Goal: Task Accomplishment & Management: Complete application form

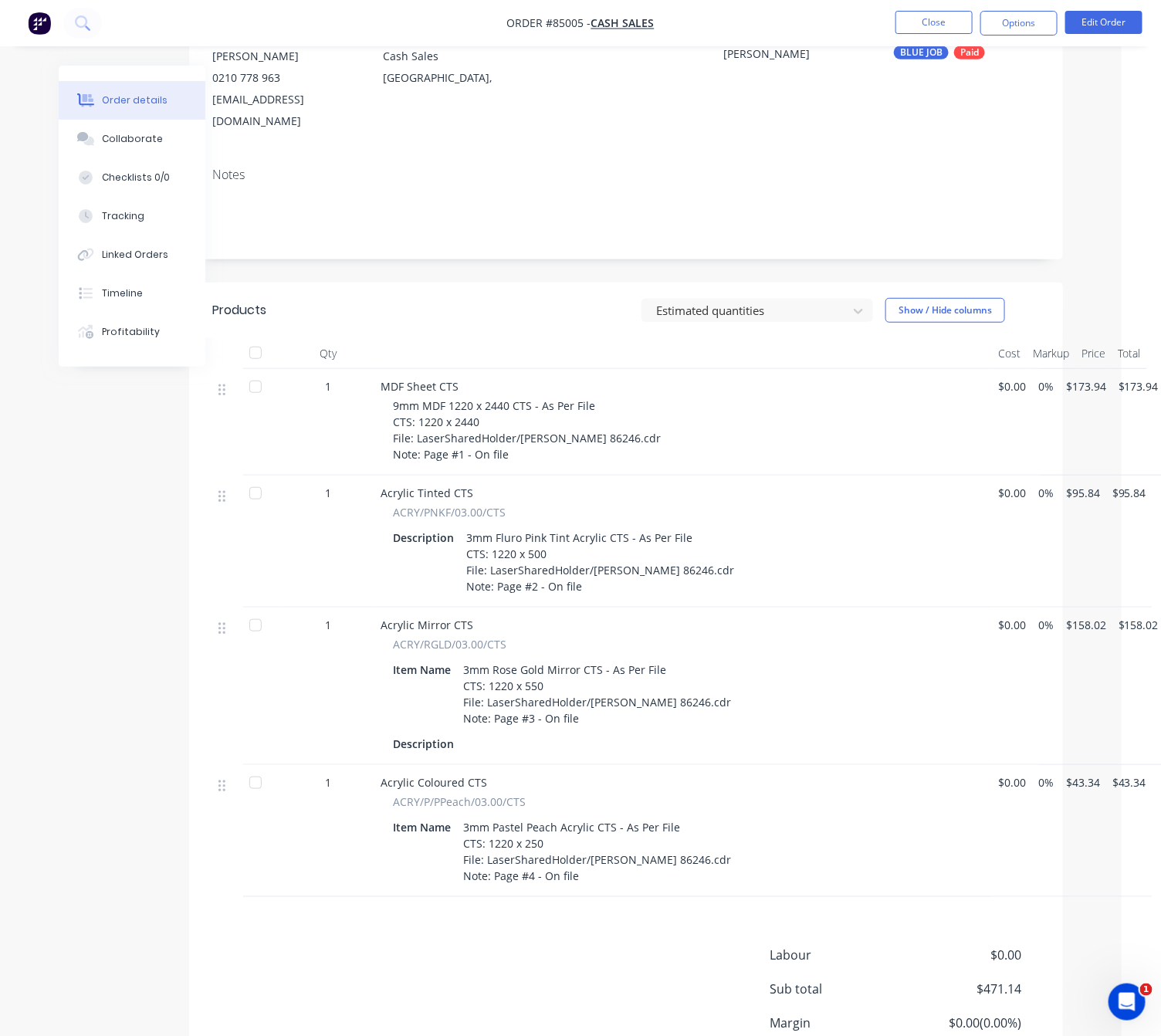
scroll to position [0, 40]
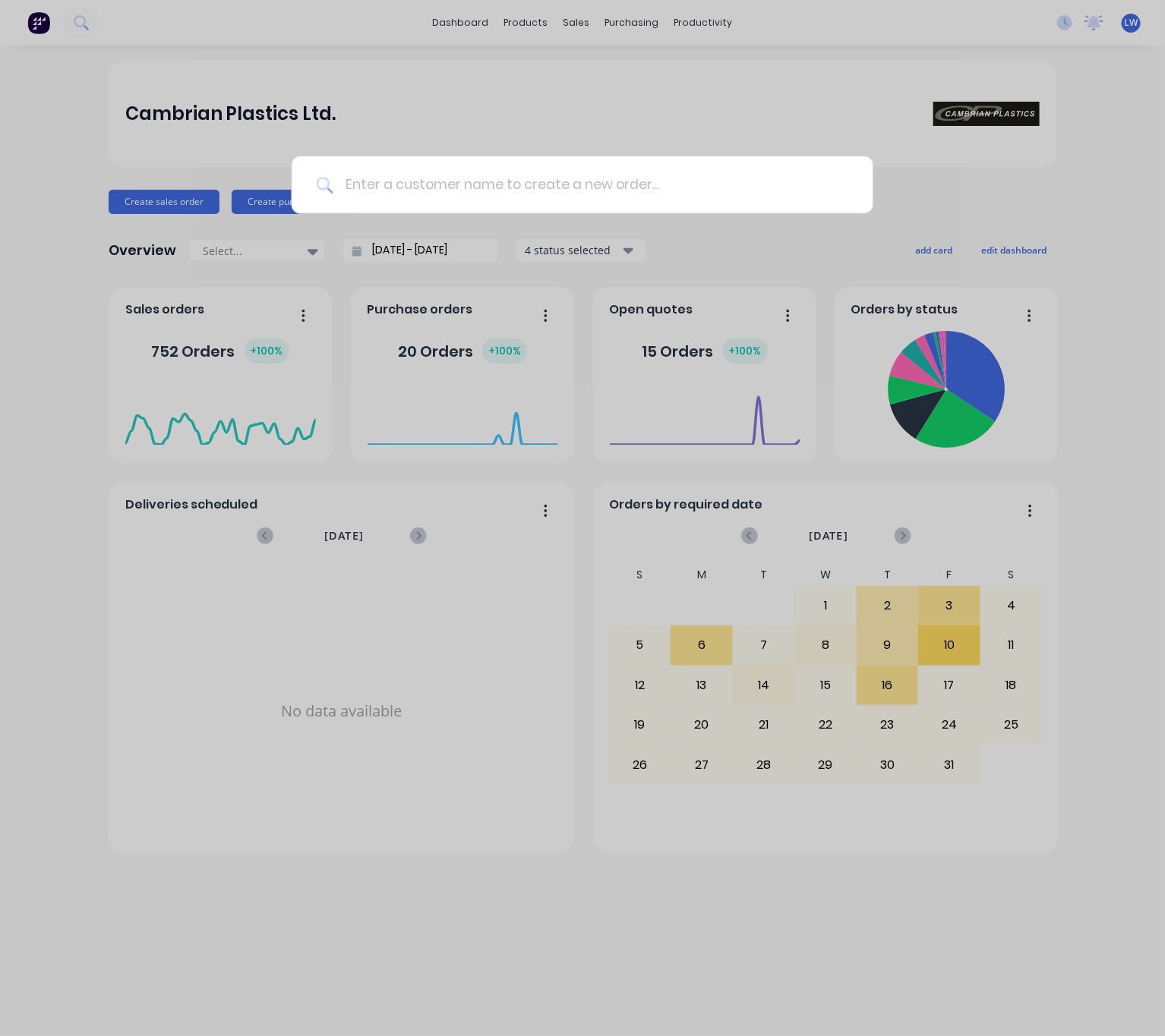
click at [618, 168] on input at bounding box center [590, 185] width 516 height 57
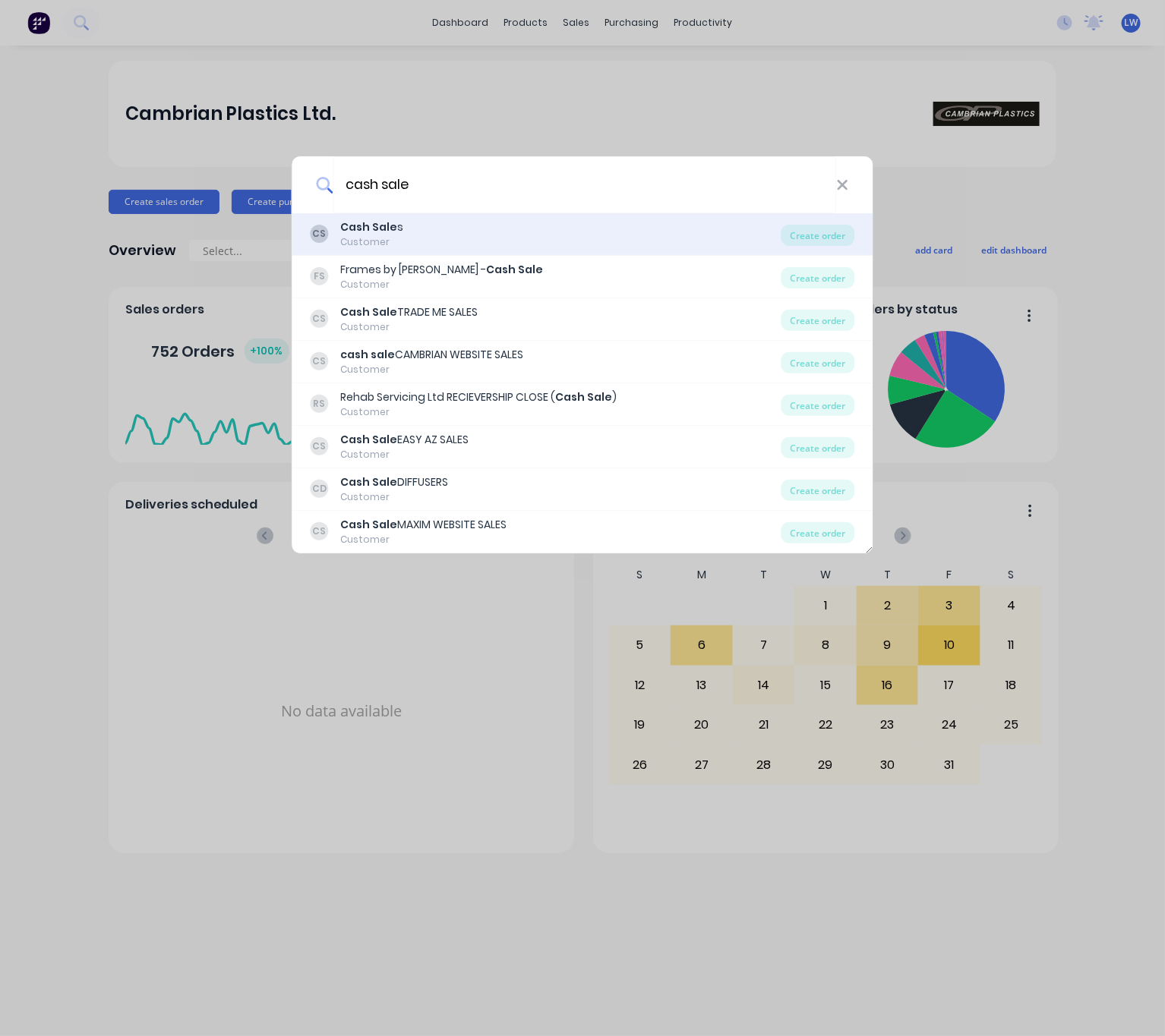
type input "cash sale"
click at [507, 233] on div "CS Cash Sale s Customer" at bounding box center [546, 233] width 471 height 30
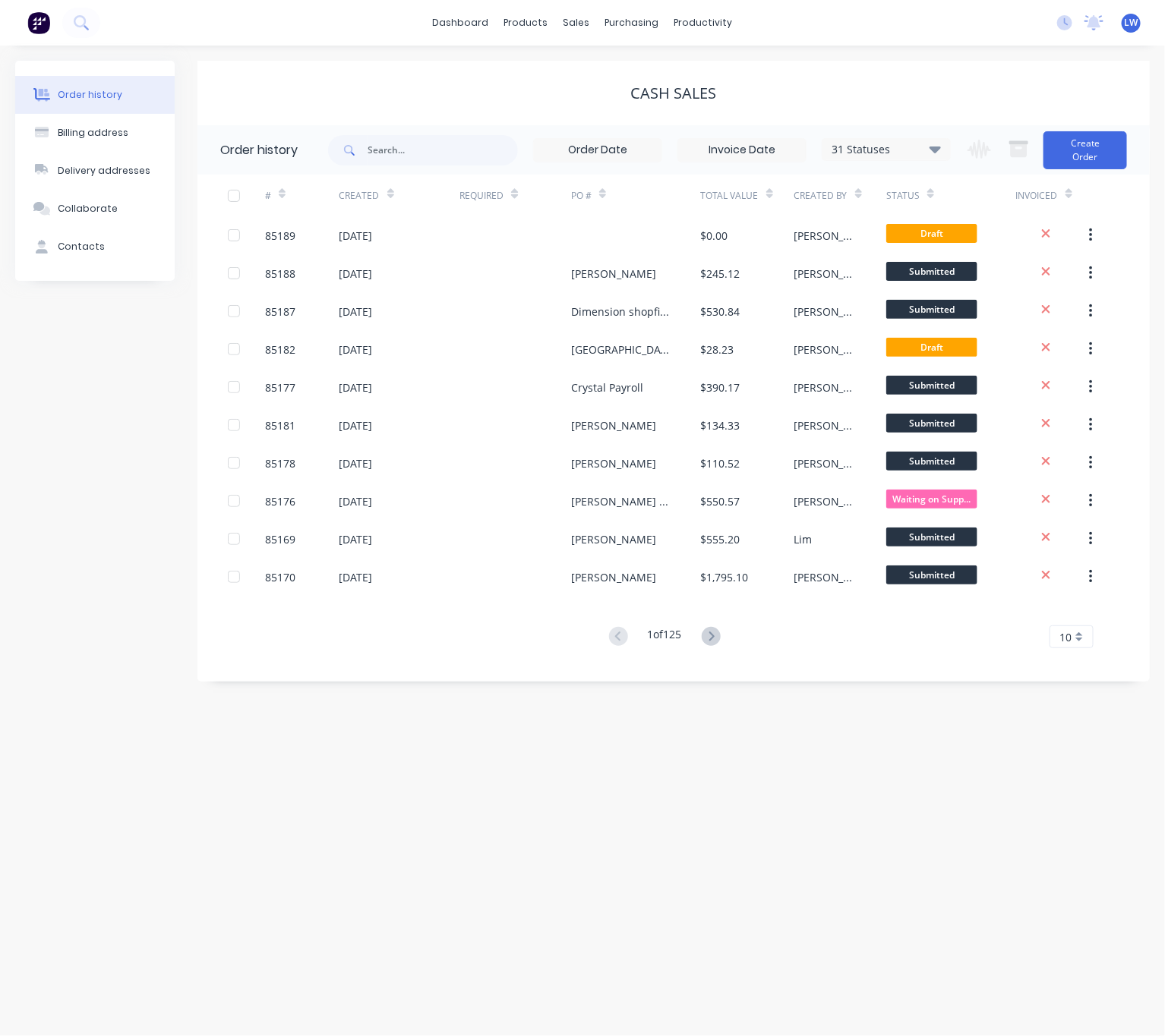
click at [1073, 177] on div "Invoiced" at bounding box center [1053, 195] width 74 height 42
click at [1093, 150] on button "Create Order" at bounding box center [1085, 150] width 83 height 38
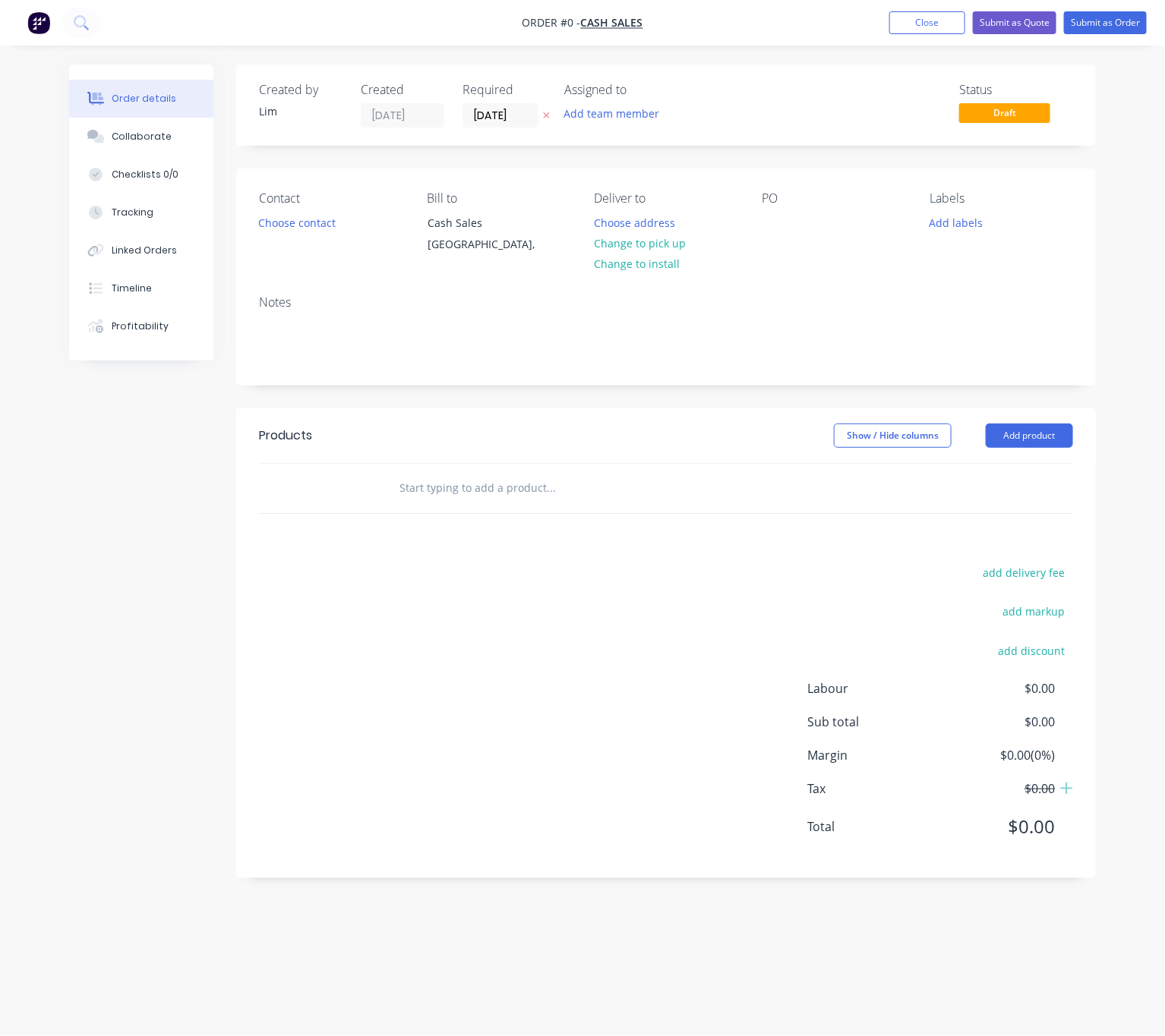
click at [549, 119] on icon "button" at bounding box center [547, 115] width 7 height 9
click at [304, 223] on button "Choose contact" at bounding box center [297, 222] width 93 height 21
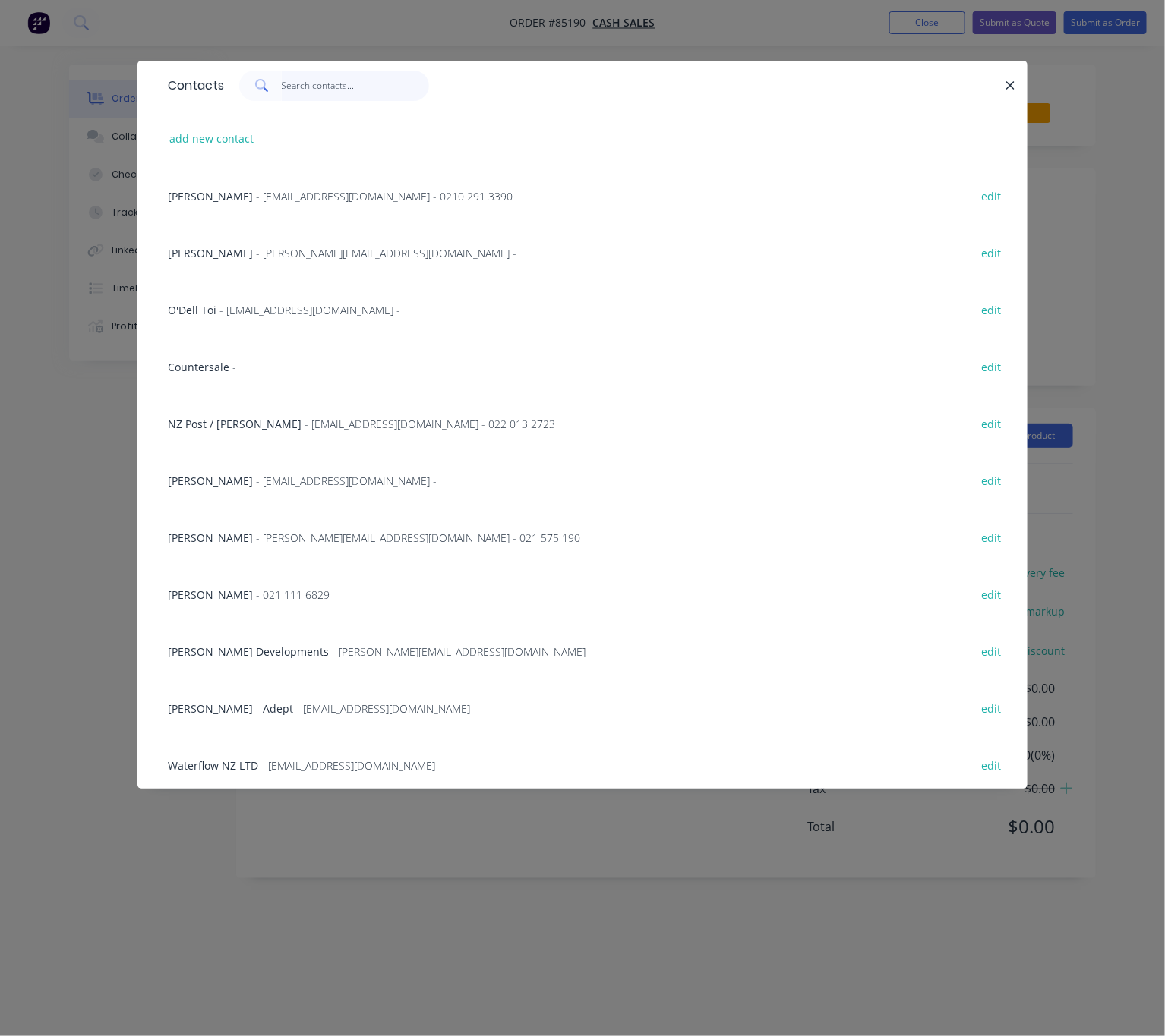
click at [349, 92] on input "text" at bounding box center [356, 86] width 148 height 31
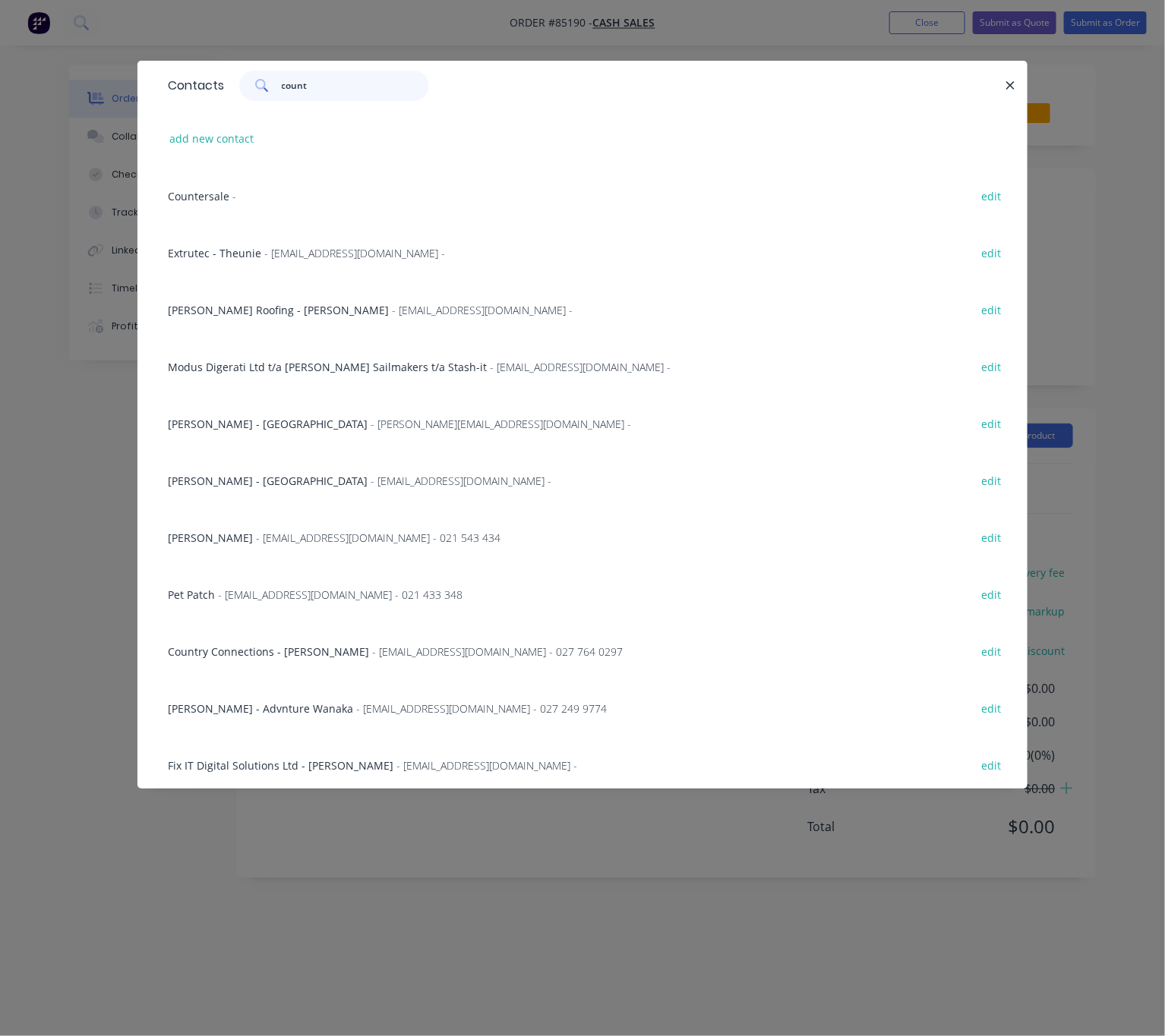
type input "count"
click at [186, 195] on span "Countersale" at bounding box center [198, 196] width 62 height 14
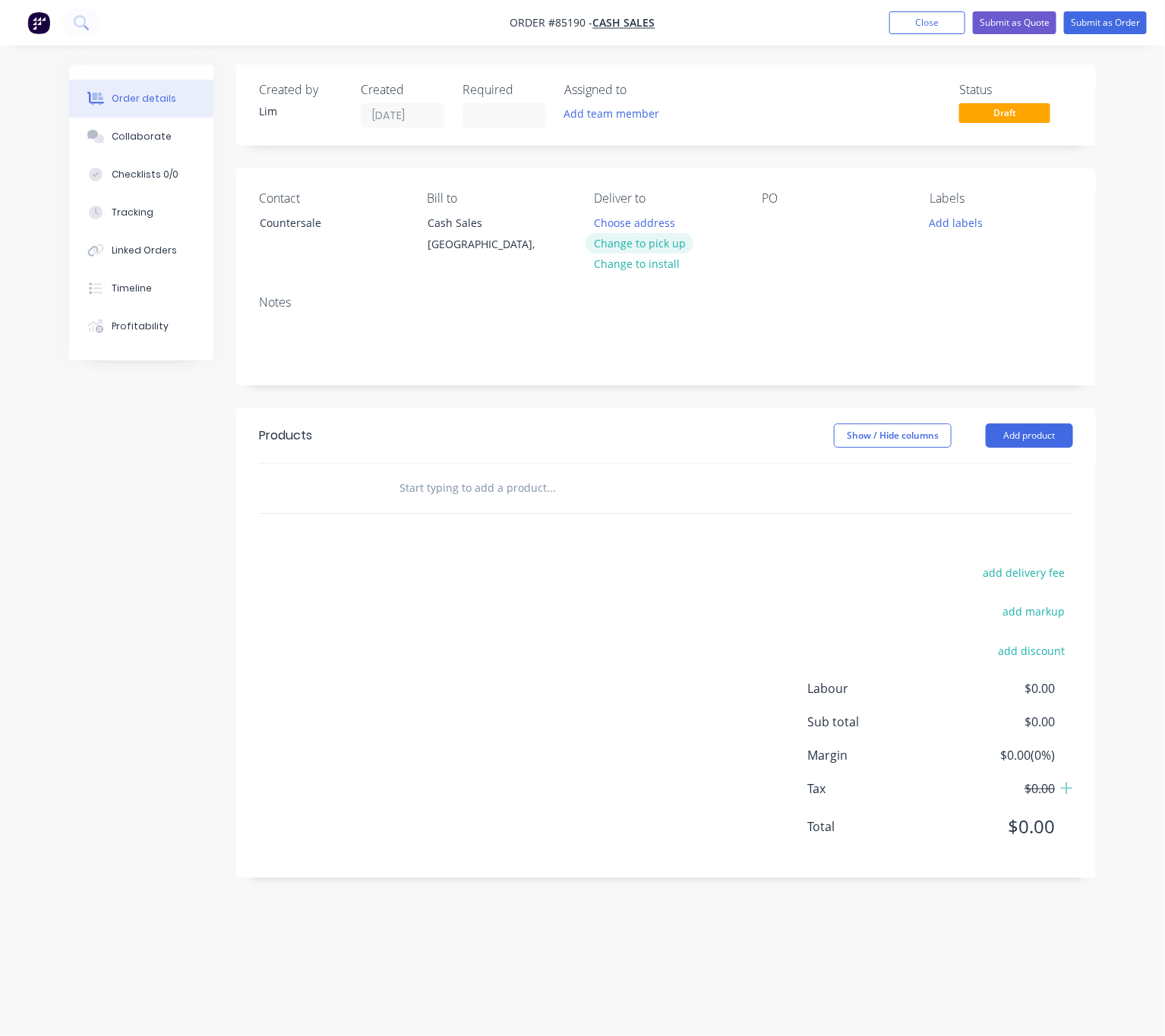
click at [662, 244] on button "Change to pick up" at bounding box center [639, 243] width 108 height 21
click at [777, 219] on div at bounding box center [773, 223] width 24 height 22
click at [950, 225] on button "Add labels" at bounding box center [956, 222] width 70 height 21
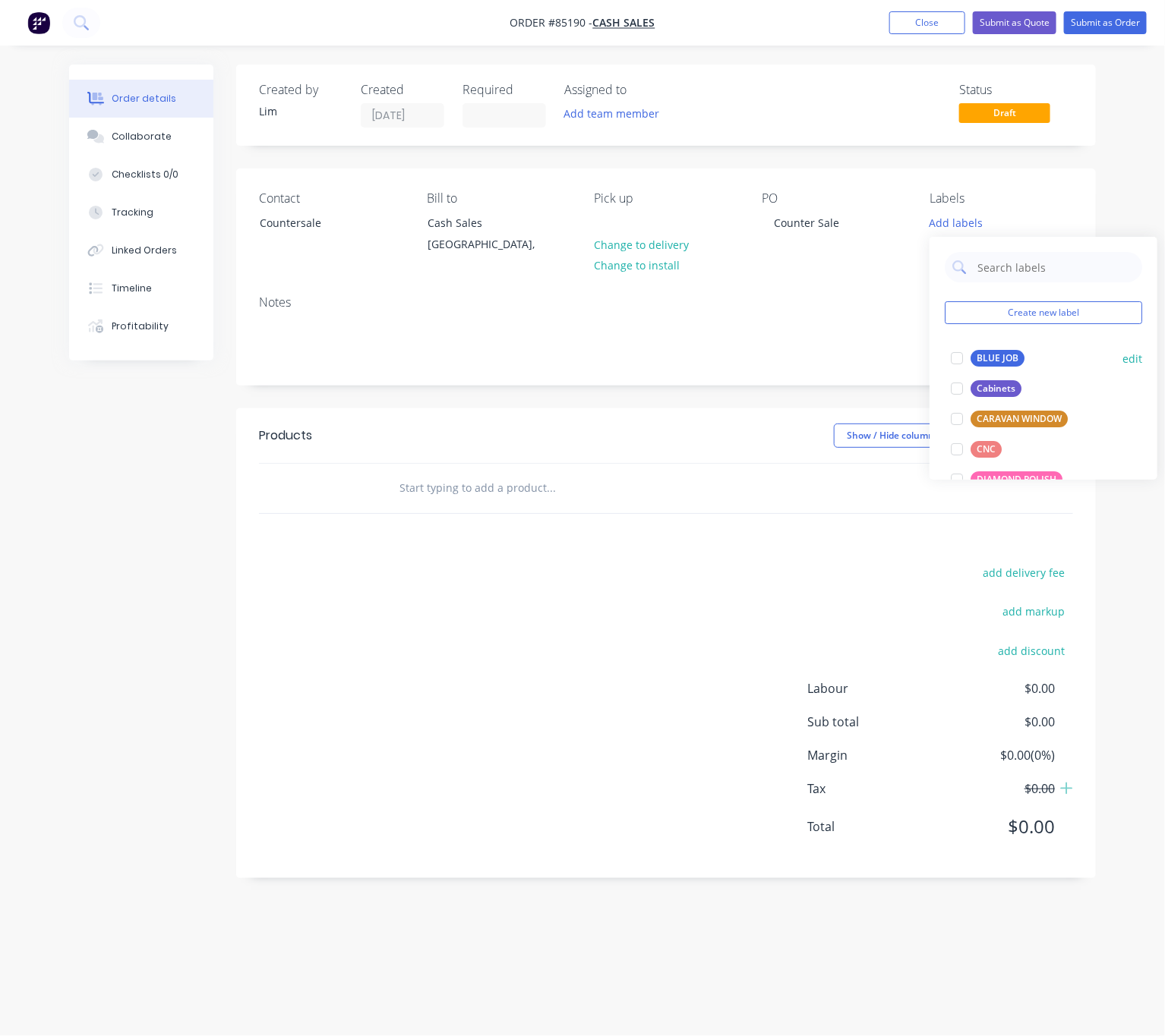
click at [1018, 353] on div "BLUE JOB" at bounding box center [998, 358] width 54 height 16
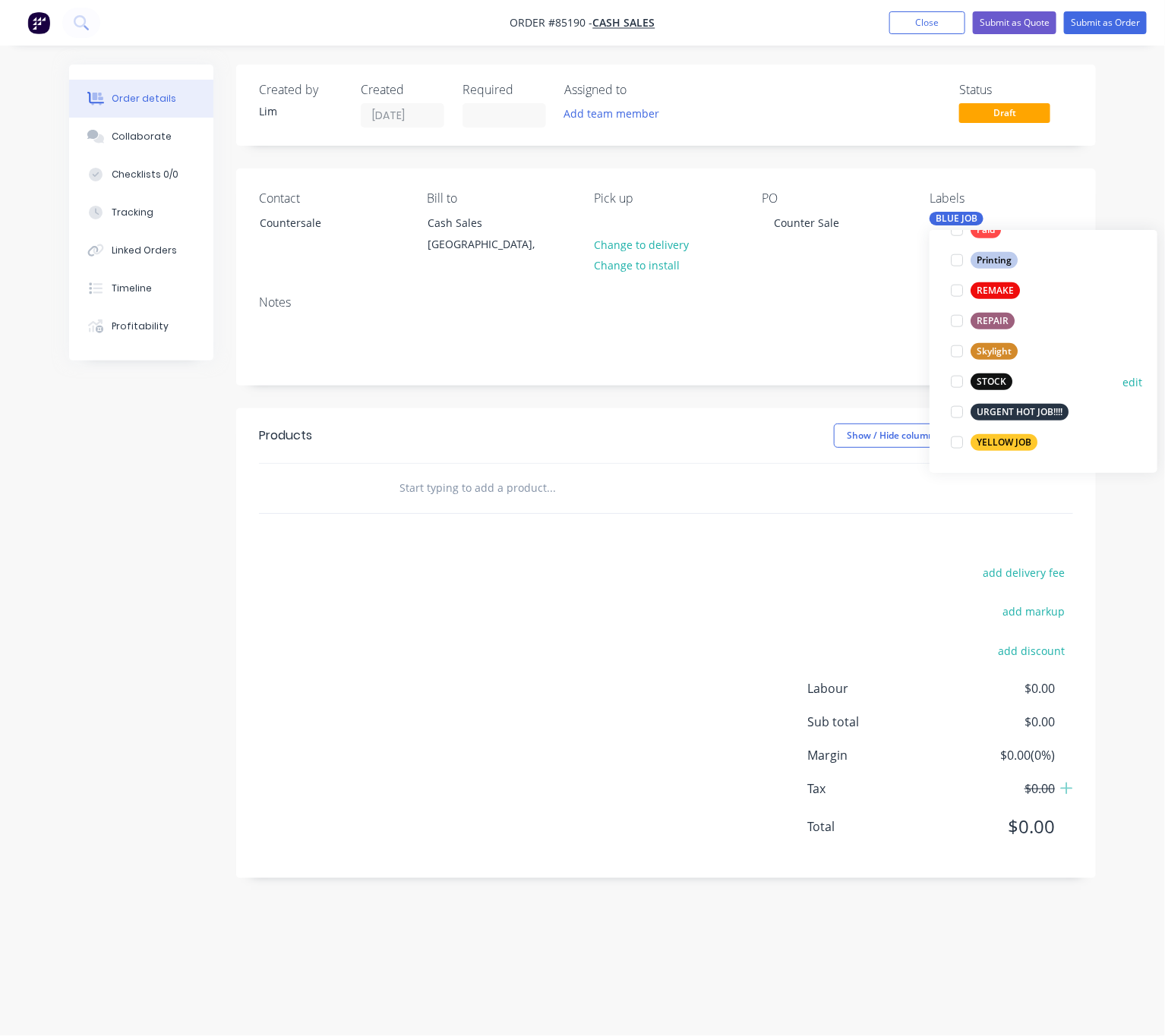
click at [992, 375] on div "STOCK" at bounding box center [991, 382] width 42 height 16
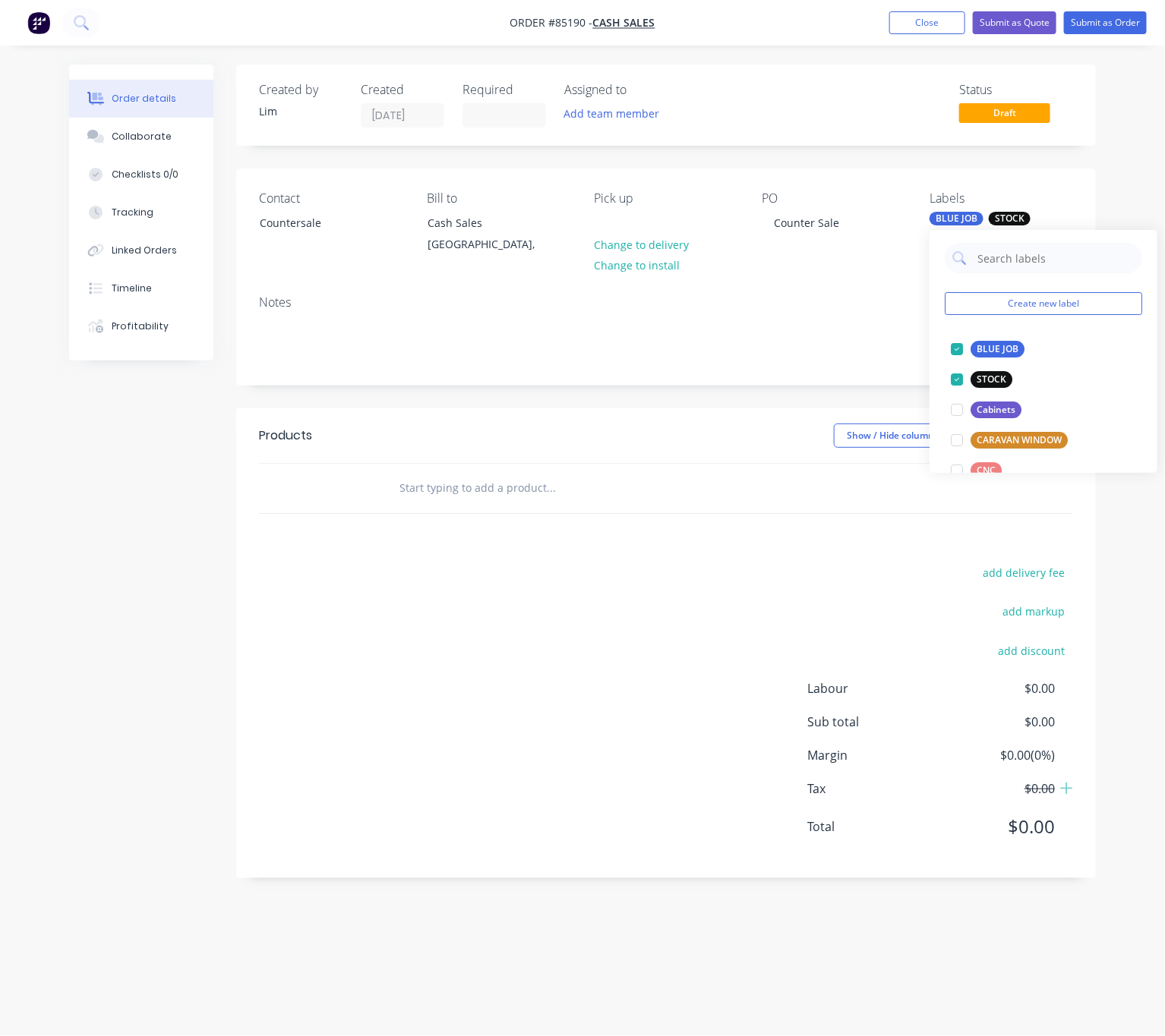
click at [725, 617] on div "add delivery fee add markup add discount Labour $0.00 Sub total $0.00 Margin $0…" at bounding box center [665, 709] width 814 height 293
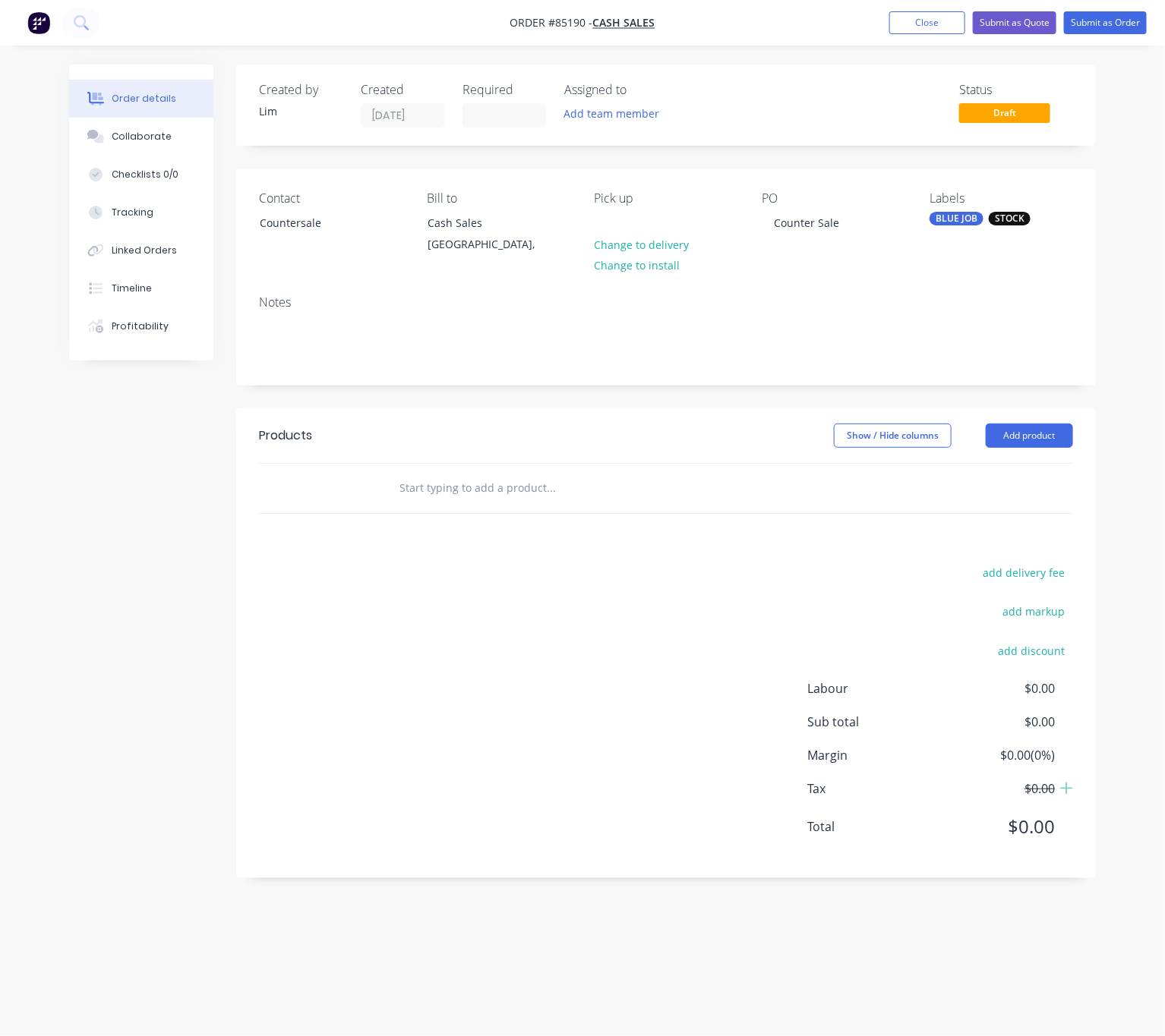
click at [517, 481] on input "text" at bounding box center [550, 489] width 304 height 31
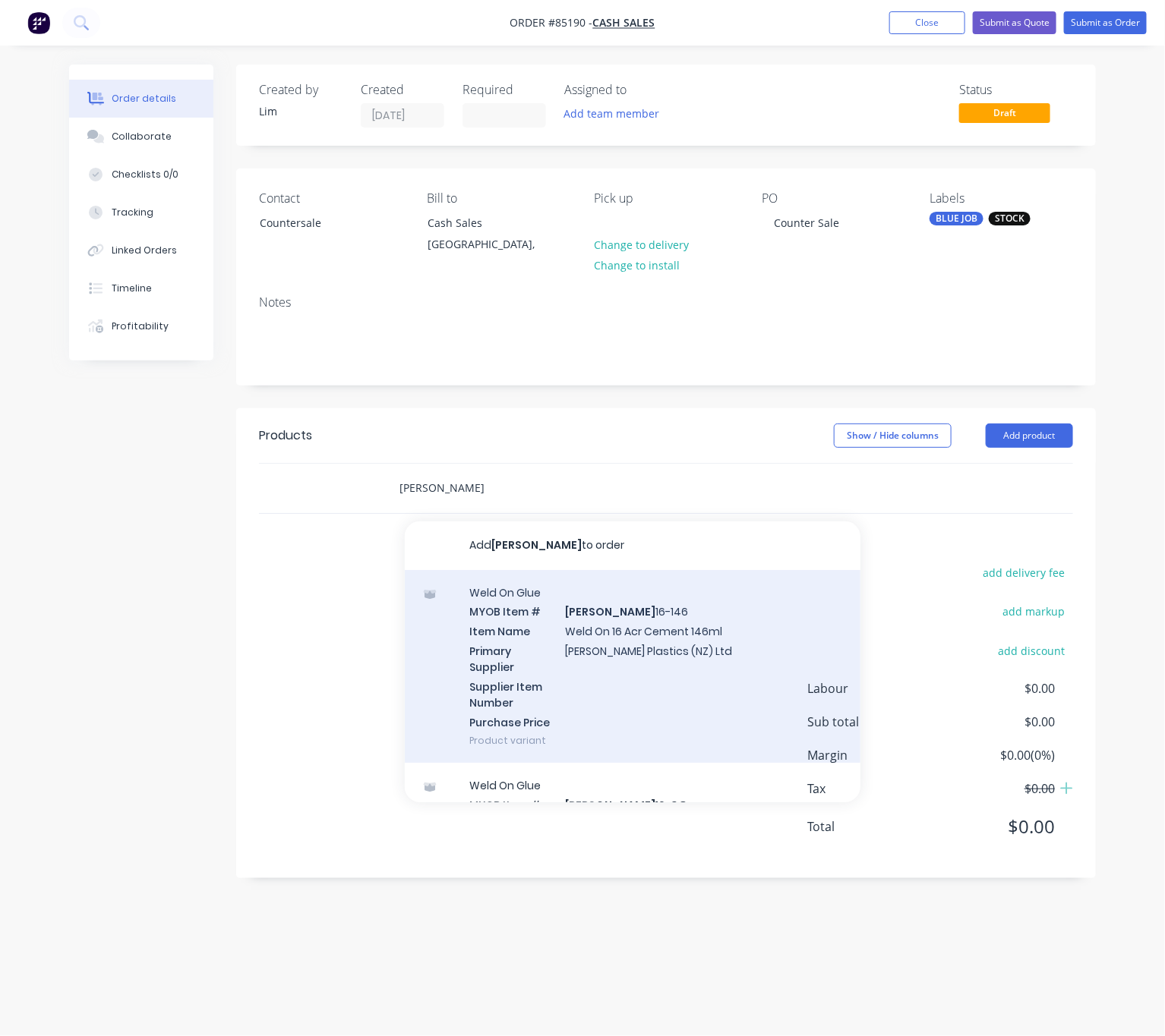
type input "weldon"
click at [668, 677] on div "Weld On Glue MYOB Item # WELDON 16-146 Item Name Weld On 16 Acr Cement 146ml Pr…" at bounding box center [632, 667] width 455 height 194
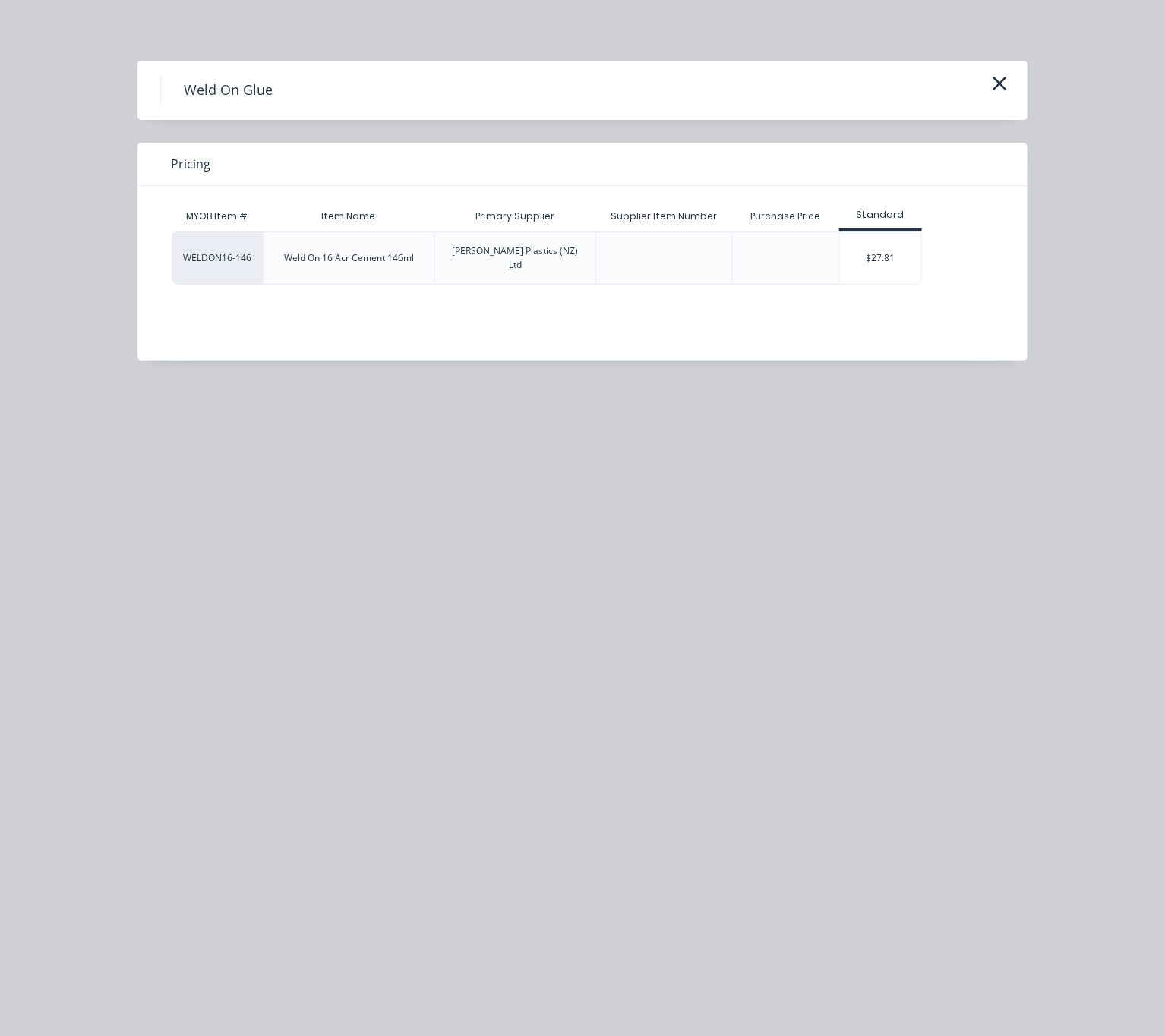
drag, startPoint x: 902, startPoint y: 247, endPoint x: 839, endPoint y: 388, distance: 154.4
click at [901, 247] on div "$27.81" at bounding box center [881, 258] width 81 height 52
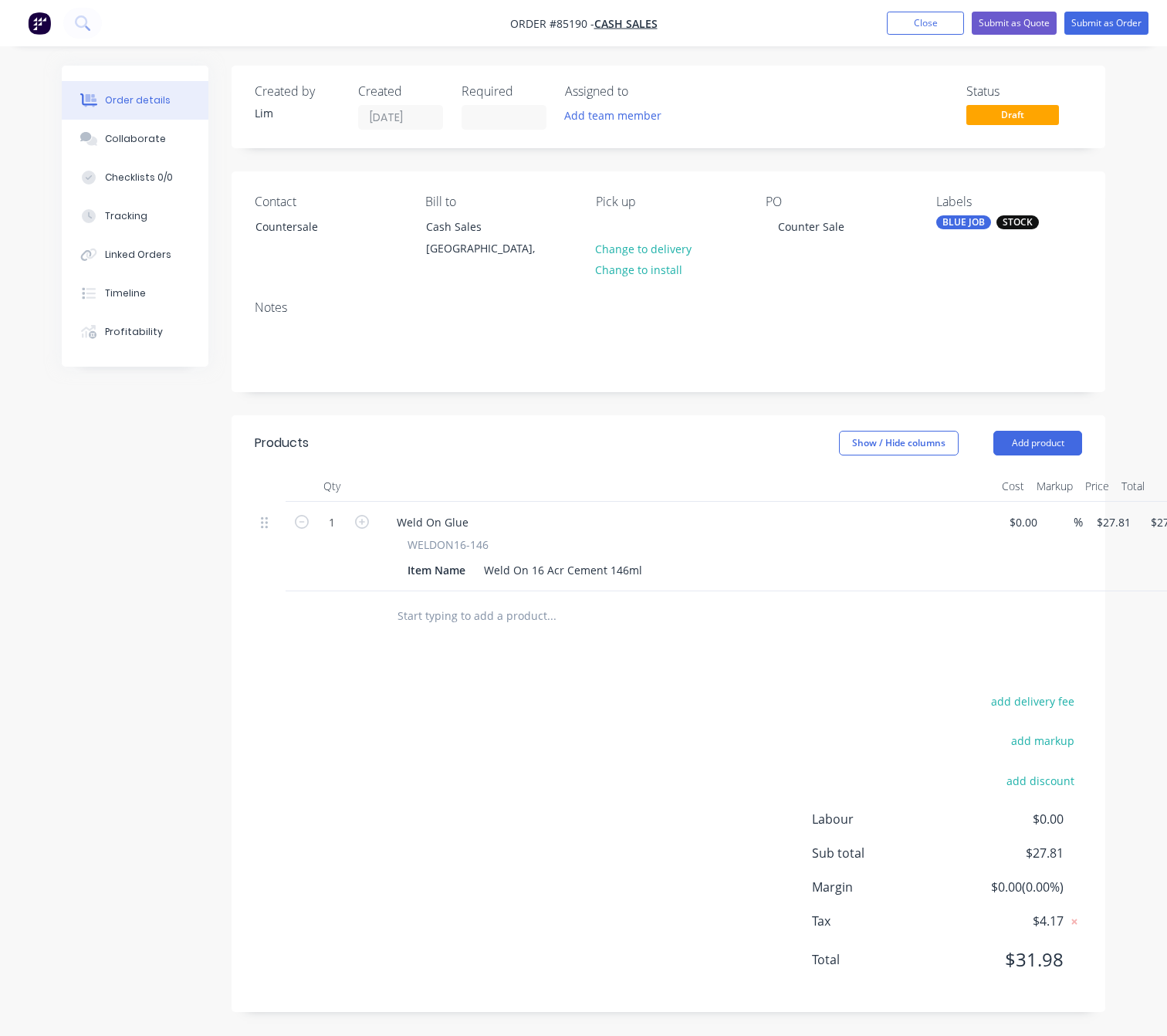
drag, startPoint x: 618, startPoint y: 788, endPoint x: 615, endPoint y: 797, distance: 9.5
click at [617, 788] on div "add delivery fee add markup add discount Labour $0.00 Sub total $27.81 Margin $…" at bounding box center [668, 840] width 827 height 298
click at [1085, 23] on button "Submit as Order" at bounding box center [1106, 23] width 84 height 23
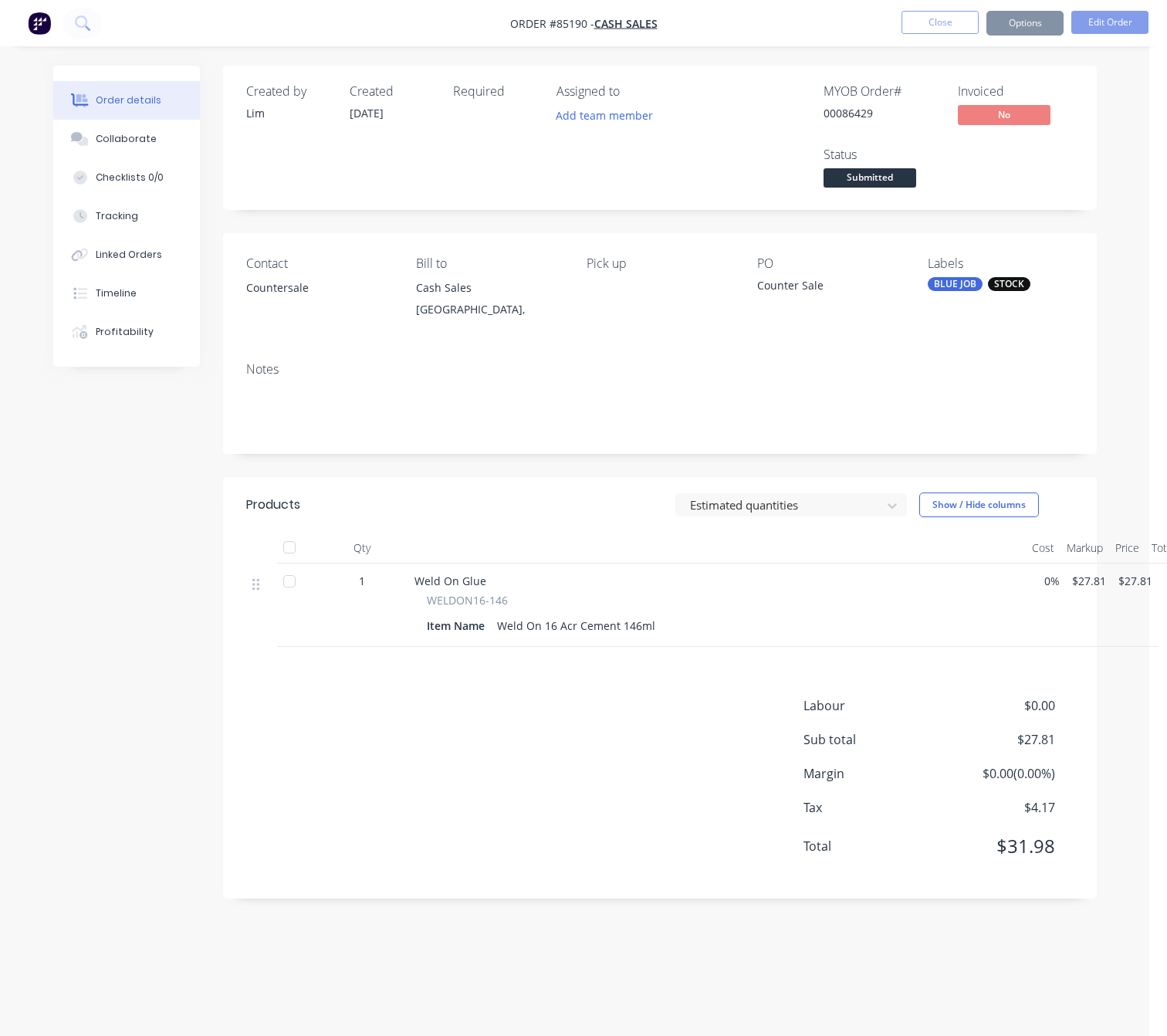
click at [1034, 27] on button "Options" at bounding box center [1025, 23] width 77 height 25
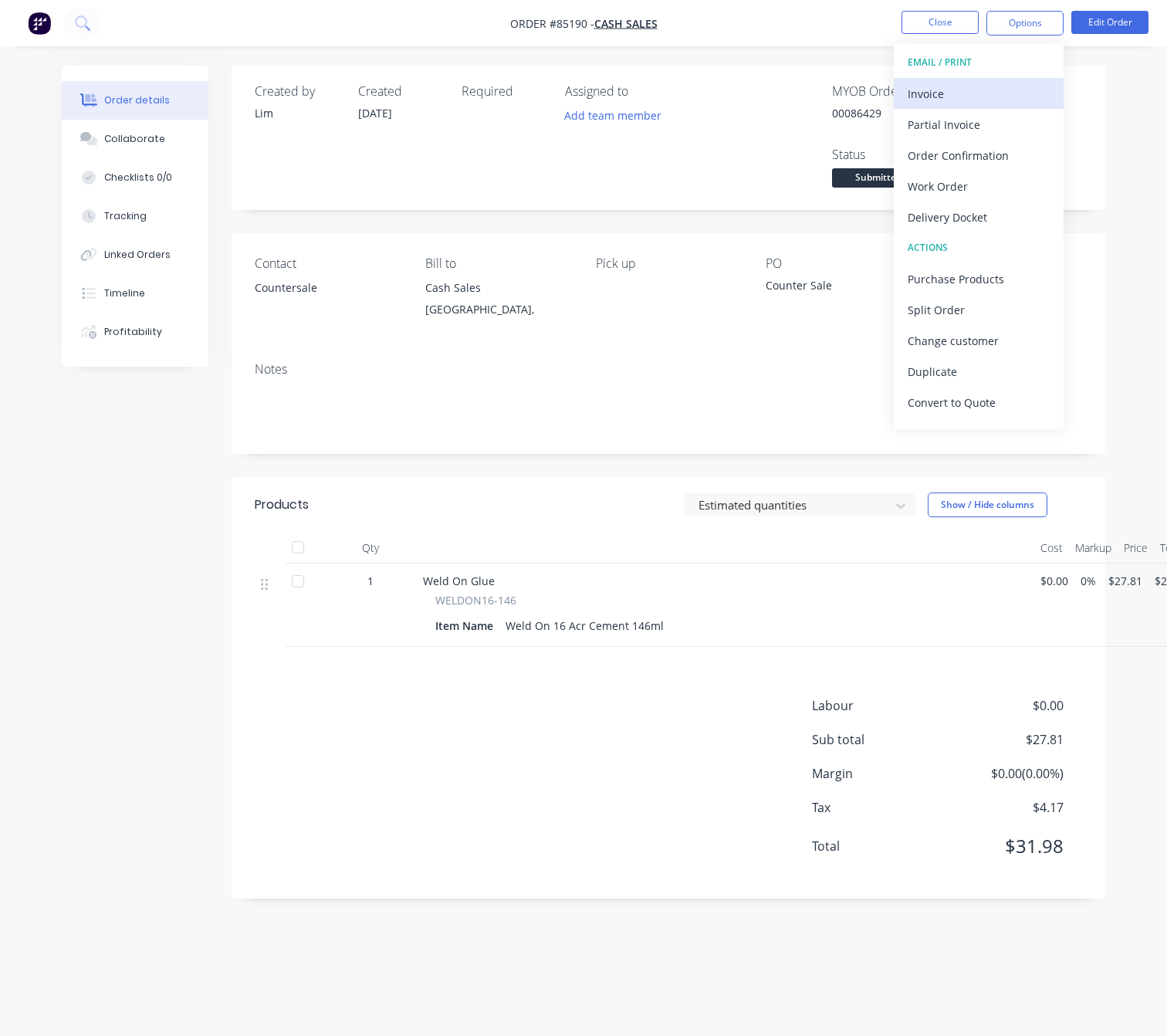
click at [999, 88] on div "Invoice" at bounding box center [978, 94] width 142 height 22
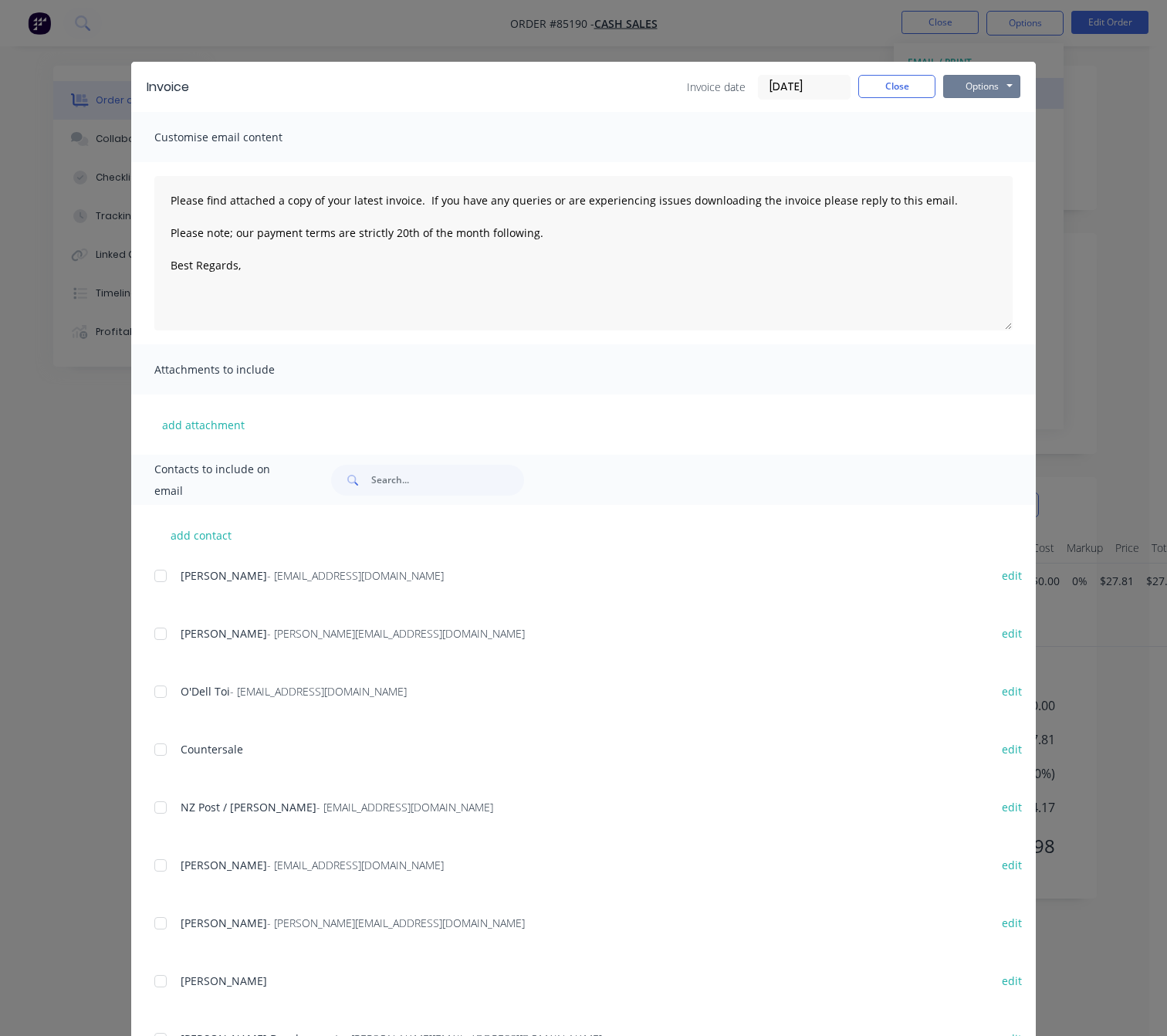
click at [999, 88] on button "Options" at bounding box center [982, 86] width 77 height 23
click at [985, 109] on button "Preview" at bounding box center [992, 114] width 98 height 26
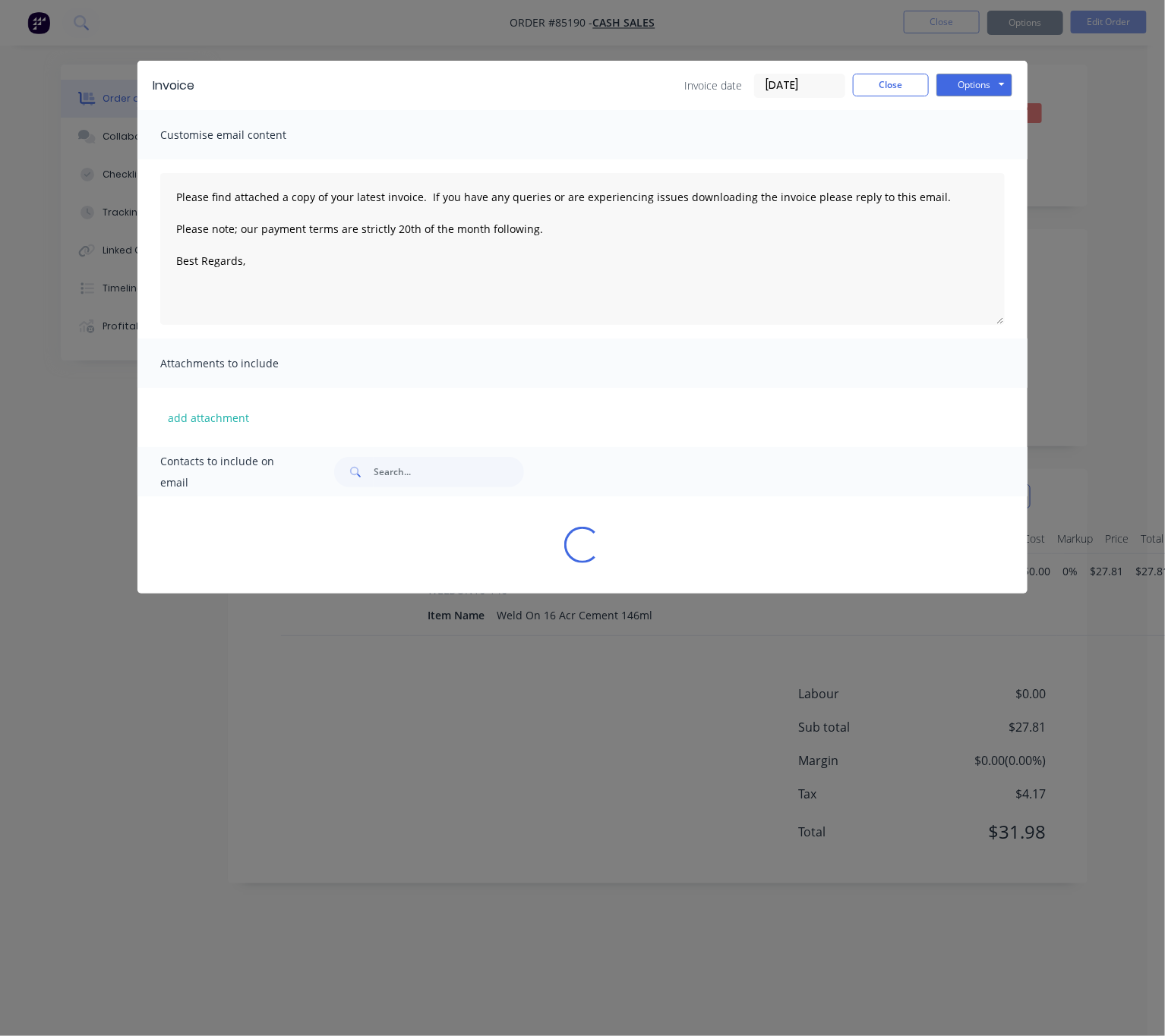
type textarea "Please find attached a copy of your latest invoice. If you have any queries or …"
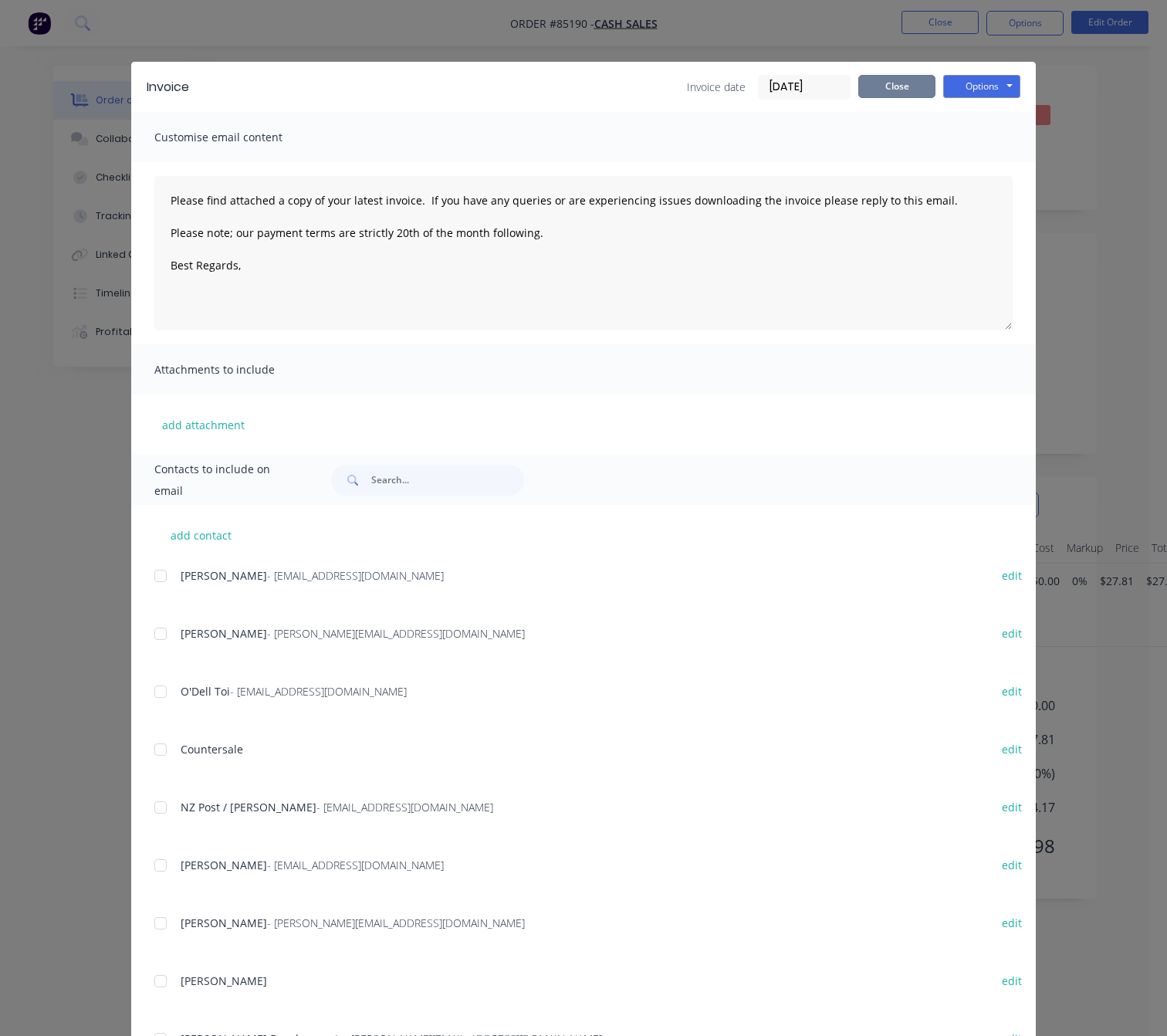
click at [907, 86] on button "Close" at bounding box center [897, 86] width 77 height 23
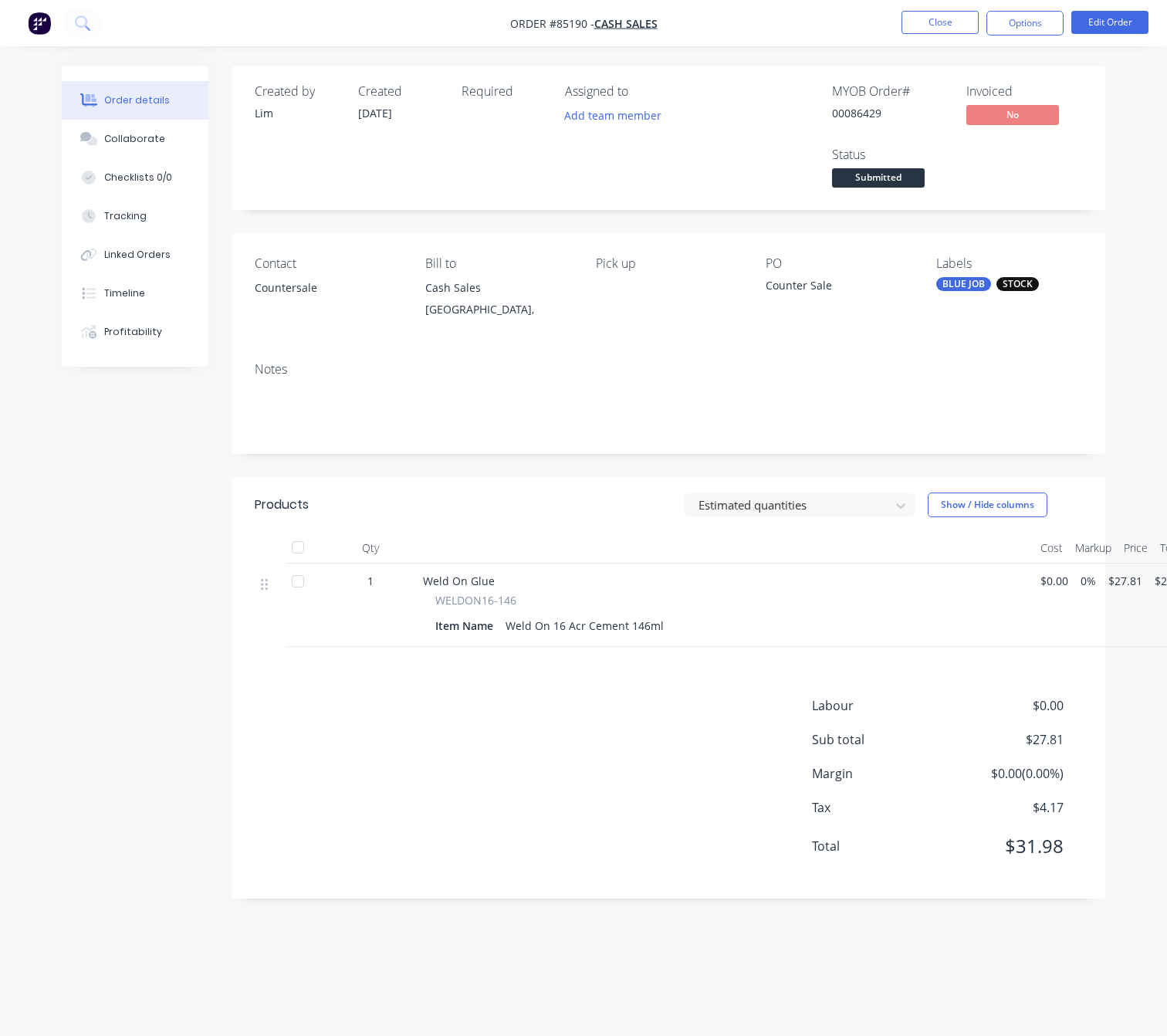
click at [899, 189] on button "Submitted" at bounding box center [878, 179] width 93 height 23
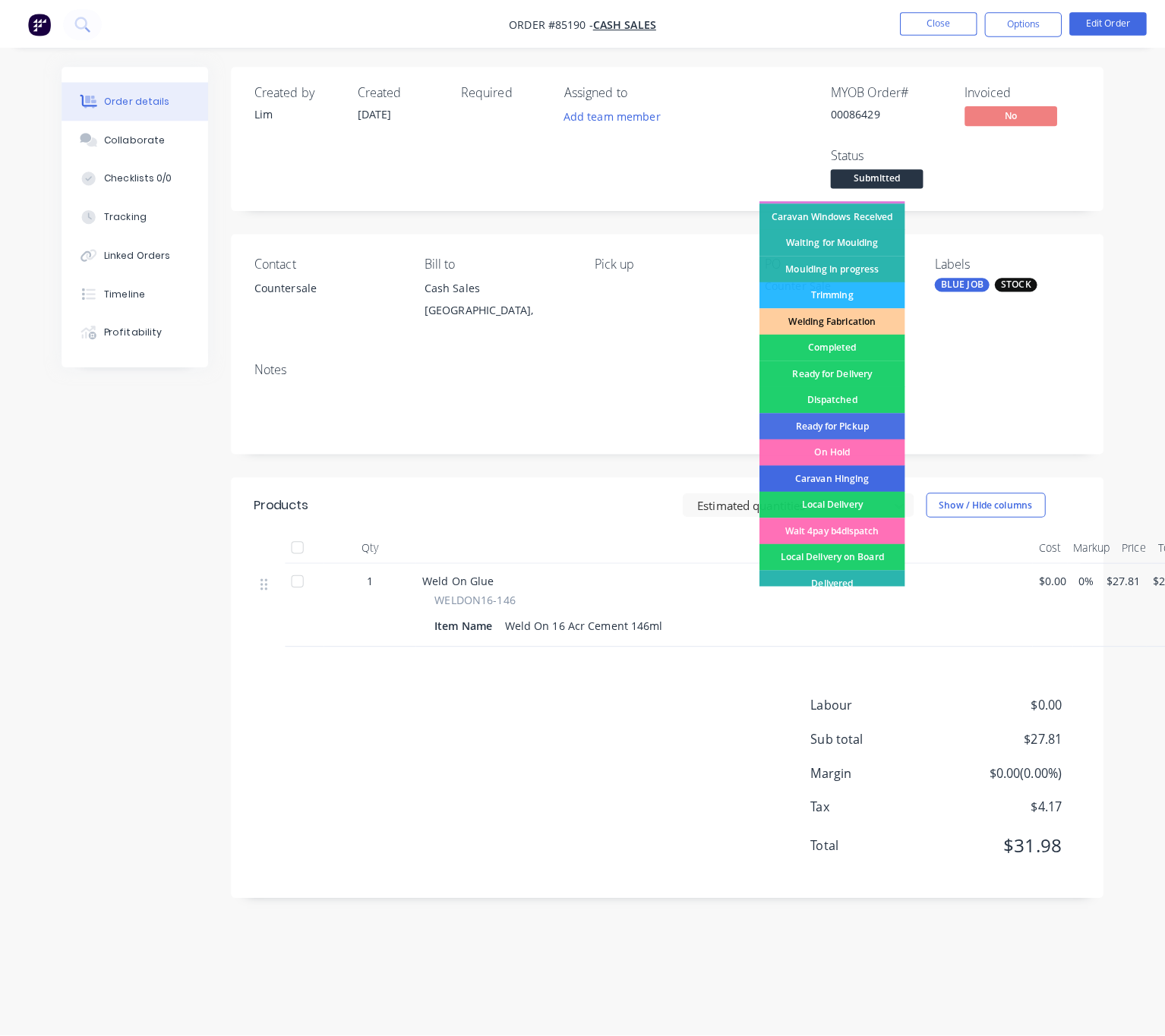
scroll to position [265, 0]
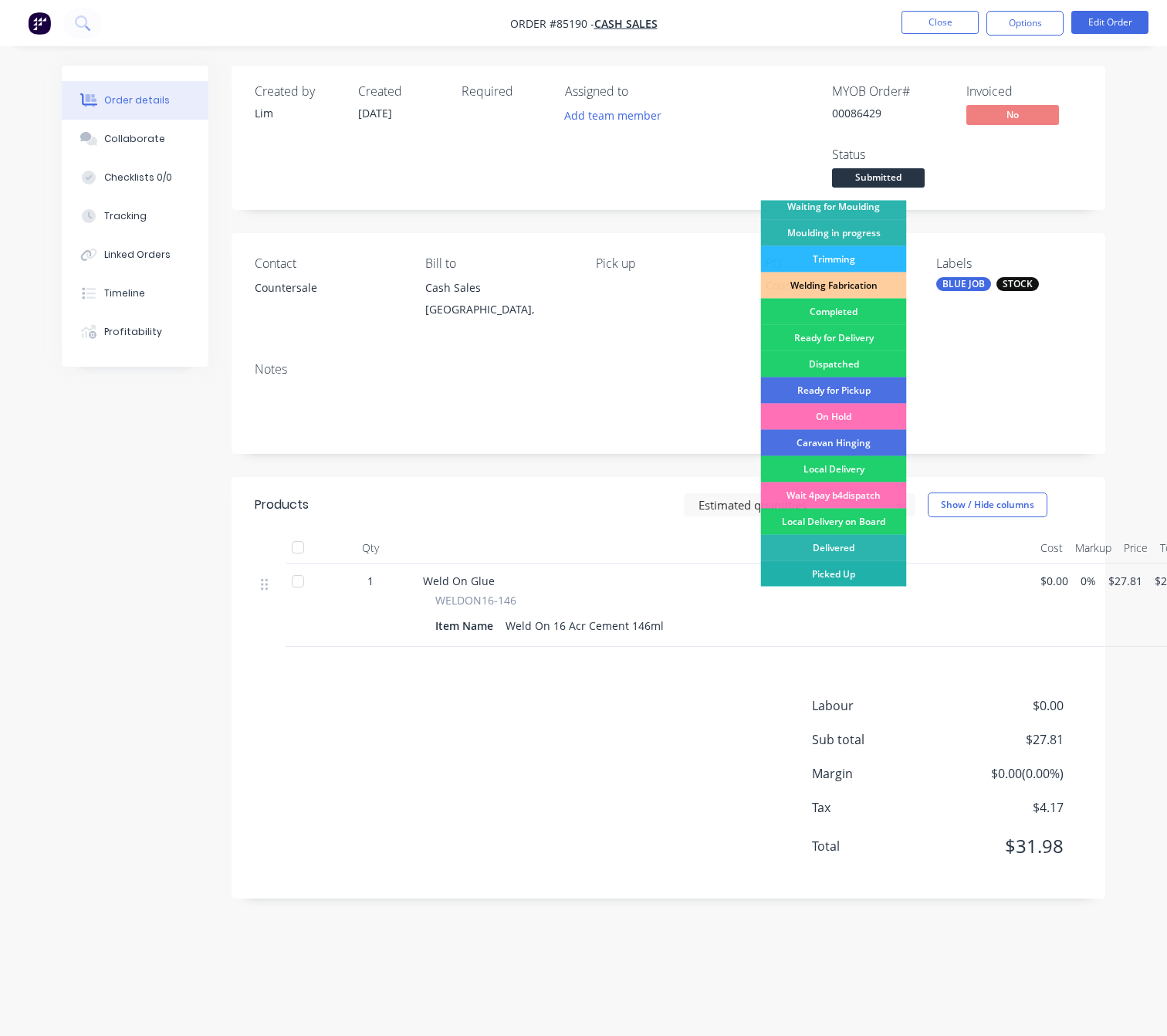
click at [858, 577] on div "Picked Up" at bounding box center [834, 574] width 146 height 27
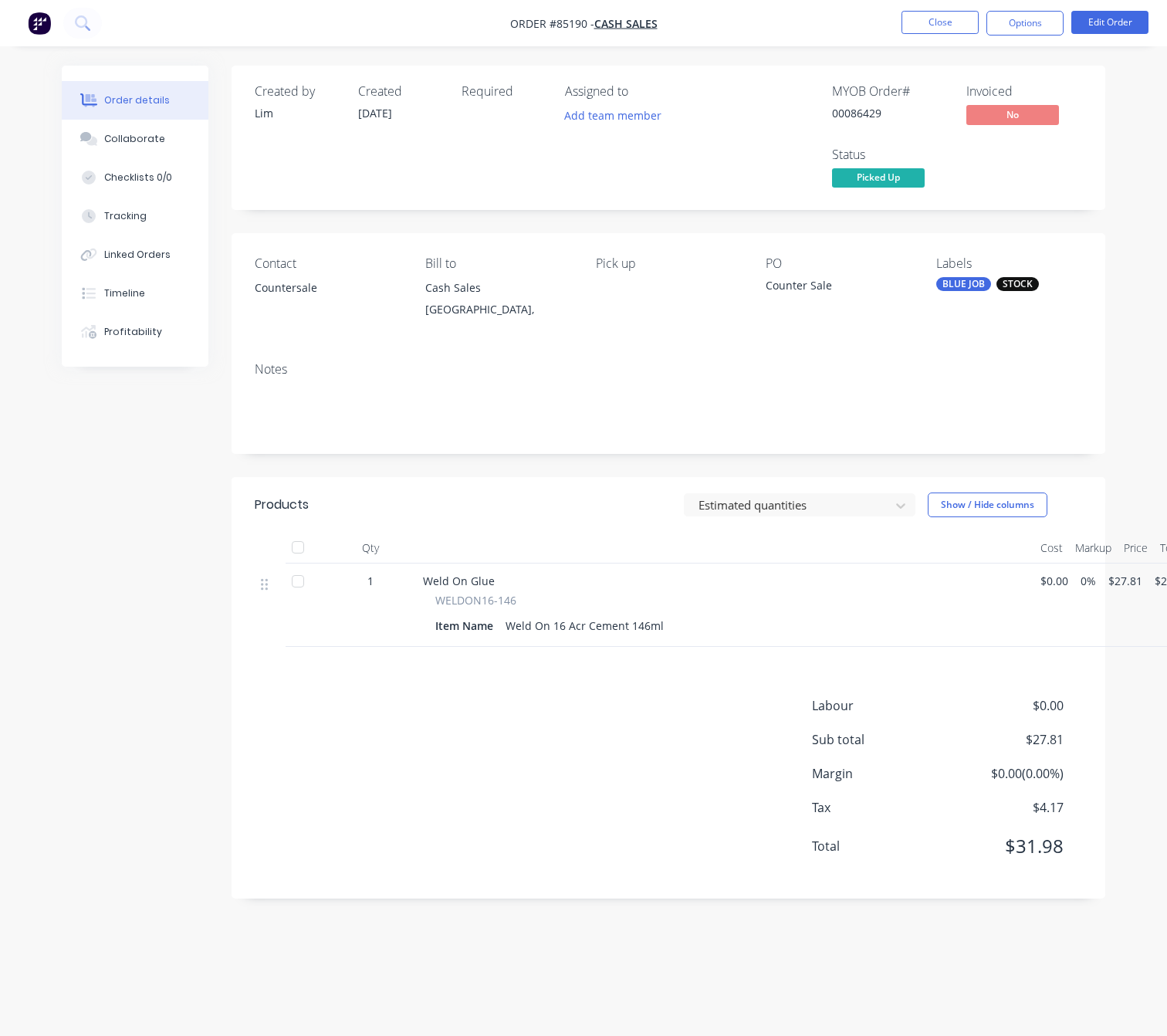
click at [189, 751] on div "Created by Lim Created 09/10/25 Required Assigned to Add team member MYOB Order…" at bounding box center [584, 493] width 1044 height 856
click at [948, 17] on button "Close" at bounding box center [941, 22] width 77 height 23
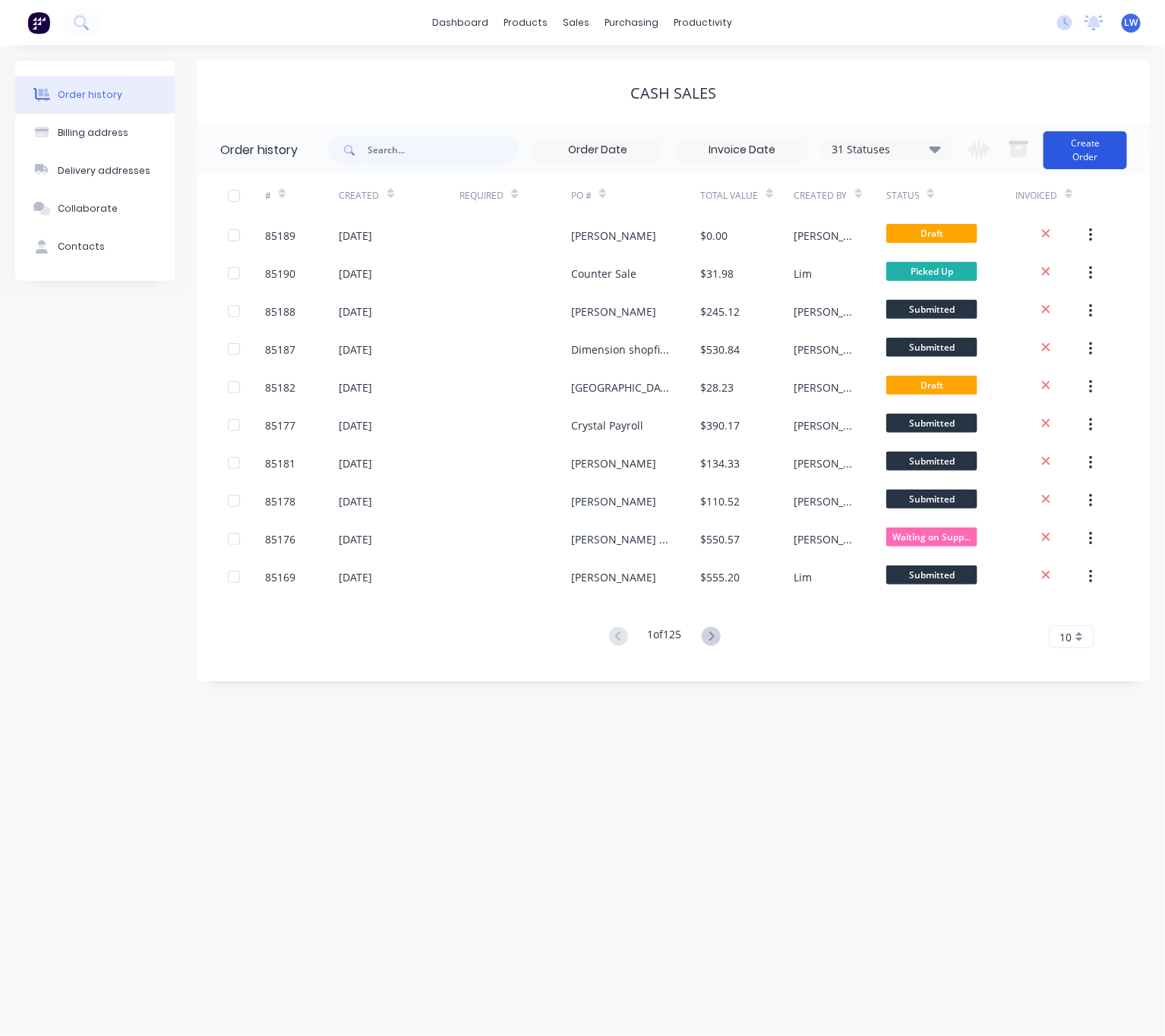
click at [1087, 144] on button "Create Order" at bounding box center [1085, 150] width 83 height 38
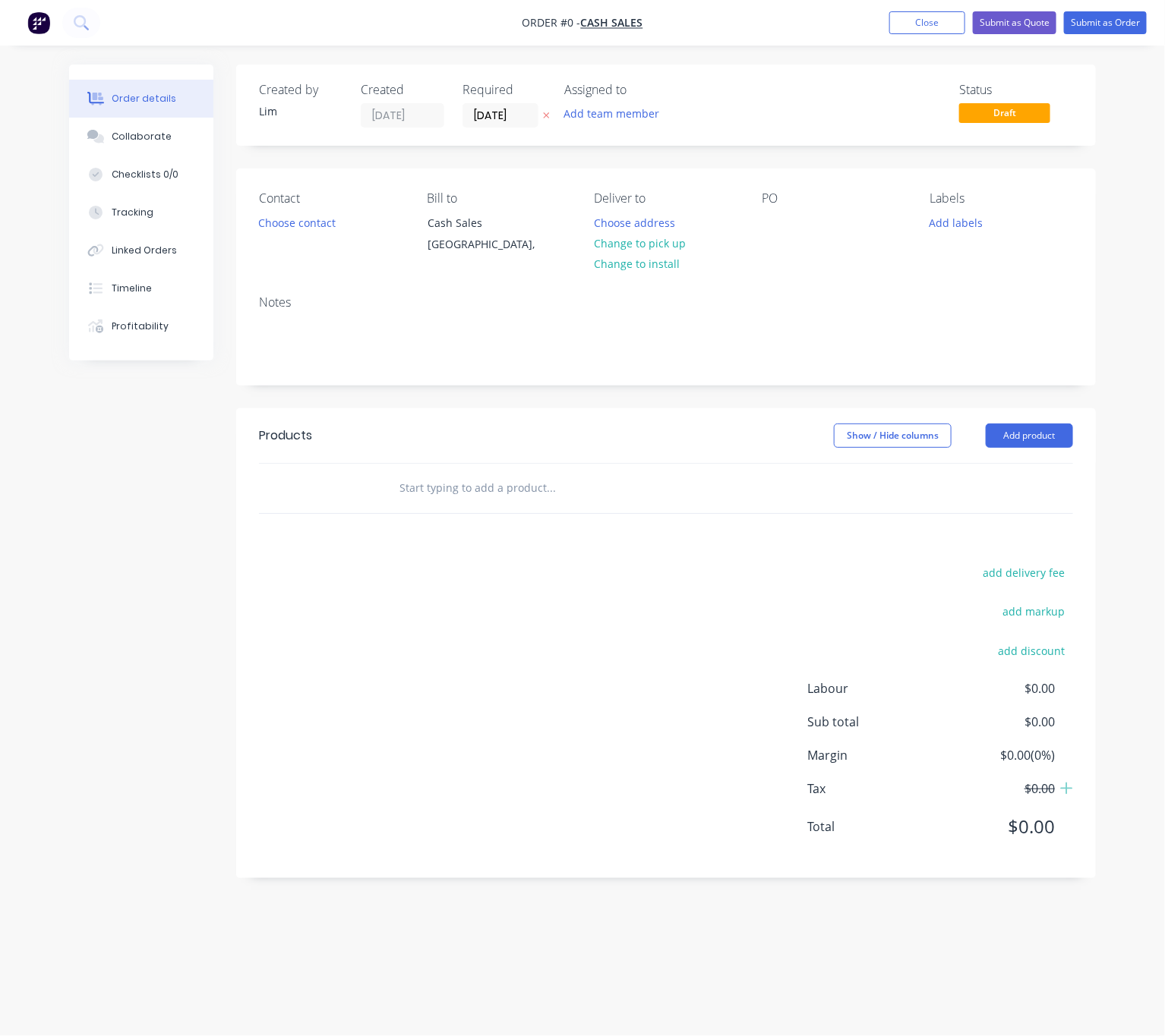
click at [548, 115] on icon "button" at bounding box center [547, 115] width 7 height 9
click at [336, 214] on button "Choose contact" at bounding box center [297, 222] width 93 height 21
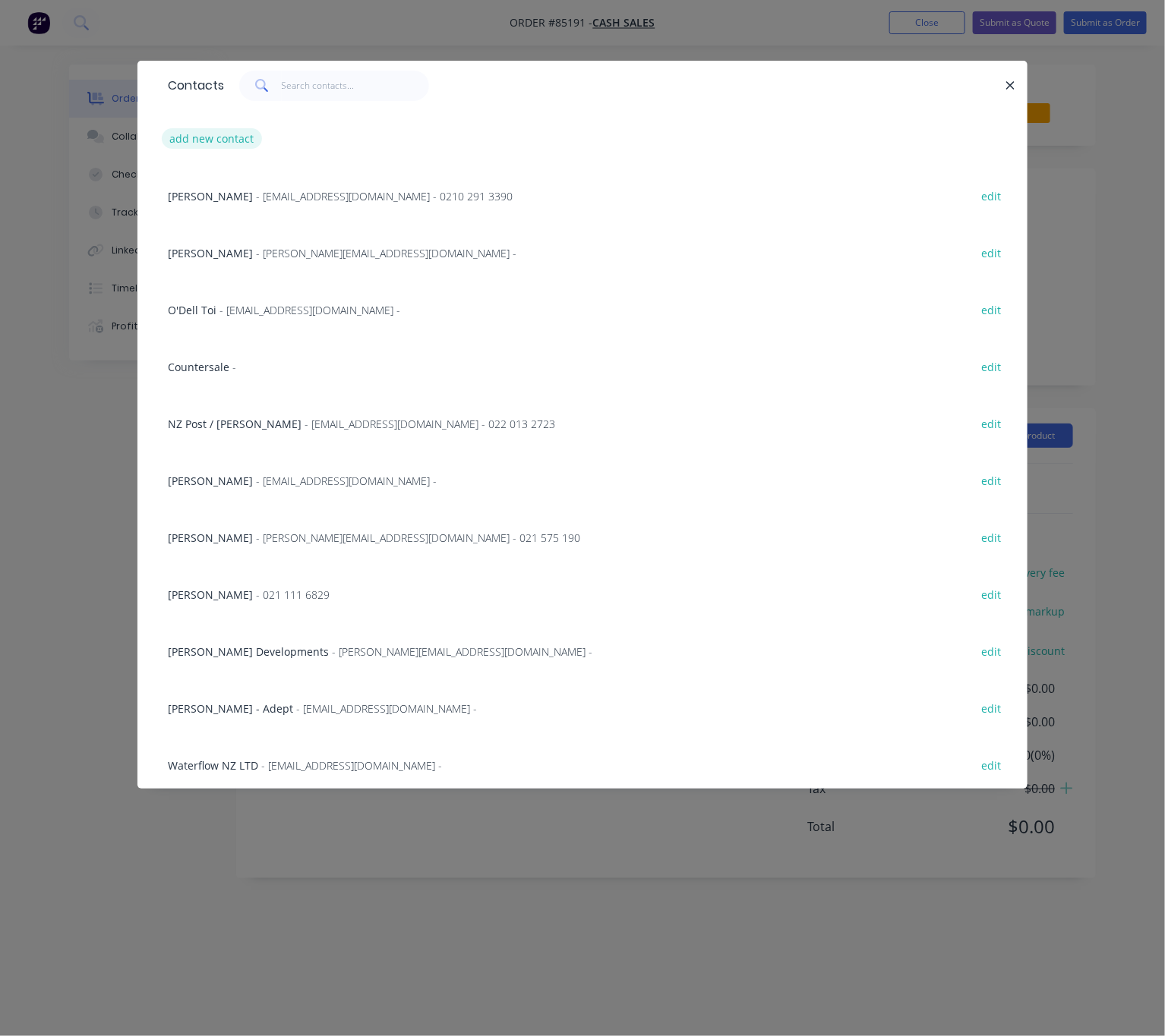
click at [234, 135] on button "add new contact" at bounding box center [212, 138] width 100 height 21
select select "NZ"
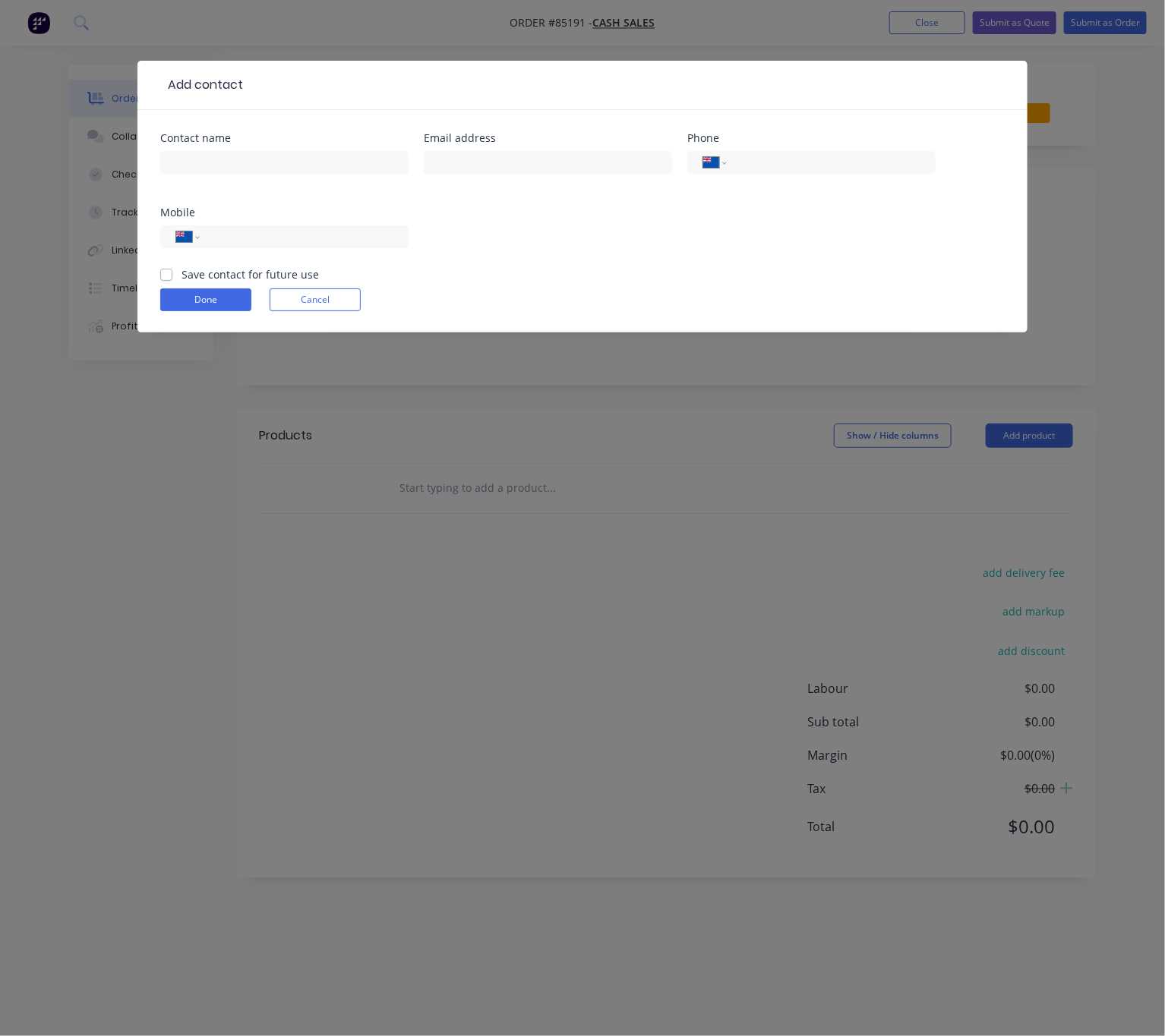
click at [258, 144] on div "Contact name" at bounding box center [284, 162] width 248 height 59
click at [263, 156] on input "text" at bounding box center [284, 162] width 248 height 23
type input "Stan Semenoff"
click at [527, 162] on input "text" at bounding box center [548, 162] width 248 height 23
type input "admin@semenoffgroup.co.nz"
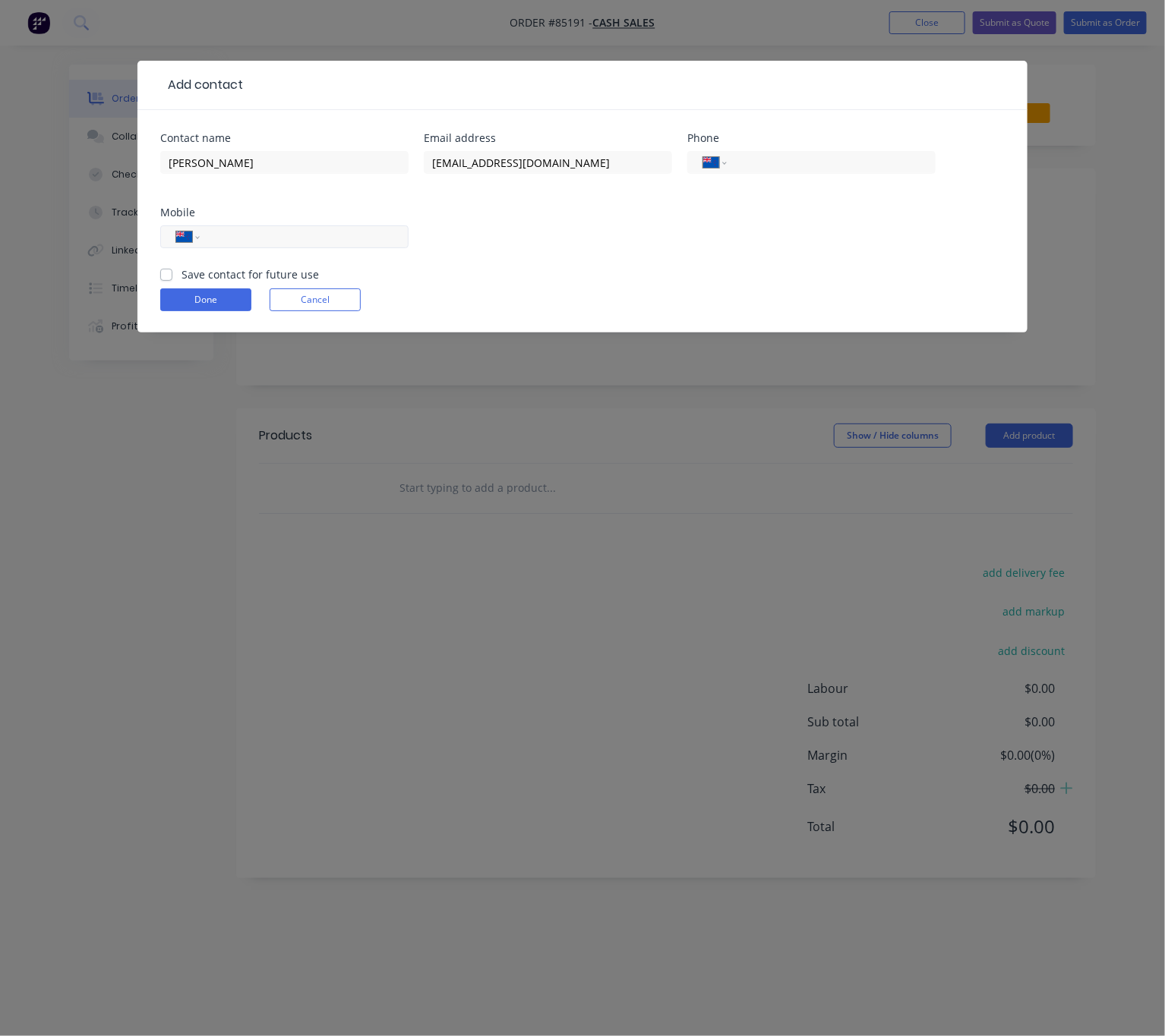
click at [317, 233] on input "tel" at bounding box center [301, 236] width 182 height 17
type input "027 231 4797"
click at [181, 267] on label "Save contact for future use" at bounding box center [250, 274] width 138 height 16
click at [167, 267] on input "Save contact for future use" at bounding box center [166, 273] width 12 height 14
checkbox input "true"
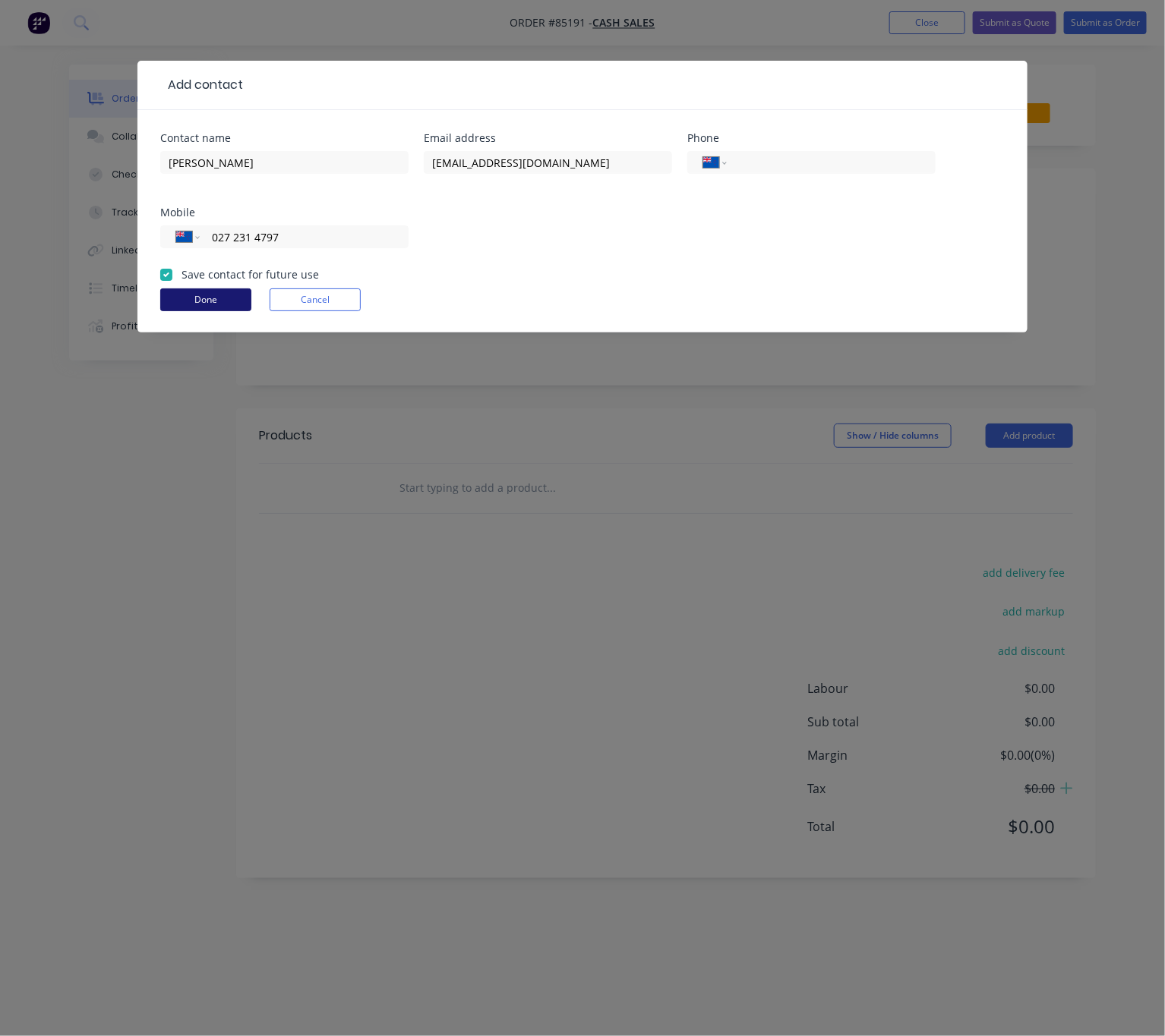
click at [189, 299] on button "Done" at bounding box center [205, 299] width 91 height 23
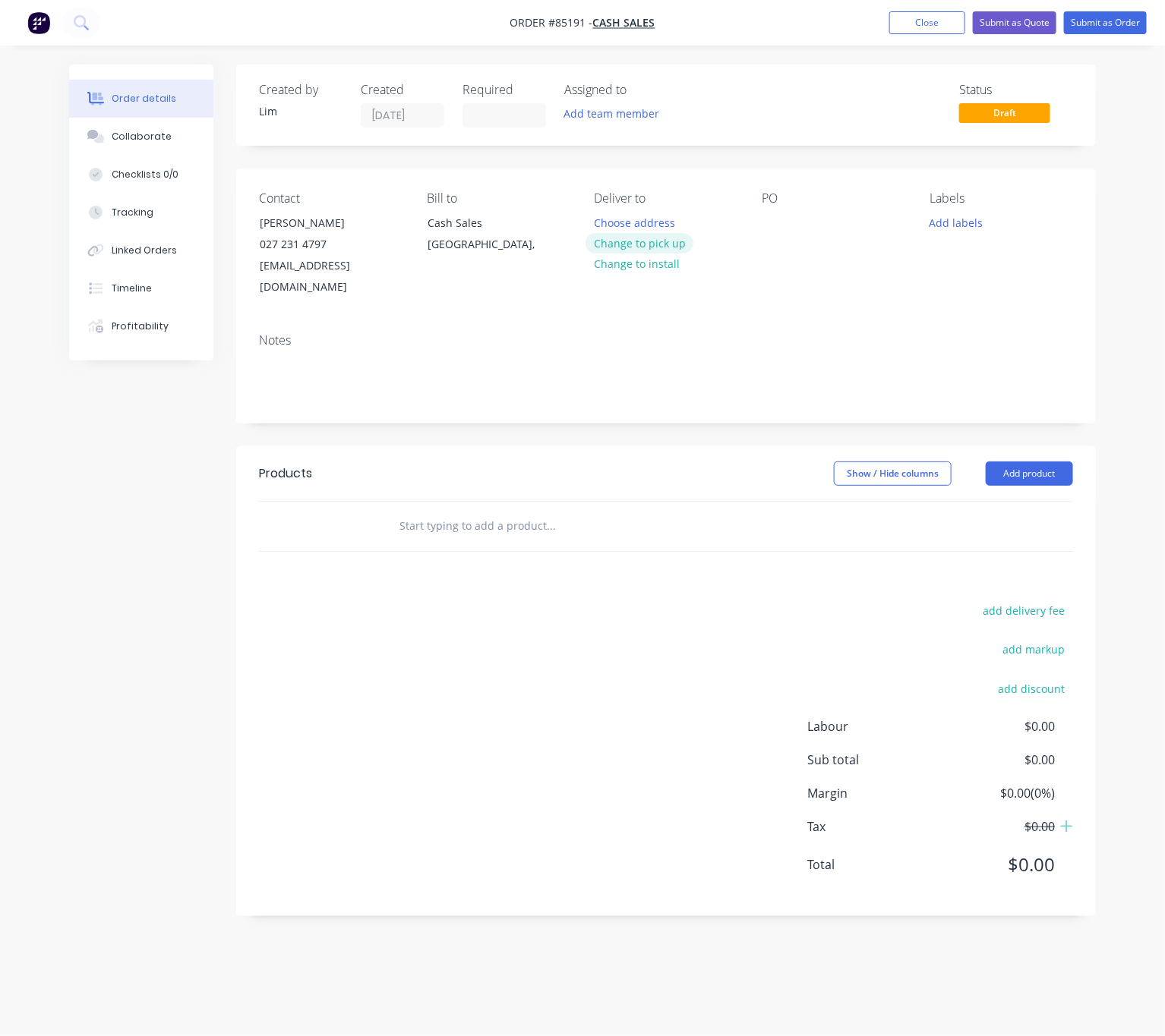
click at [627, 244] on button "Change to pick up" at bounding box center [639, 243] width 108 height 21
click at [626, 240] on button "Change to delivery" at bounding box center [641, 243] width 110 height 21
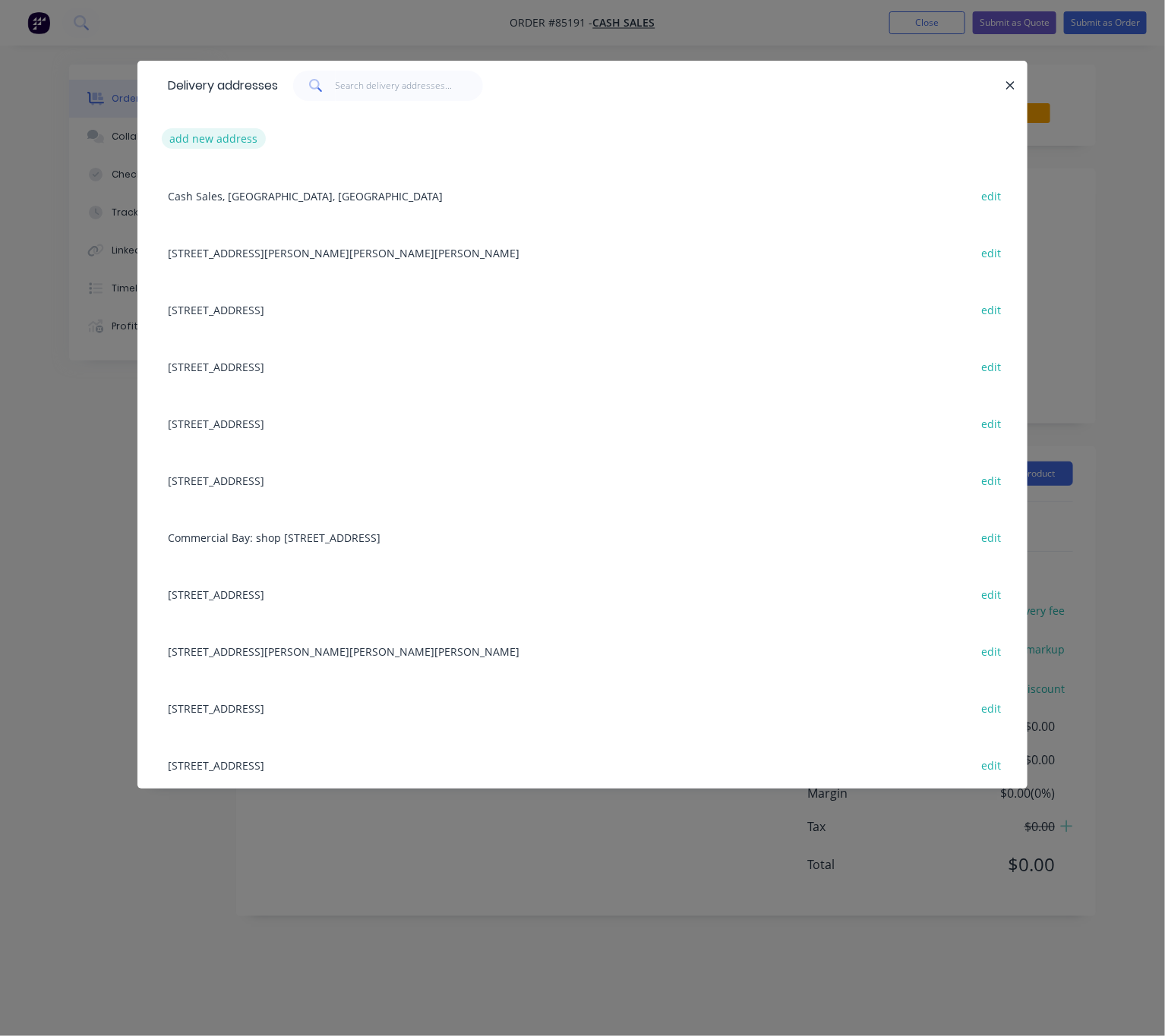
click at [225, 133] on button "add new address" at bounding box center [214, 138] width 104 height 21
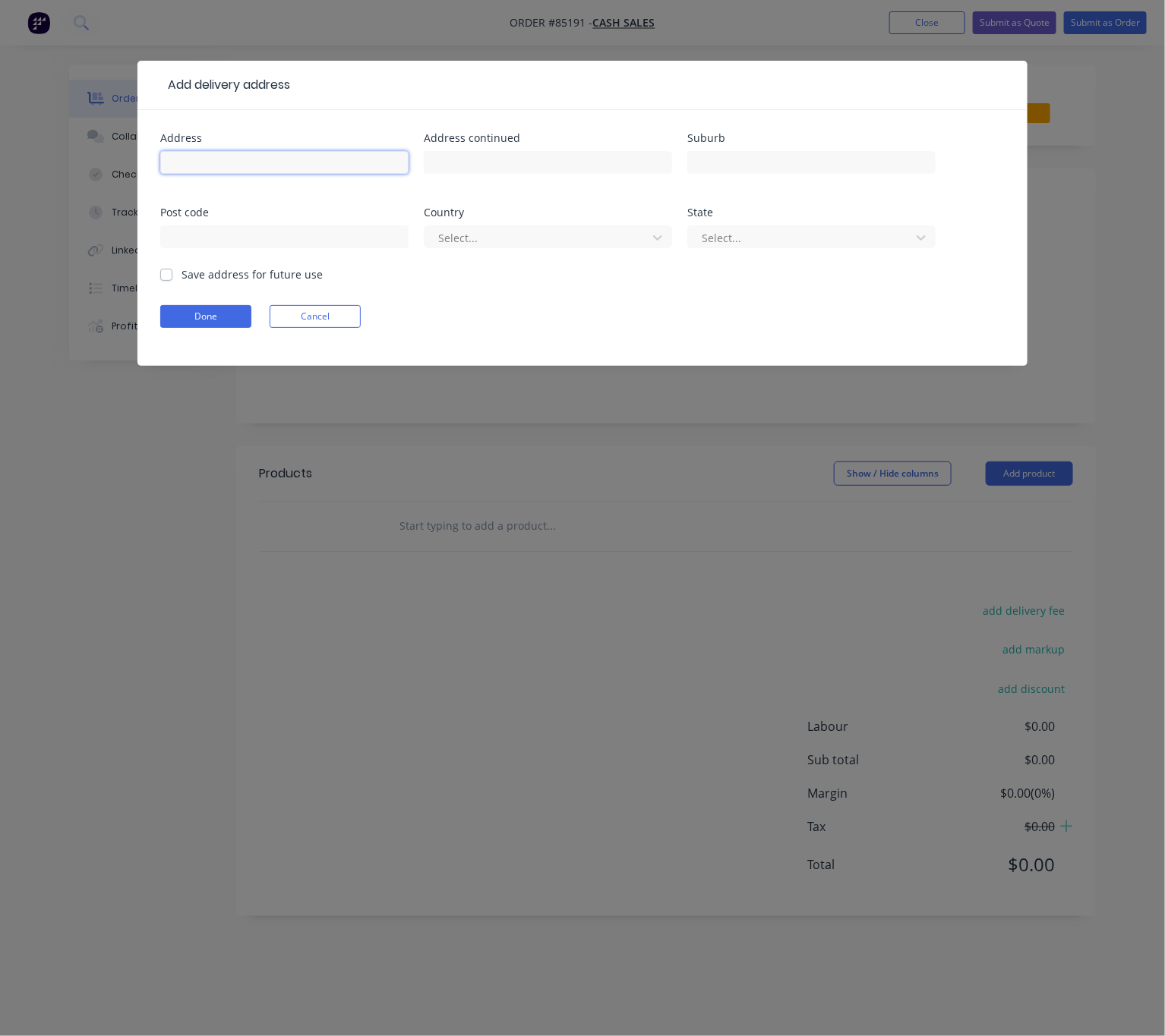
click at [238, 166] on input "text" at bounding box center [284, 162] width 248 height 23
drag, startPoint x: 261, startPoint y: 165, endPoint x: 144, endPoint y: 163, distance: 117.0
click at [130, 163] on div "Add delivery address Address 64 Southend Ave Address continued Suburb Post code…" at bounding box center [582, 518] width 1165 height 1036
paste input "Thank you for your order, confirmation of your order is attached. We will conta…"
type input "Thank you for your order, confirmation of your order is attached. We will conta…"
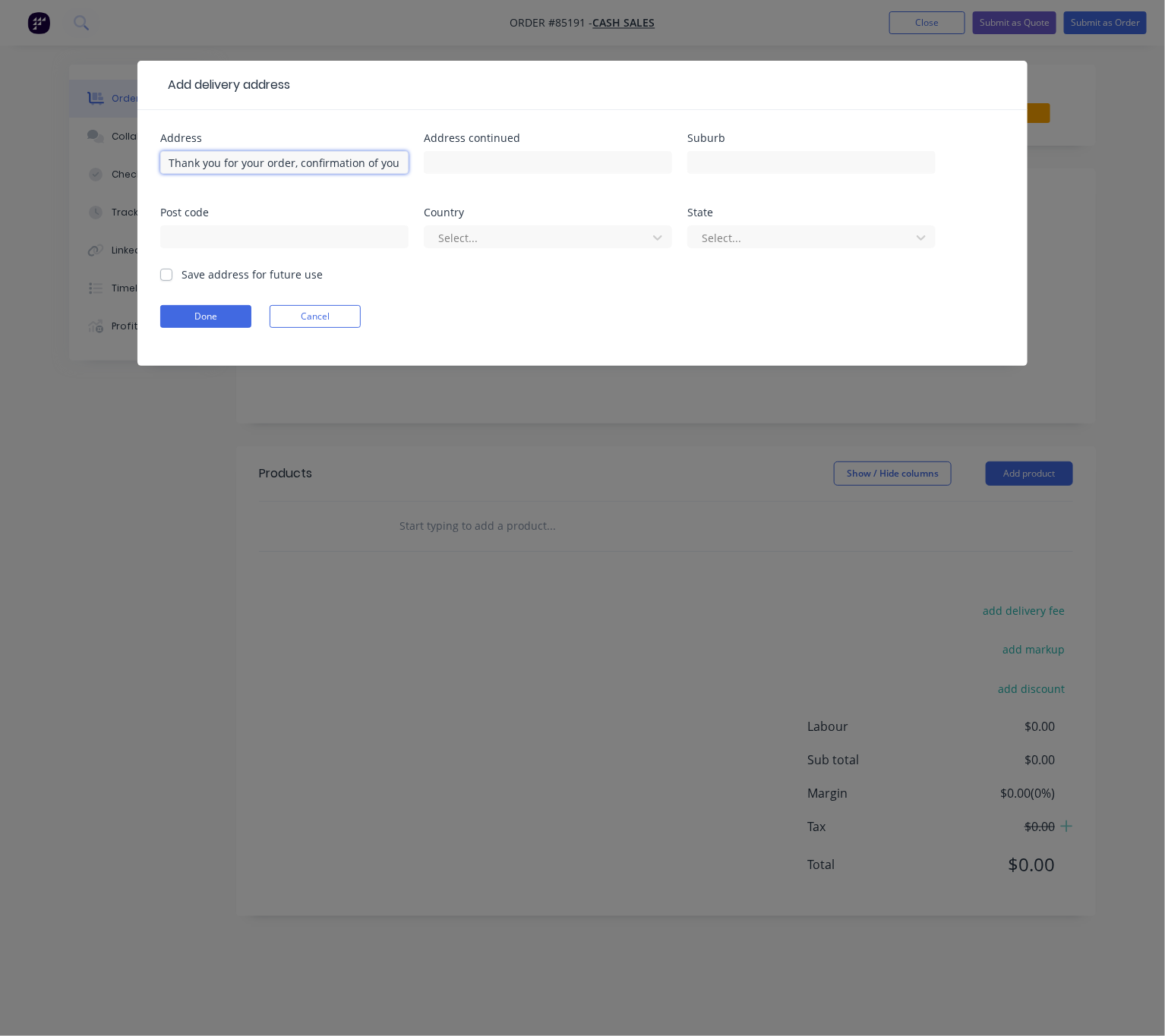
drag, startPoint x: 403, startPoint y: 160, endPoint x: -3, endPoint y: 156, distance: 406.0
click at [0, 156] on html "Order #85191 - Cash Sales Add product Close Submit as Quote Submit as Order Ord…" at bounding box center [582, 518] width 1165 height 1036
drag, startPoint x: 219, startPoint y: 162, endPoint x: 210, endPoint y: 163, distance: 9.1
click at [210, 163] on input "64 South End Ave" at bounding box center [284, 162] width 248 height 23
drag, startPoint x: 255, startPoint y: 157, endPoint x: 138, endPoint y: 156, distance: 117.0
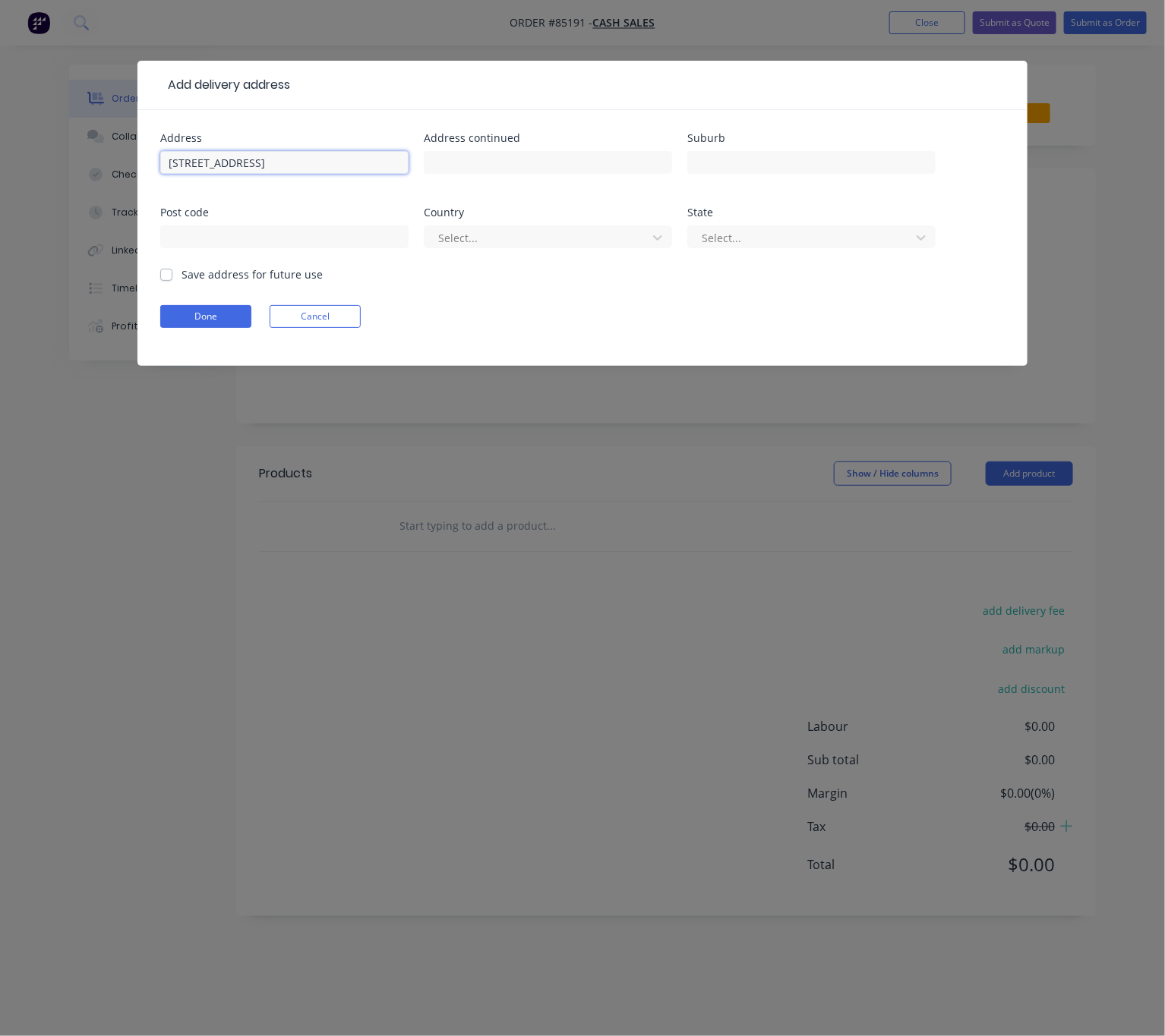
click at [126, 156] on div "Add delivery address Address 64 Southend Ave Address continued Suburb Post code…" at bounding box center [582, 518] width 1165 height 1036
type input "64 Southend Ave"
click at [492, 157] on input "text" at bounding box center [548, 162] width 248 height 23
type input "Raumanga"
click at [799, 167] on input "text" at bounding box center [811, 162] width 248 height 23
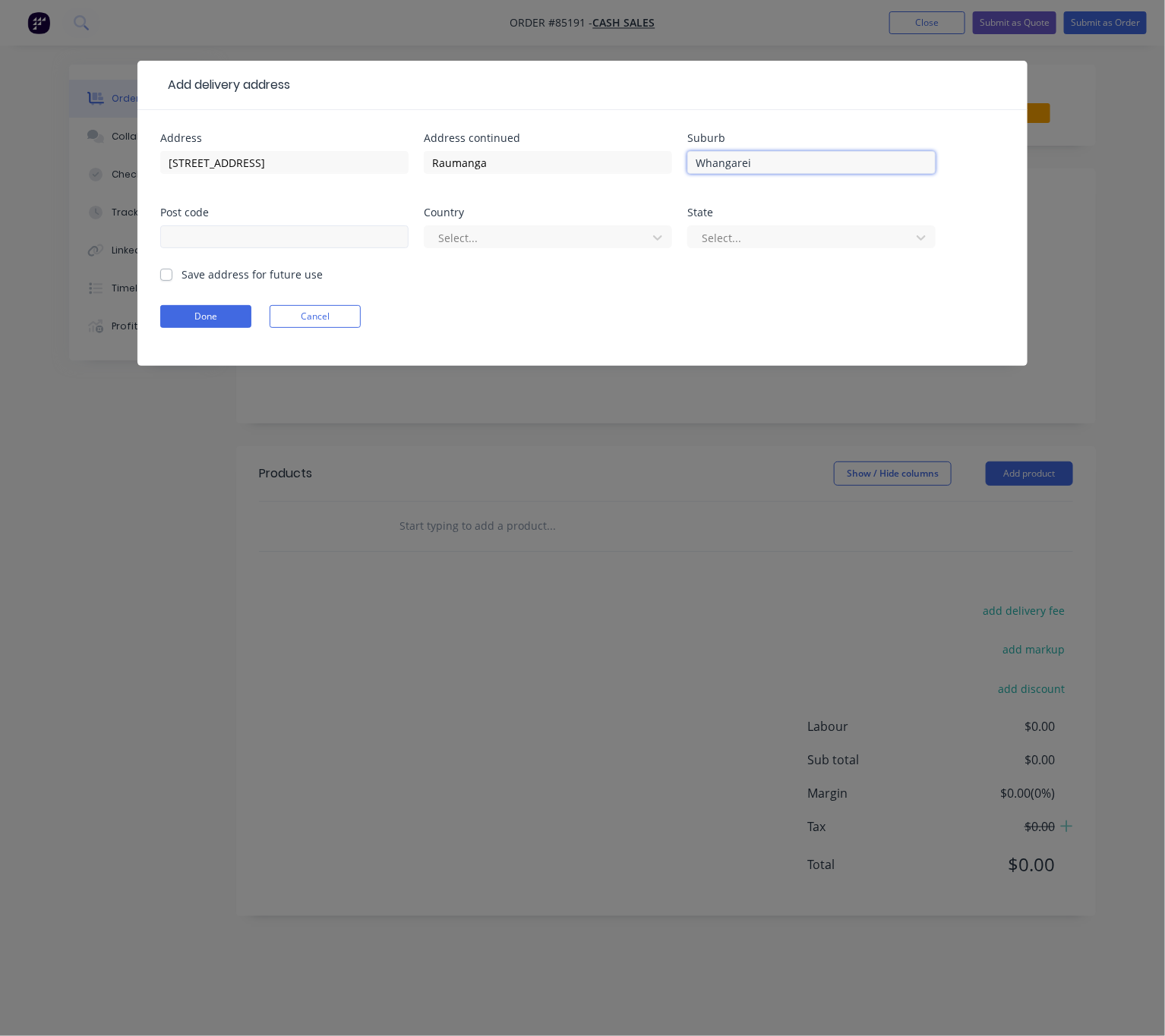
type input "Whangarei"
click at [276, 237] on input "text" at bounding box center [284, 236] width 248 height 23
type input "0110"
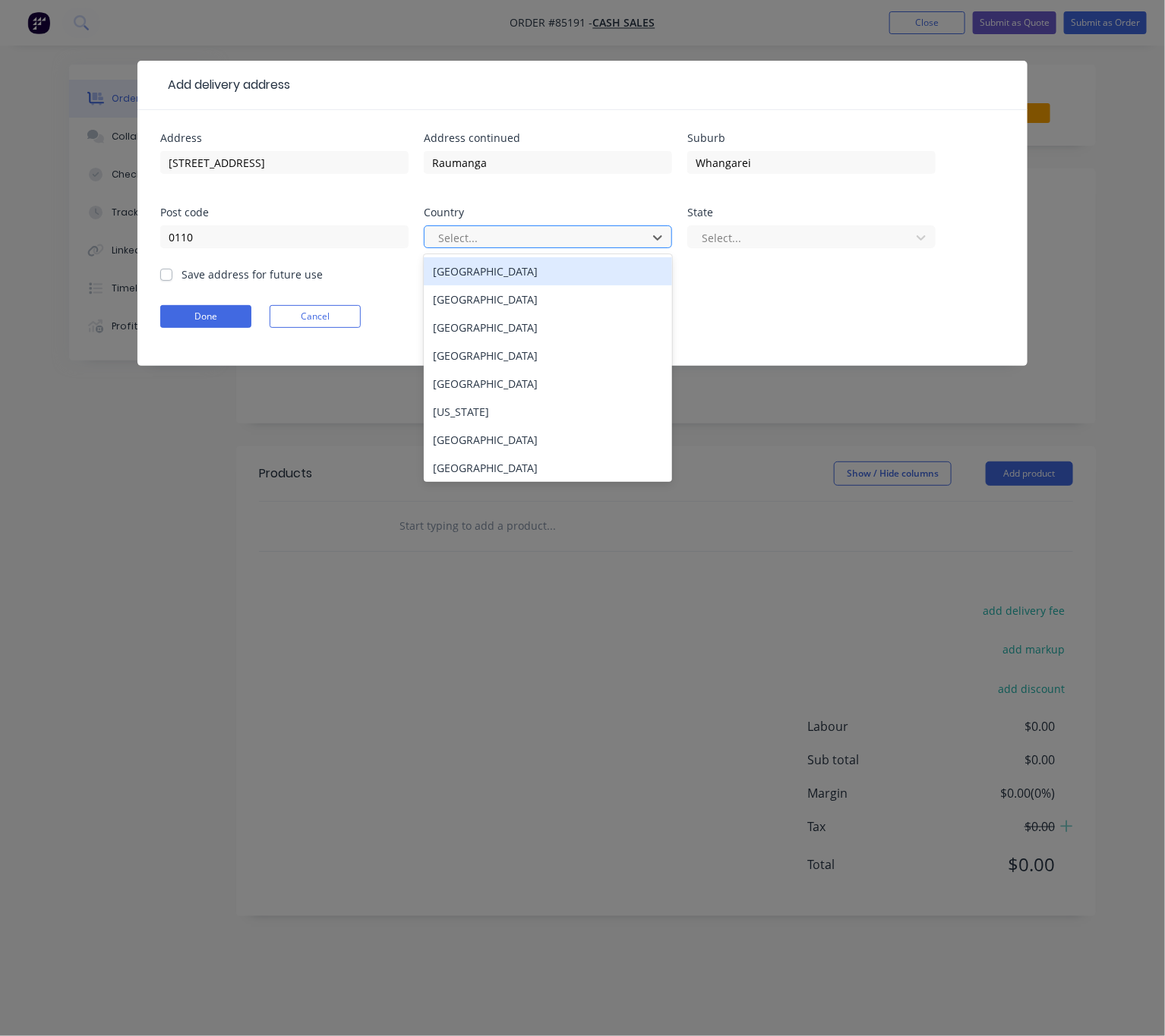
click at [632, 238] on div at bounding box center [538, 237] width 203 height 19
type input "new"
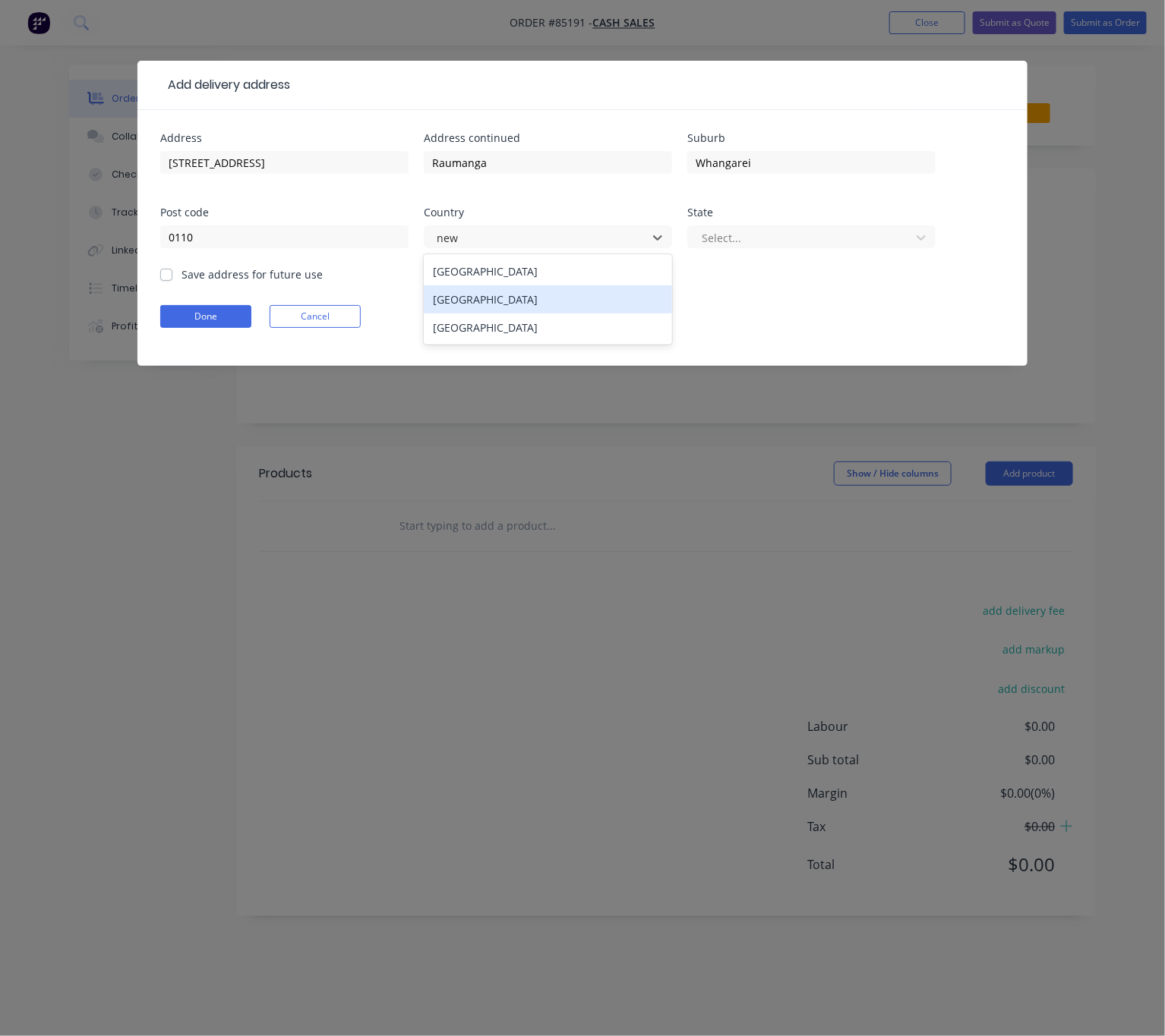
click at [542, 301] on div "New Zealand" at bounding box center [548, 299] width 248 height 28
click at [855, 226] on div "Select..." at bounding box center [801, 237] width 212 height 23
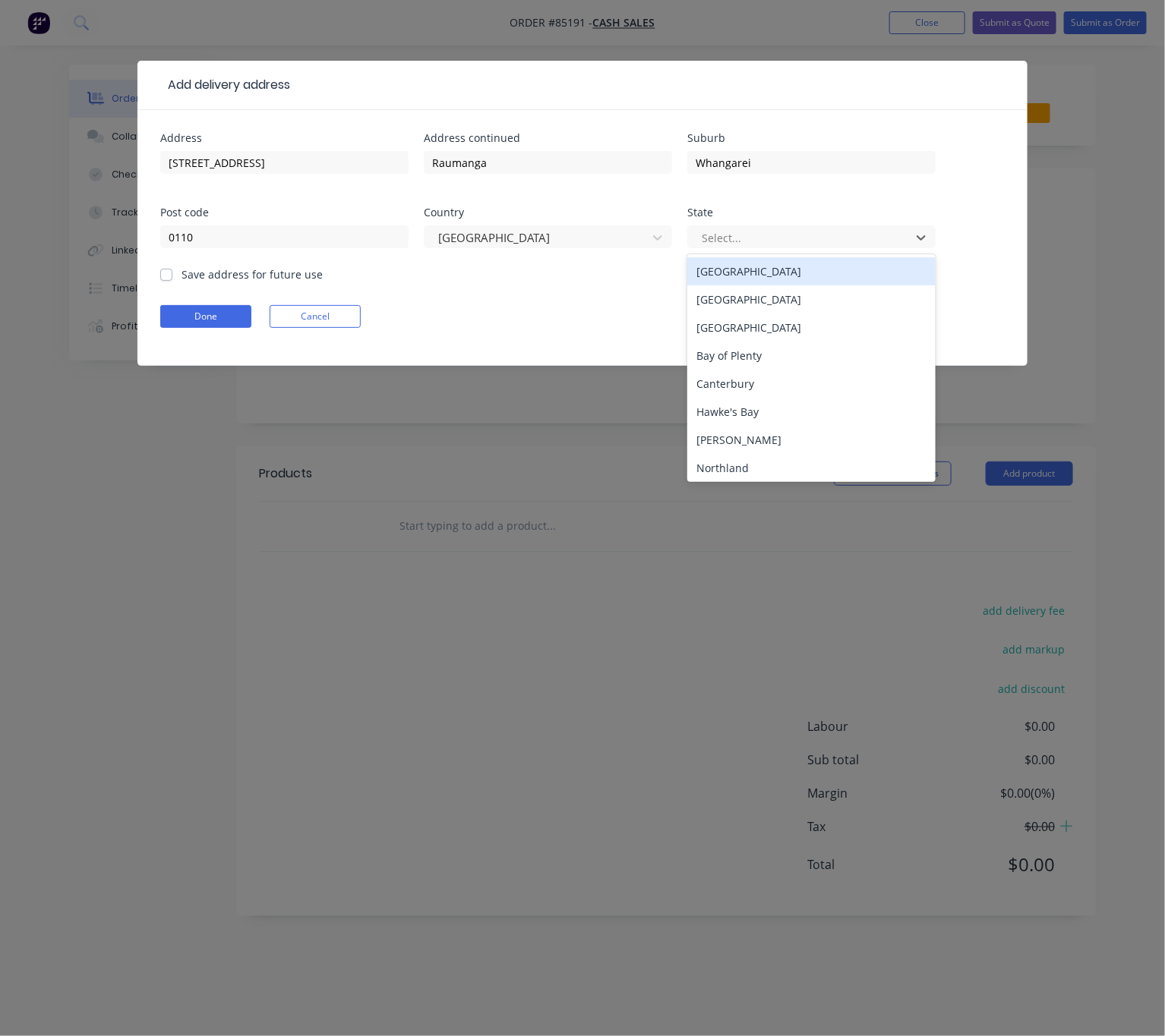
click at [823, 271] on div "North Island" at bounding box center [811, 271] width 248 height 28
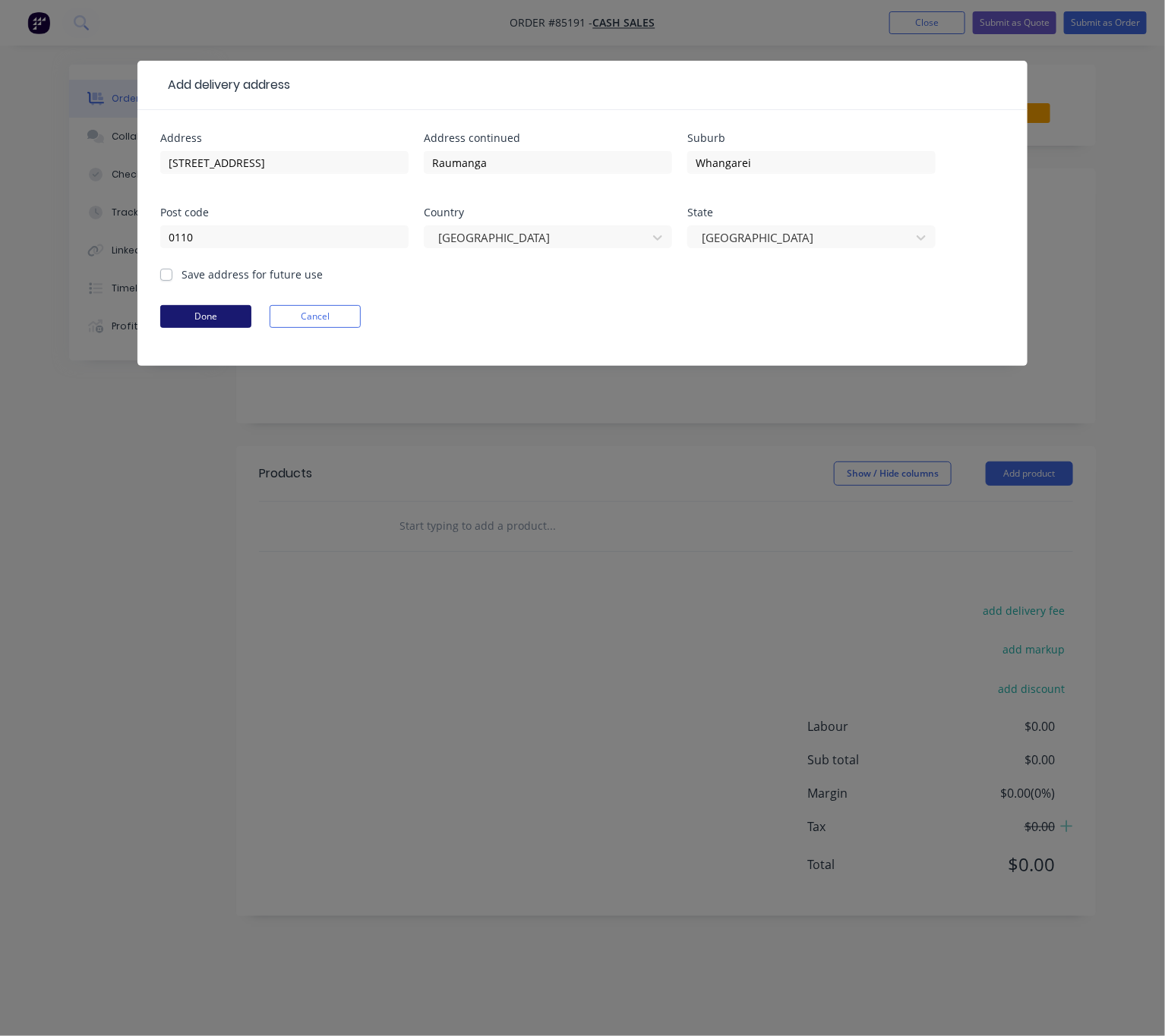
click at [185, 314] on button "Done" at bounding box center [205, 316] width 91 height 23
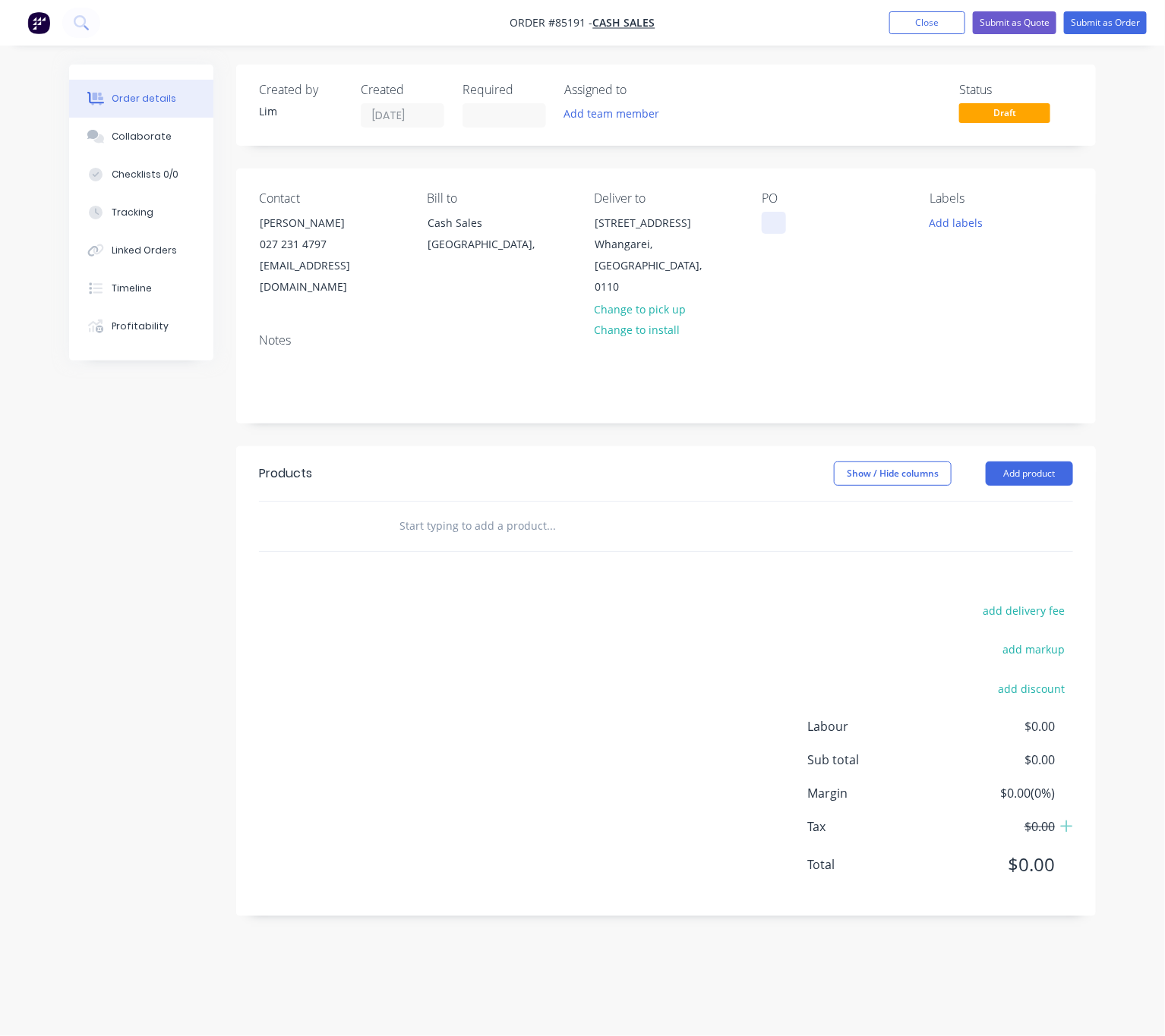
click at [766, 222] on div at bounding box center [773, 223] width 24 height 22
click at [955, 225] on button "Add labels" at bounding box center [956, 222] width 70 height 21
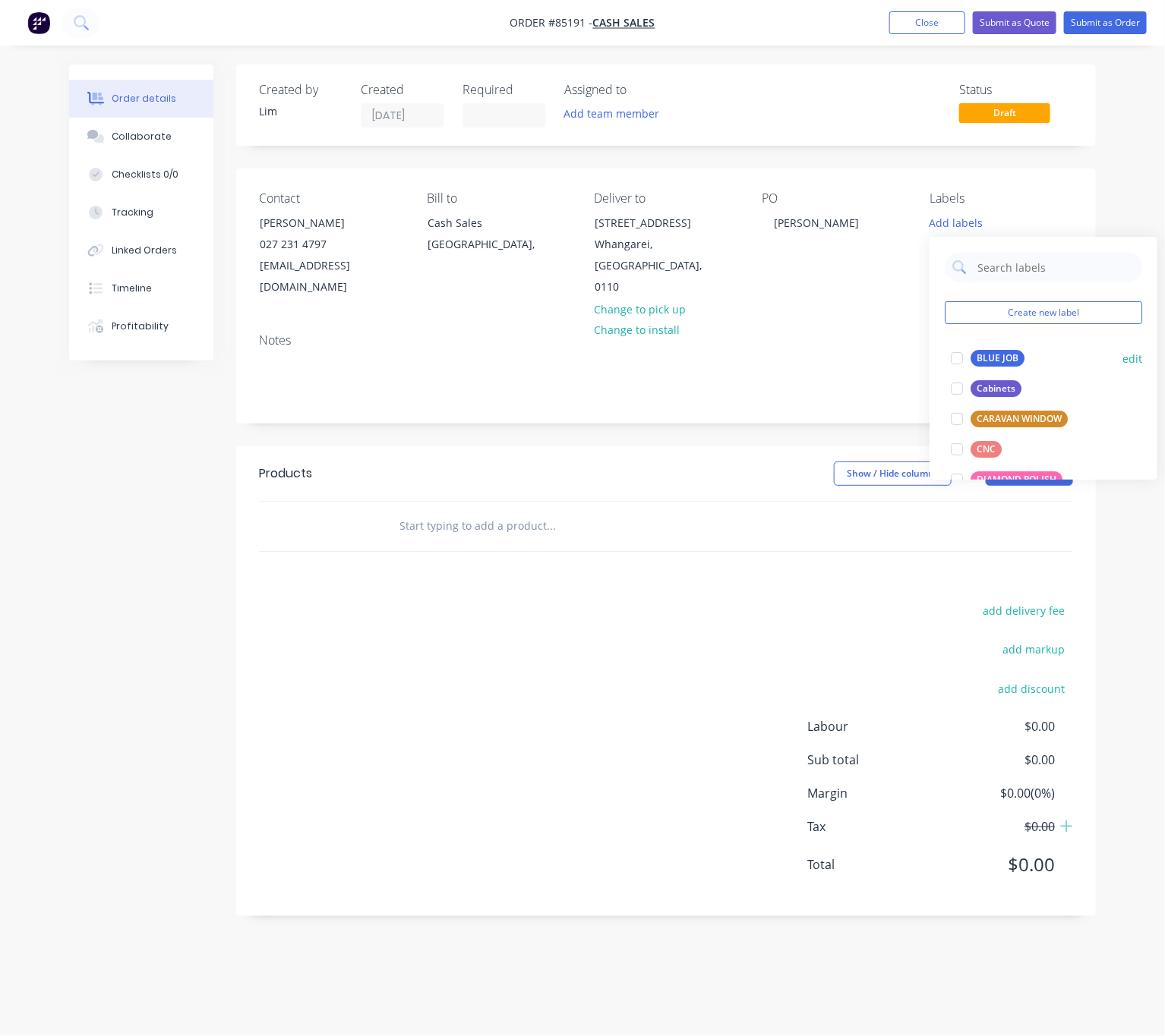
click at [1014, 356] on div "BLUE JOB" at bounding box center [998, 358] width 54 height 16
click at [650, 675] on div "add delivery fee add markup add discount Labour $0.00 Sub total $0.00 Margin $0…" at bounding box center [665, 747] width 814 height 293
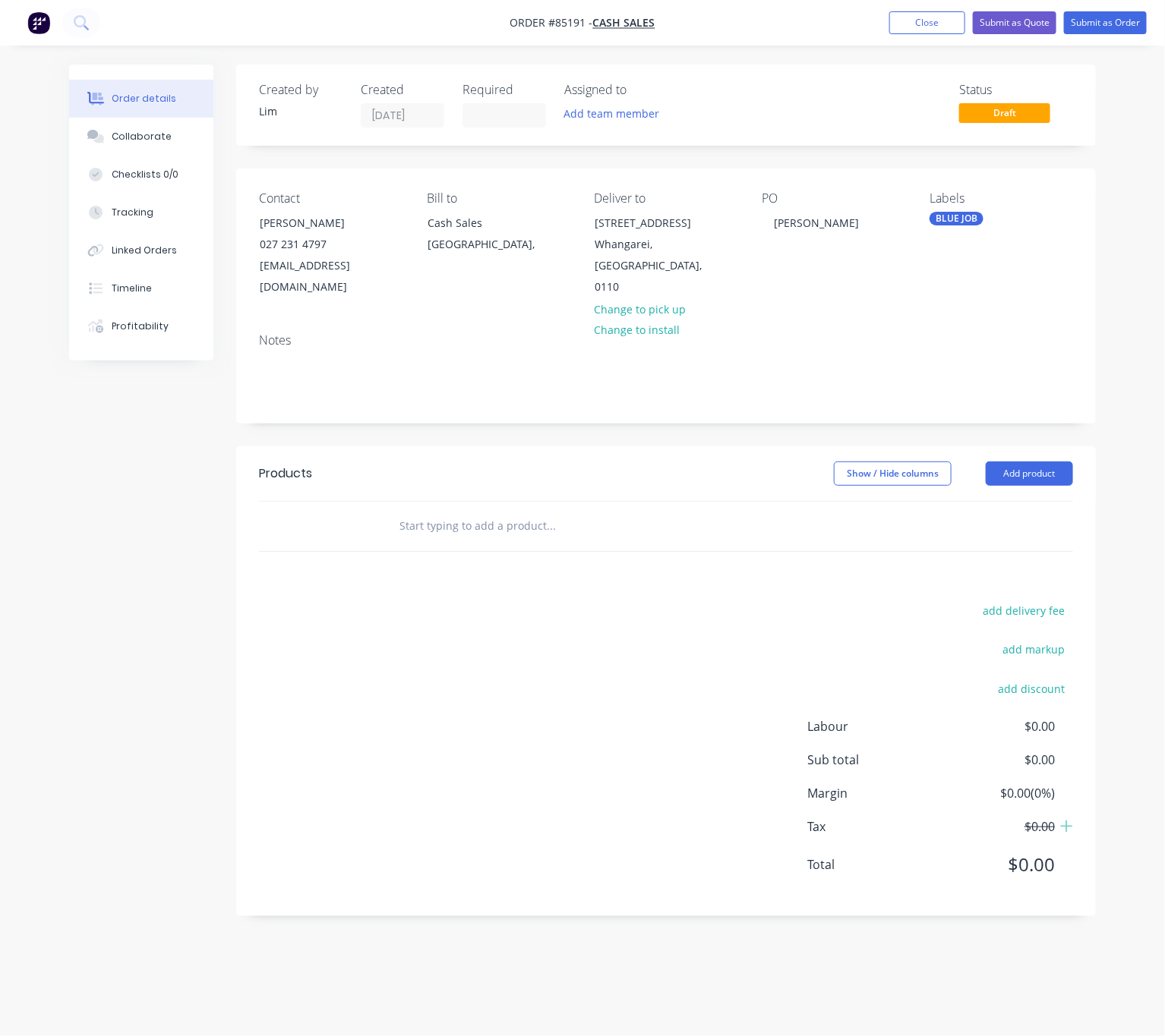
click at [969, 223] on div "BLUE JOB" at bounding box center [957, 218] width 54 height 14
drag, startPoint x: 997, startPoint y: 385, endPoint x: 852, endPoint y: 513, distance: 193.4
click at [997, 385] on div "STOCK" at bounding box center [991, 382] width 42 height 16
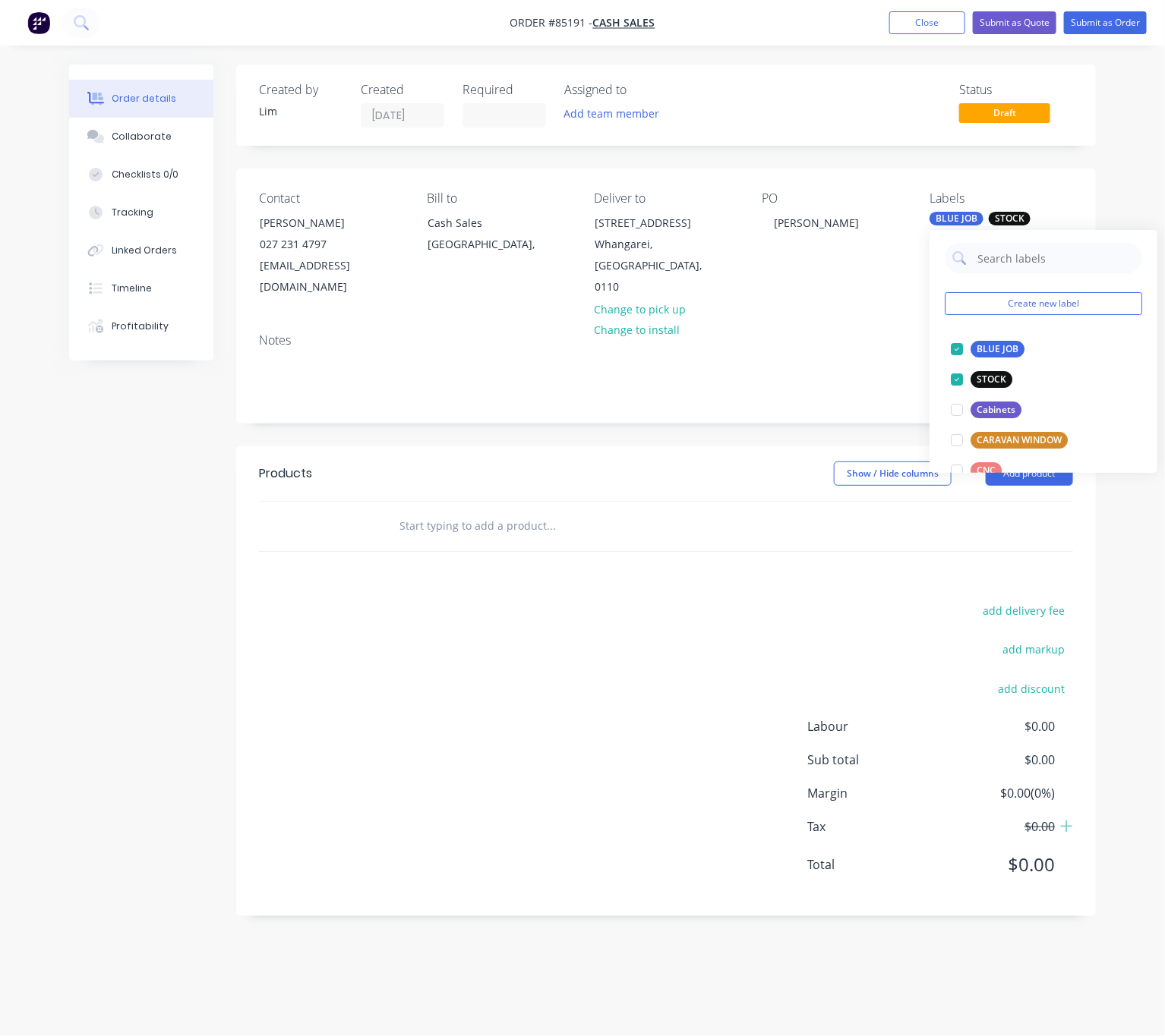
click at [689, 614] on div "add delivery fee add markup add discount Labour $0.00 Sub total $0.00 Margin $0…" at bounding box center [665, 747] width 814 height 293
click at [436, 521] on input "text" at bounding box center [550, 527] width 304 height 31
type input "3"
type input "a"
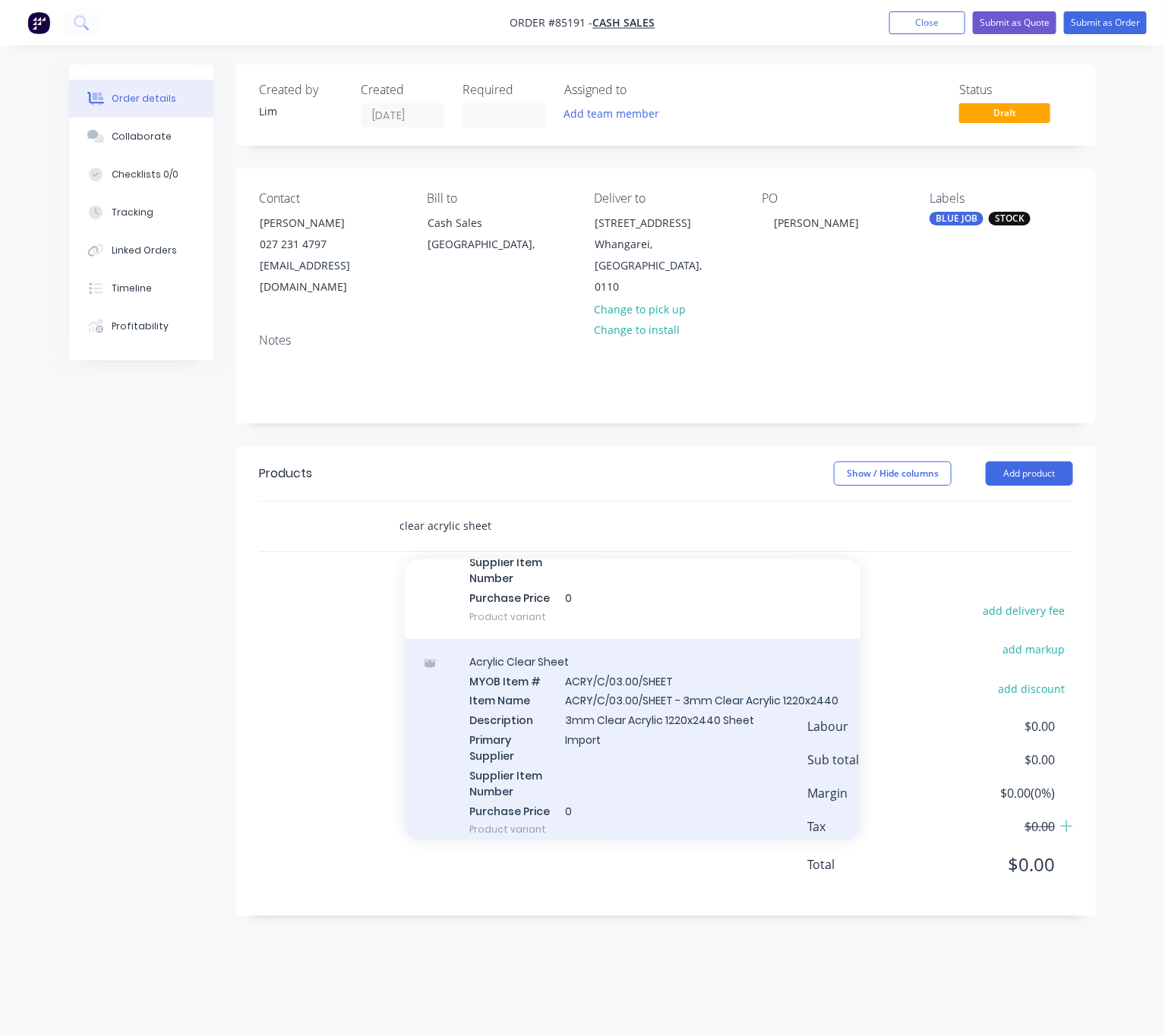
scroll to position [455, 0]
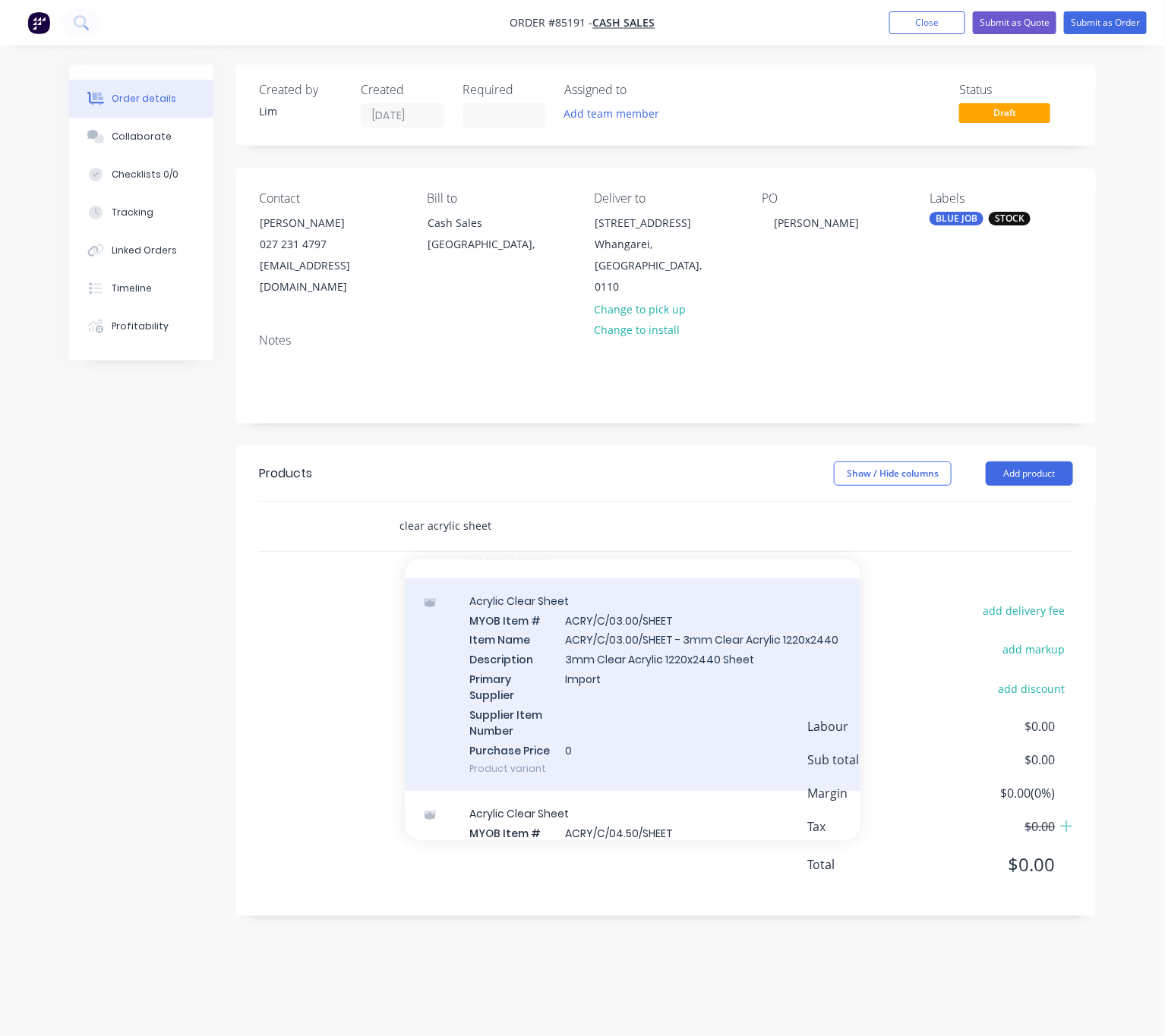
type input "clear acrylic sheet"
click at [742, 746] on div "Acrylic Clear Sheet MYOB Item # ACRY/C/03.00/SHEET Item Name ACRY/C/03.00/SHEET…" at bounding box center [632, 685] width 455 height 214
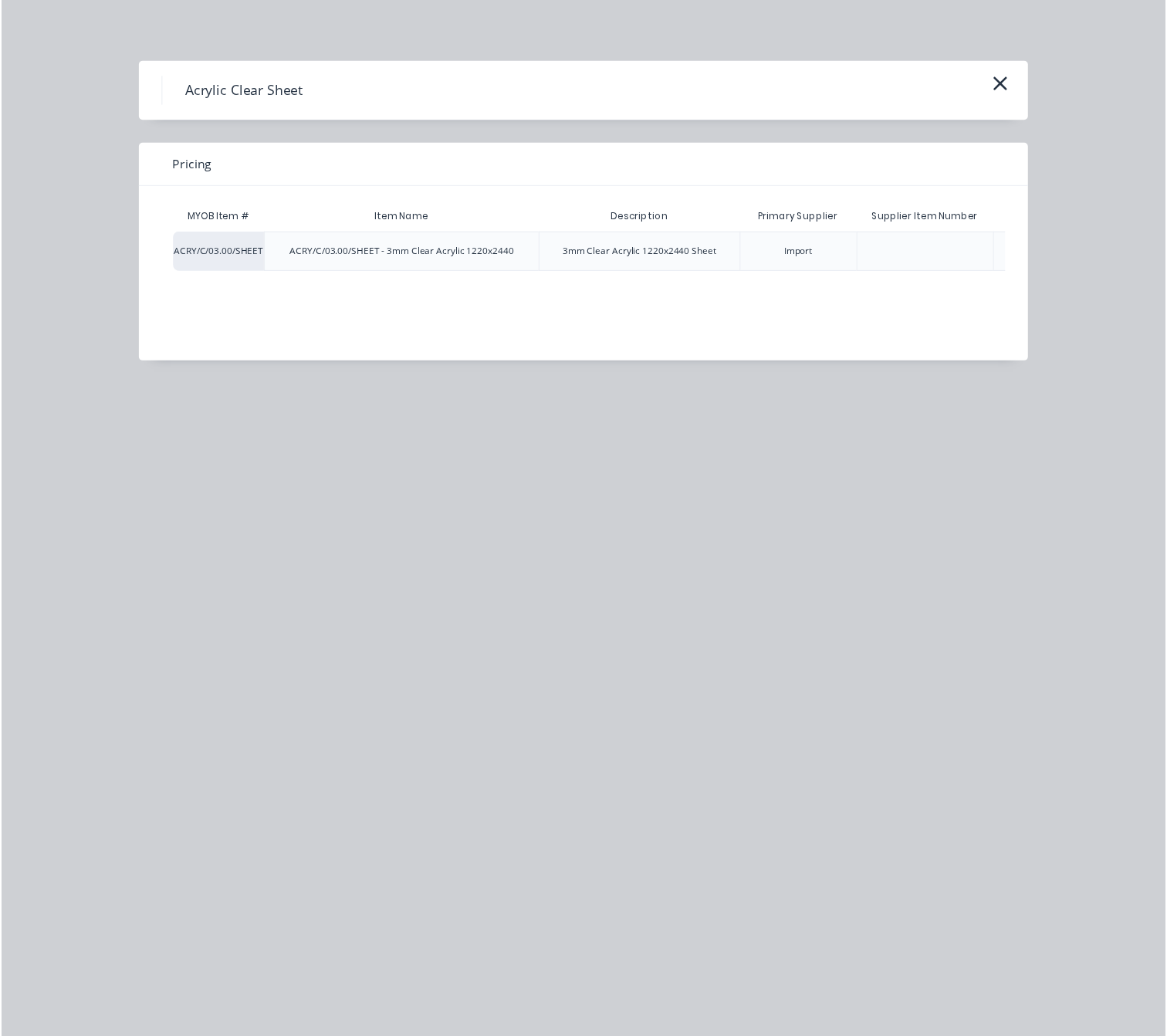
scroll to position [0, 185]
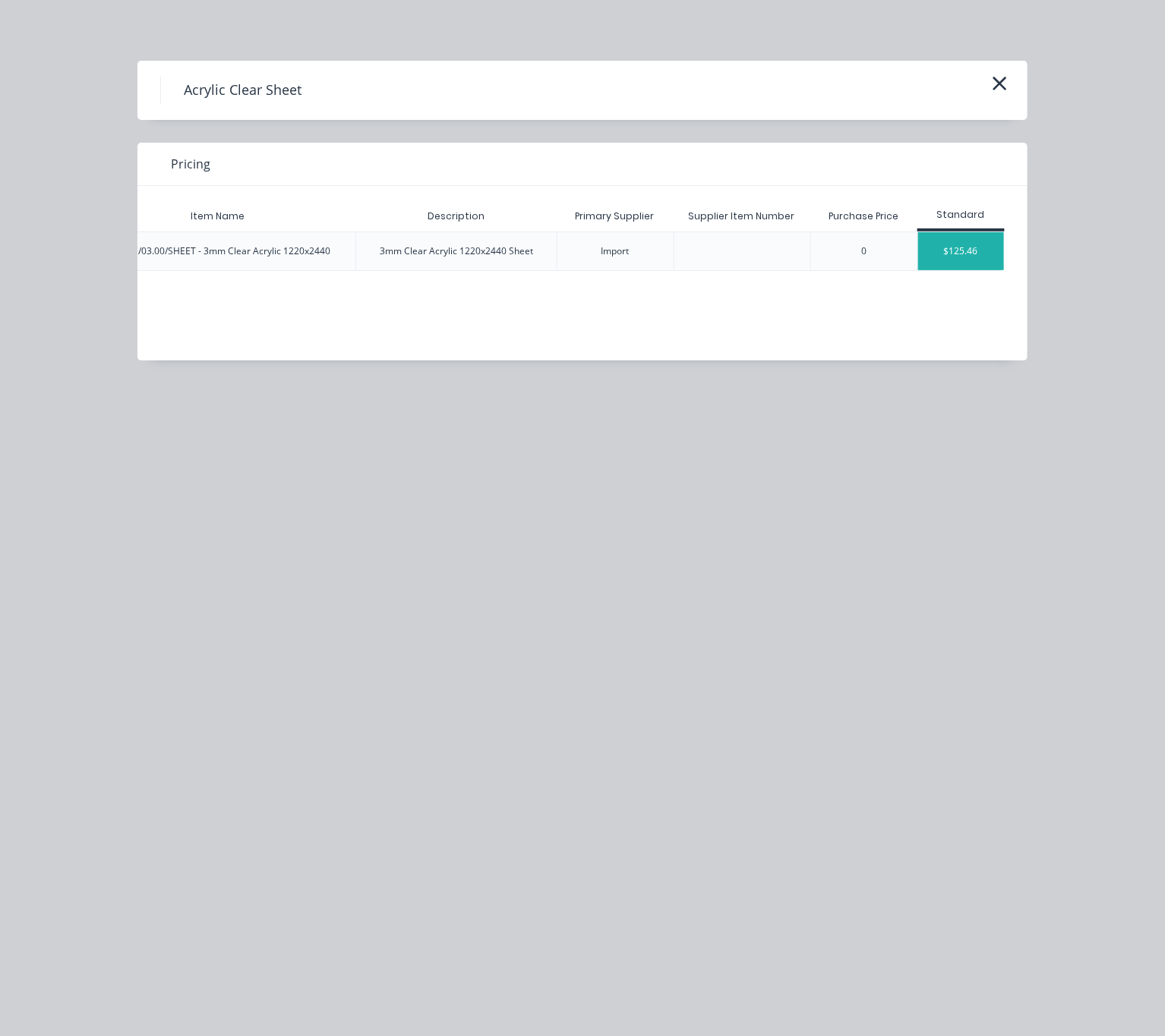
click at [969, 238] on div "$125.46" at bounding box center [960, 252] width 86 height 38
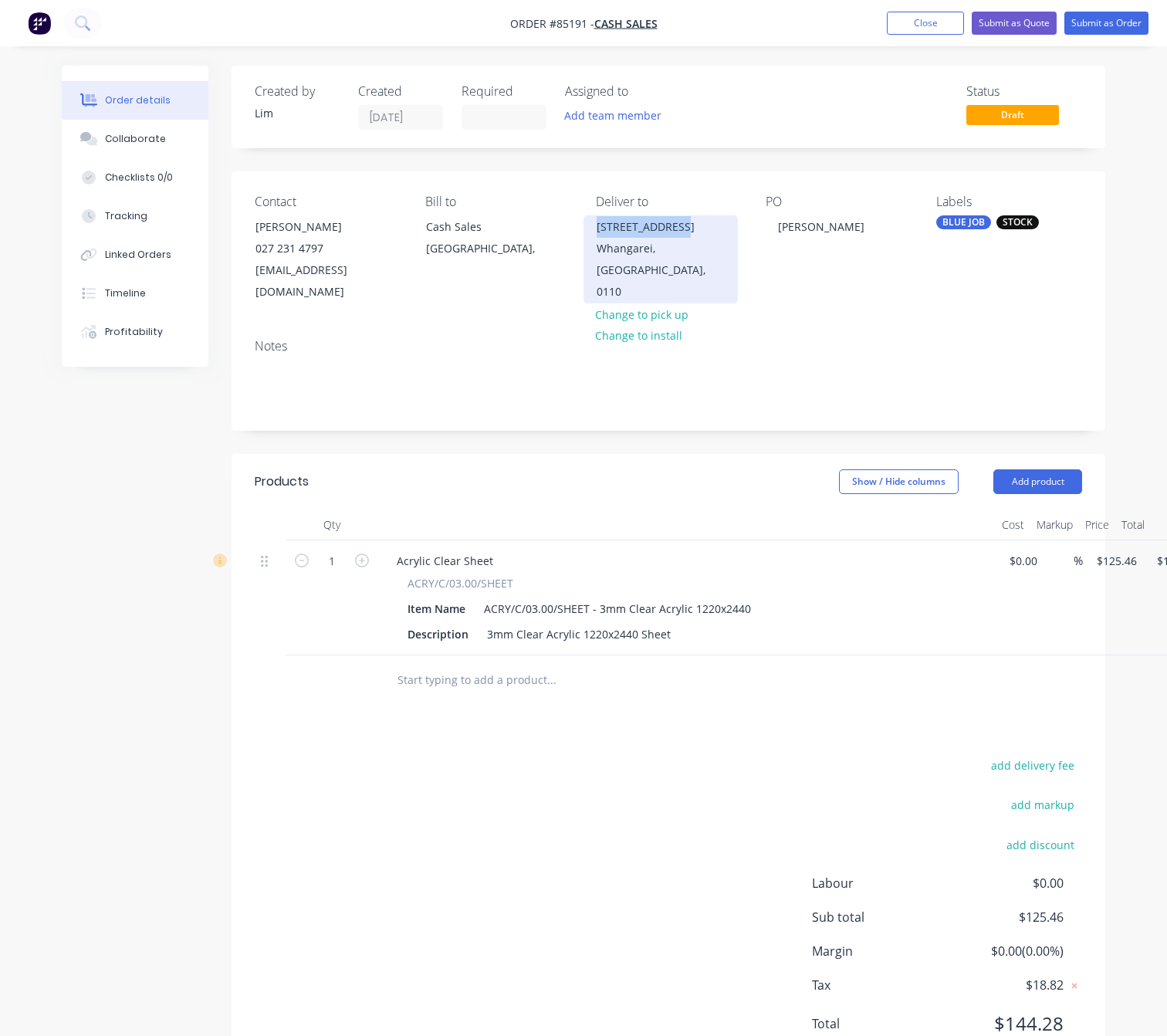
drag, startPoint x: 607, startPoint y: 224, endPoint x: 702, endPoint y: 238, distance: 96.0
click at [702, 237] on div "64 Southend Ave Raumanga" at bounding box center [660, 226] width 128 height 21
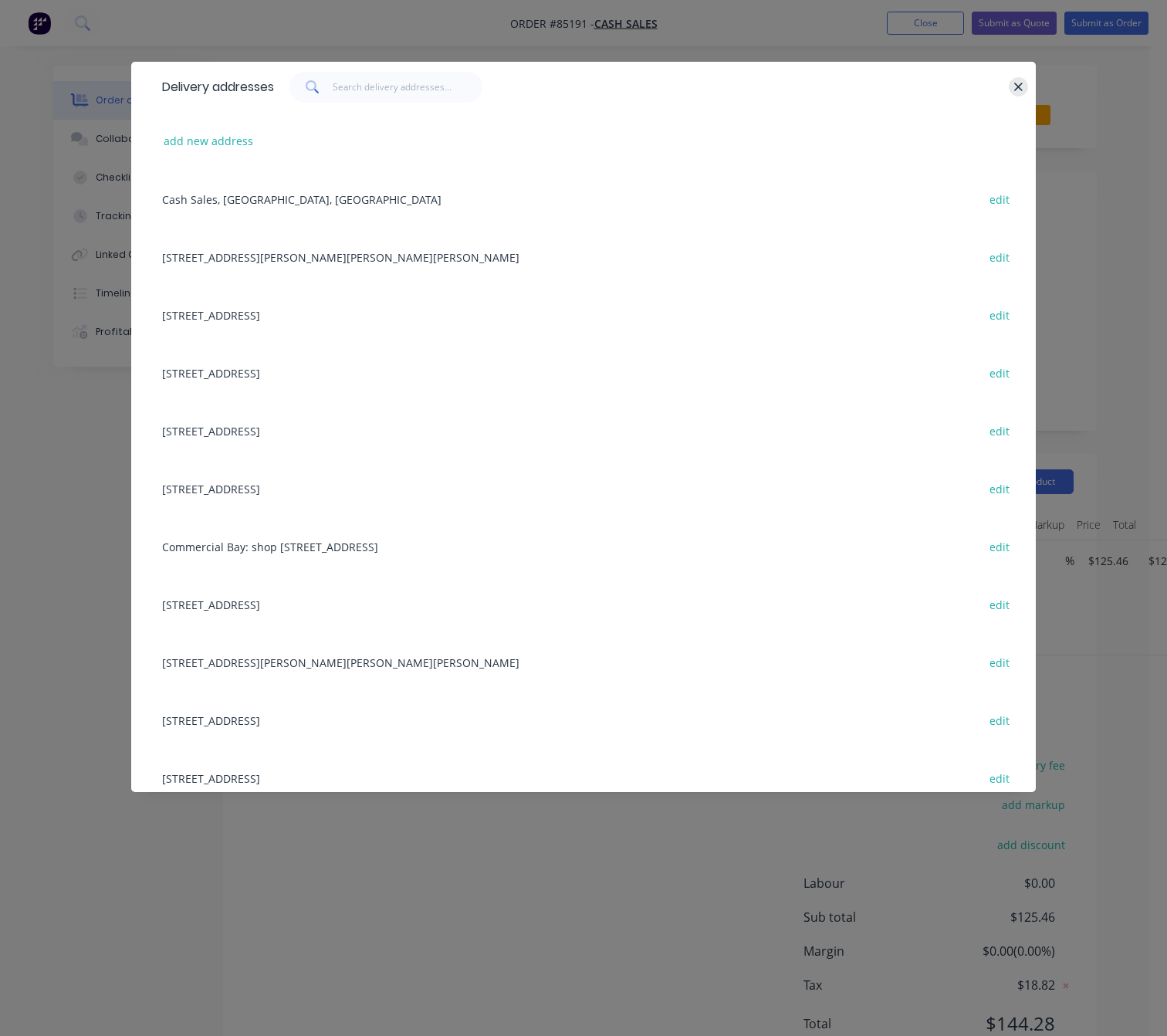
click at [1014, 86] on icon "button" at bounding box center [1018, 86] width 10 height 14
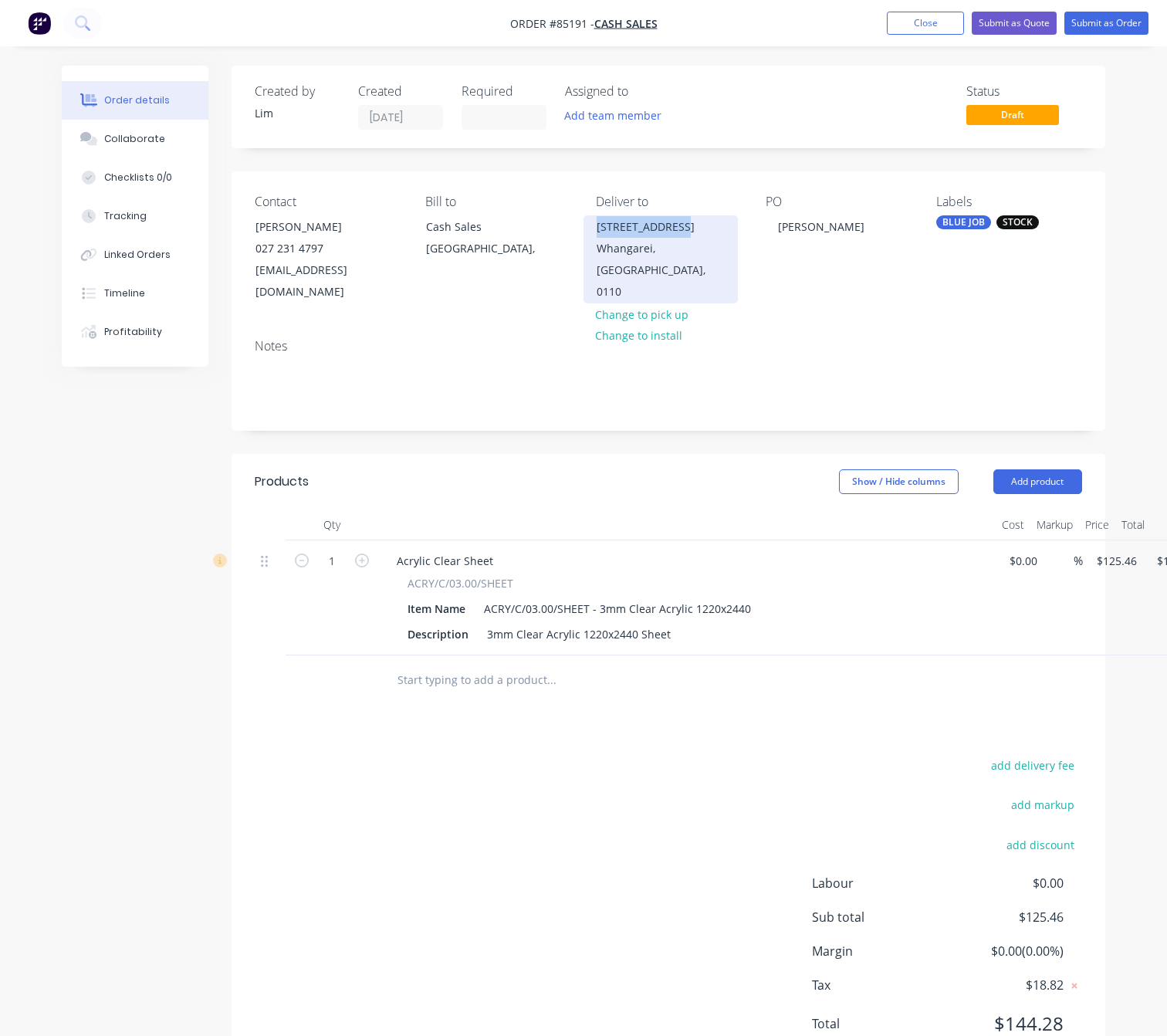
copy div "64 Southend Ave"
click at [1026, 771] on button "add delivery fee" at bounding box center [1033, 765] width 99 height 21
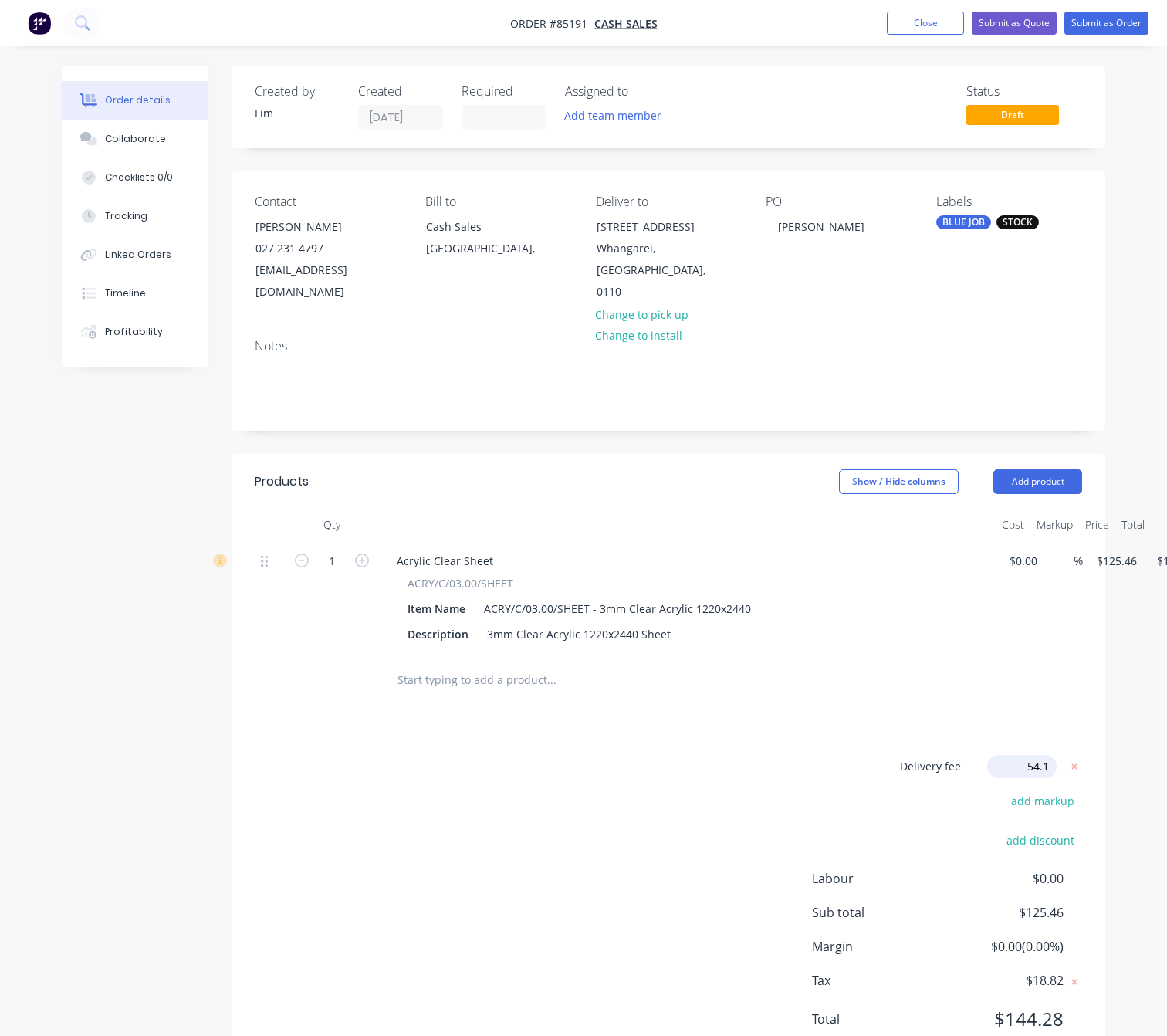
type input "54.17"
click at [516, 855] on div "Delivery fee Delivery fee Delivery fee name (Optional) 54.17 54.17 $0 add marku…" at bounding box center [668, 902] width 827 height 294
click at [1037, 769] on span "$54.17" at bounding box center [1039, 765] width 34 height 17
click at [1075, 765] on g at bounding box center [1074, 765] width 16 height 16
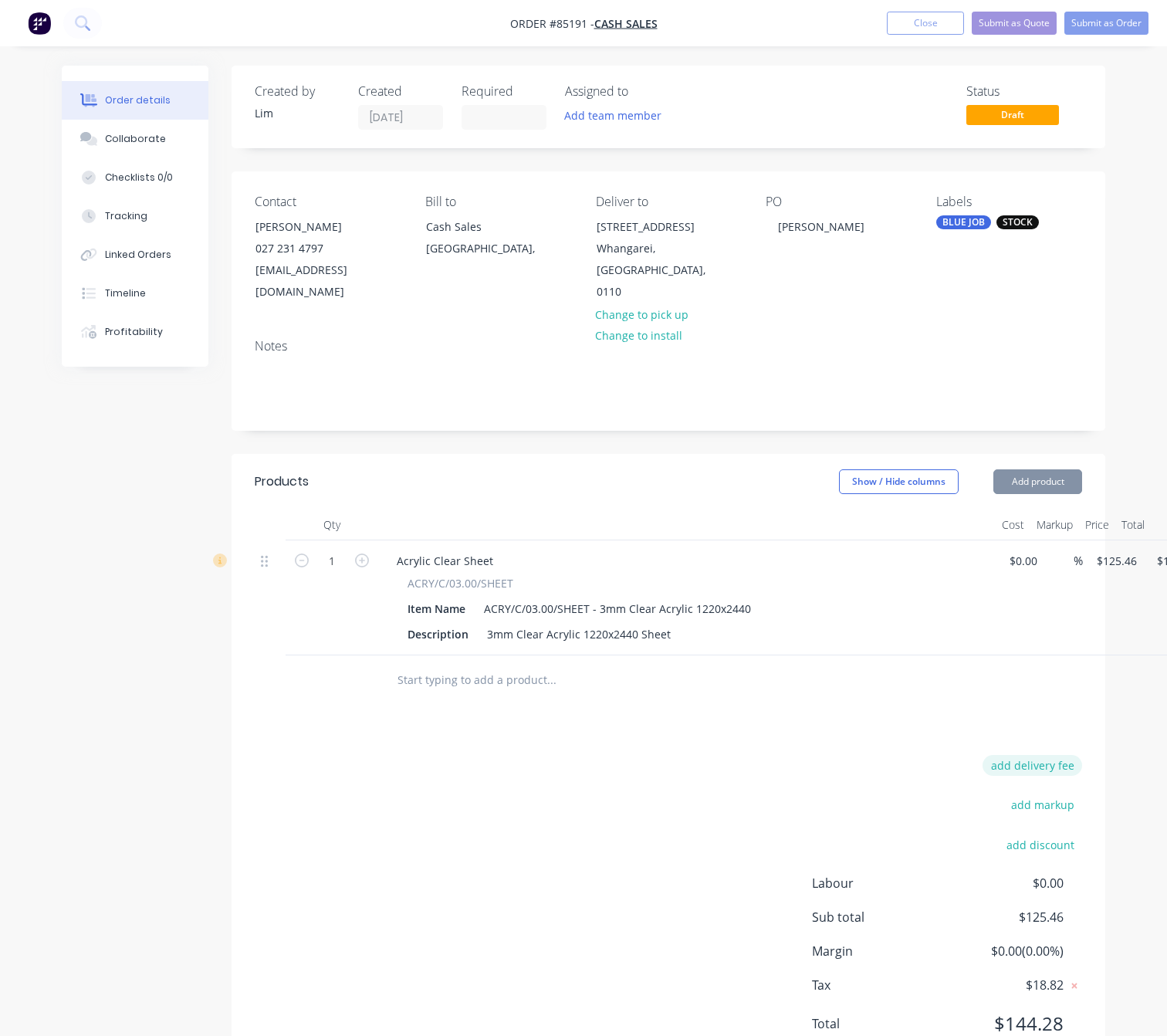
click at [1046, 772] on button "add delivery fee" at bounding box center [1033, 765] width 99 height 21
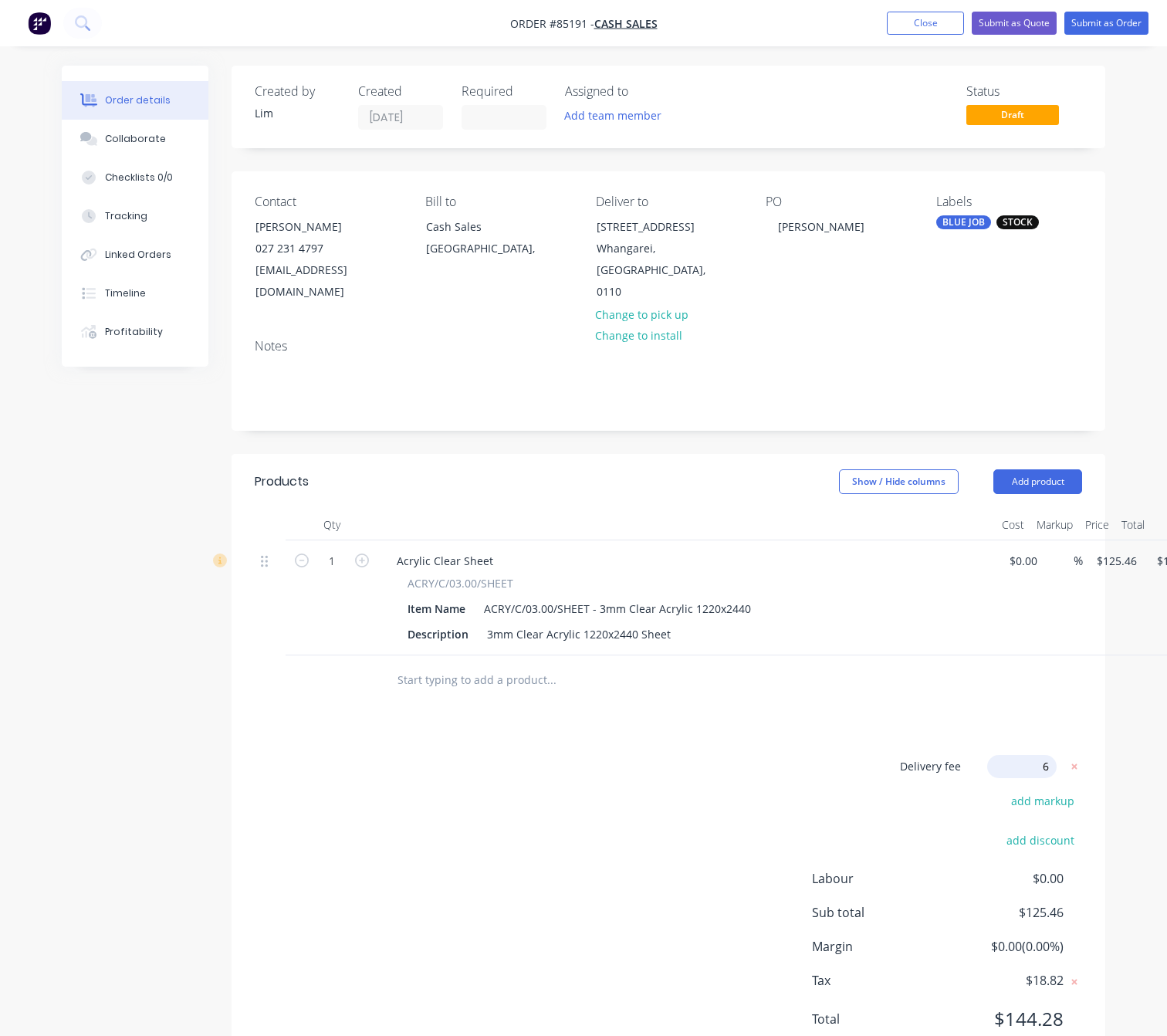
type input "60"
click at [615, 731] on div "Products Show / Hide columns Add product Qty Cost Markup Price Total 1 Acrylic …" at bounding box center [669, 761] width 874 height 615
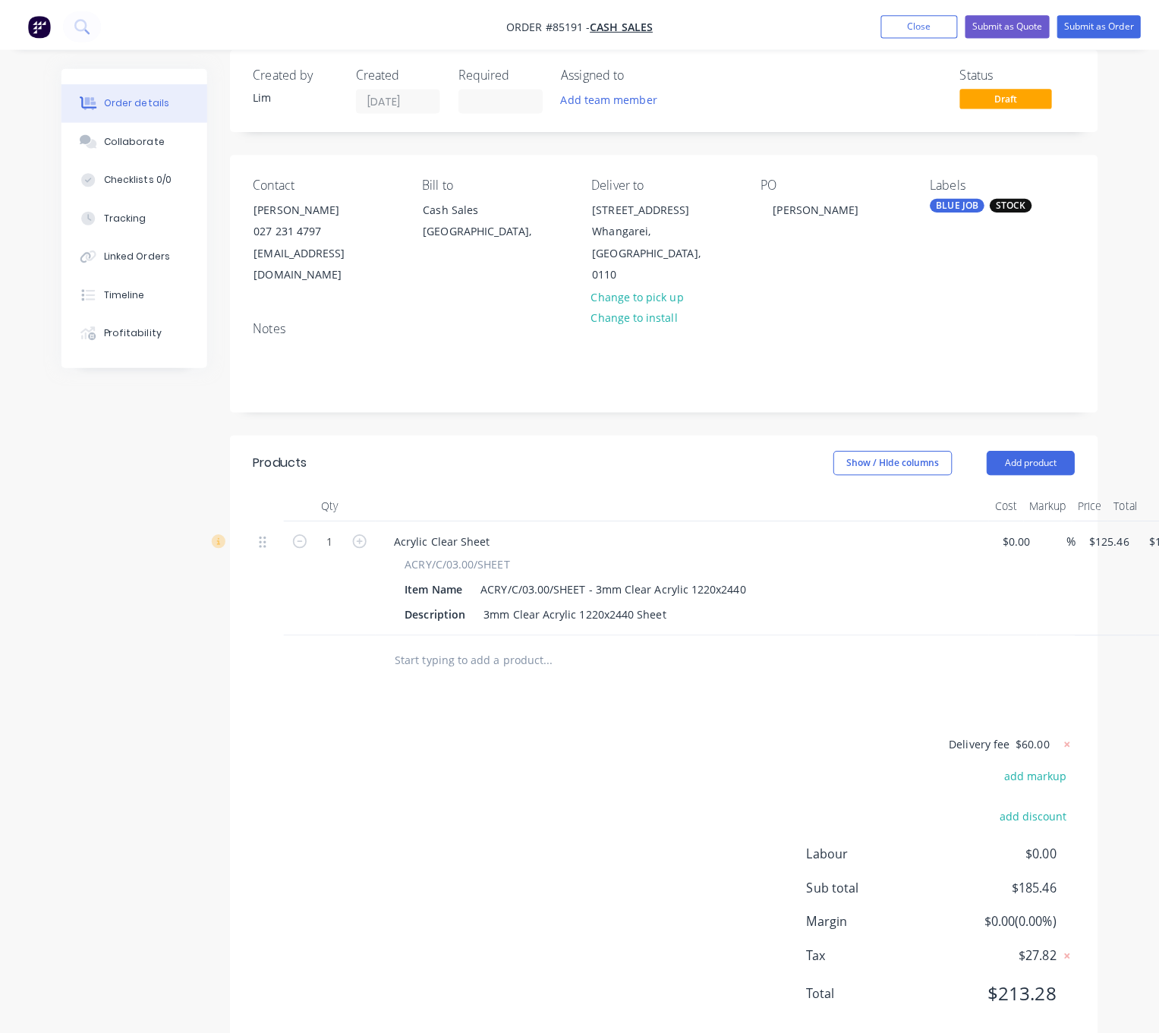
scroll to position [0, 0]
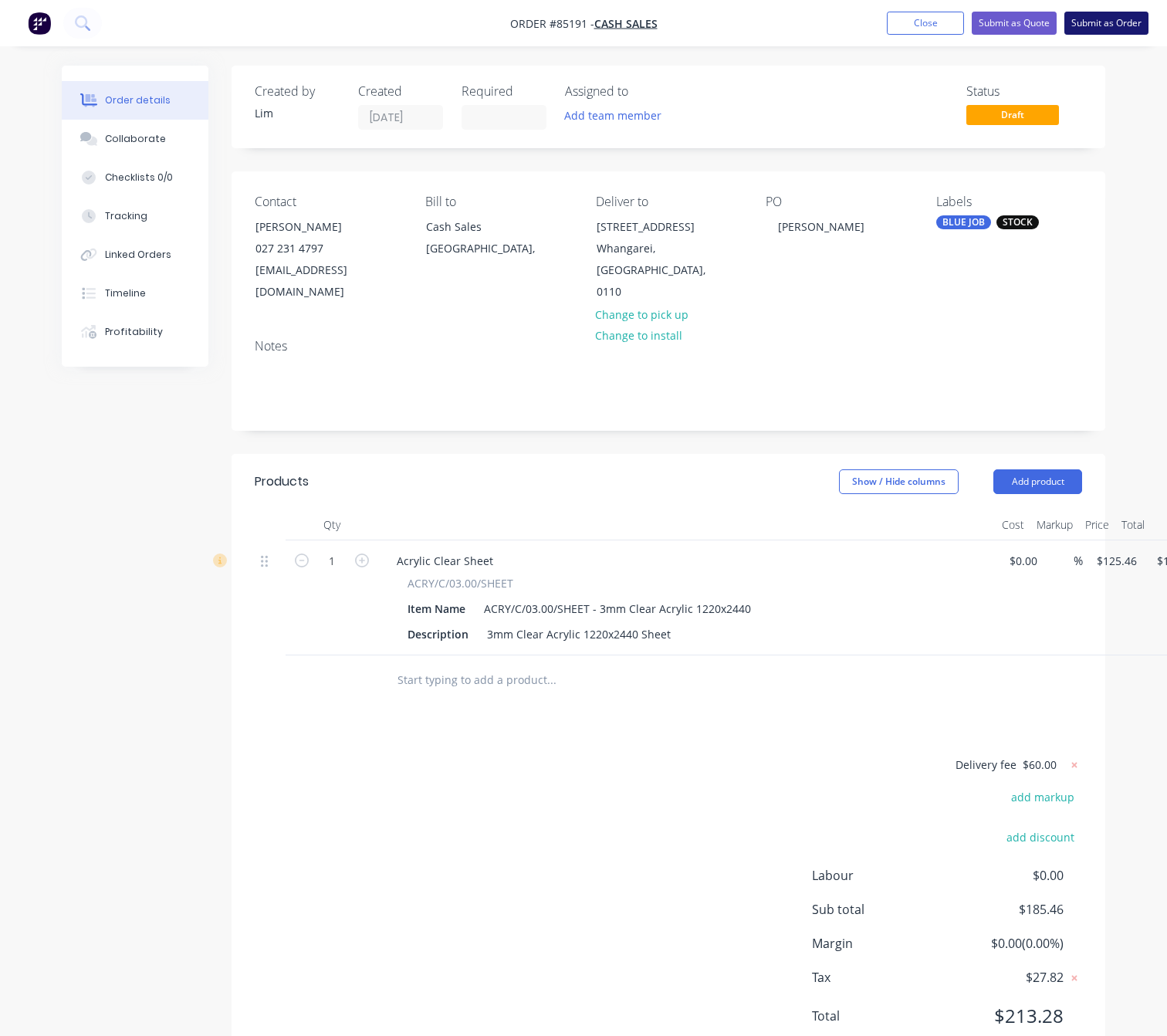
click at [1114, 24] on button "Submit as Order" at bounding box center [1106, 23] width 84 height 23
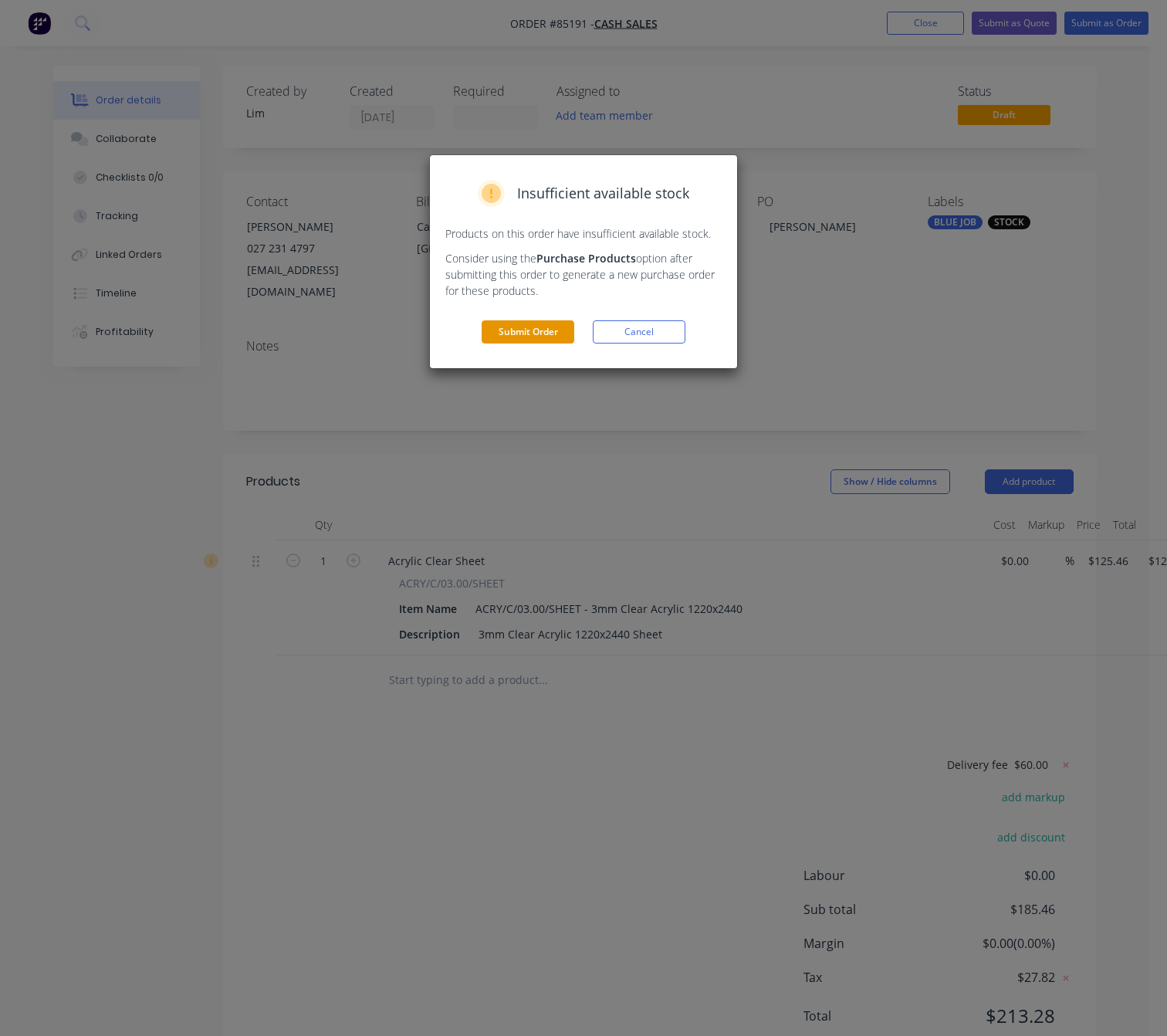
click at [522, 342] on button "Submit Order" at bounding box center [527, 331] width 93 height 23
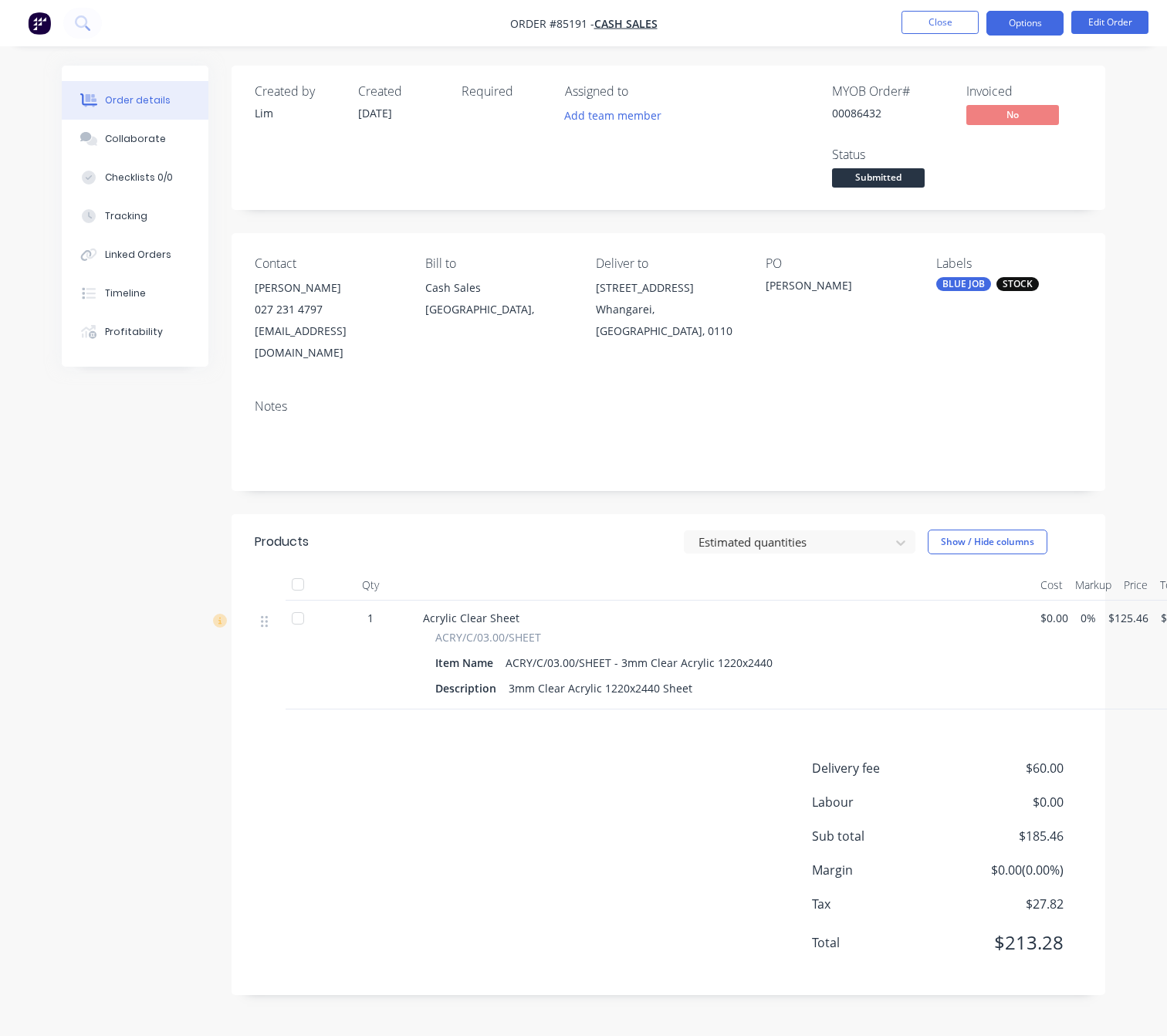
click at [1013, 27] on button "Options" at bounding box center [1025, 23] width 77 height 25
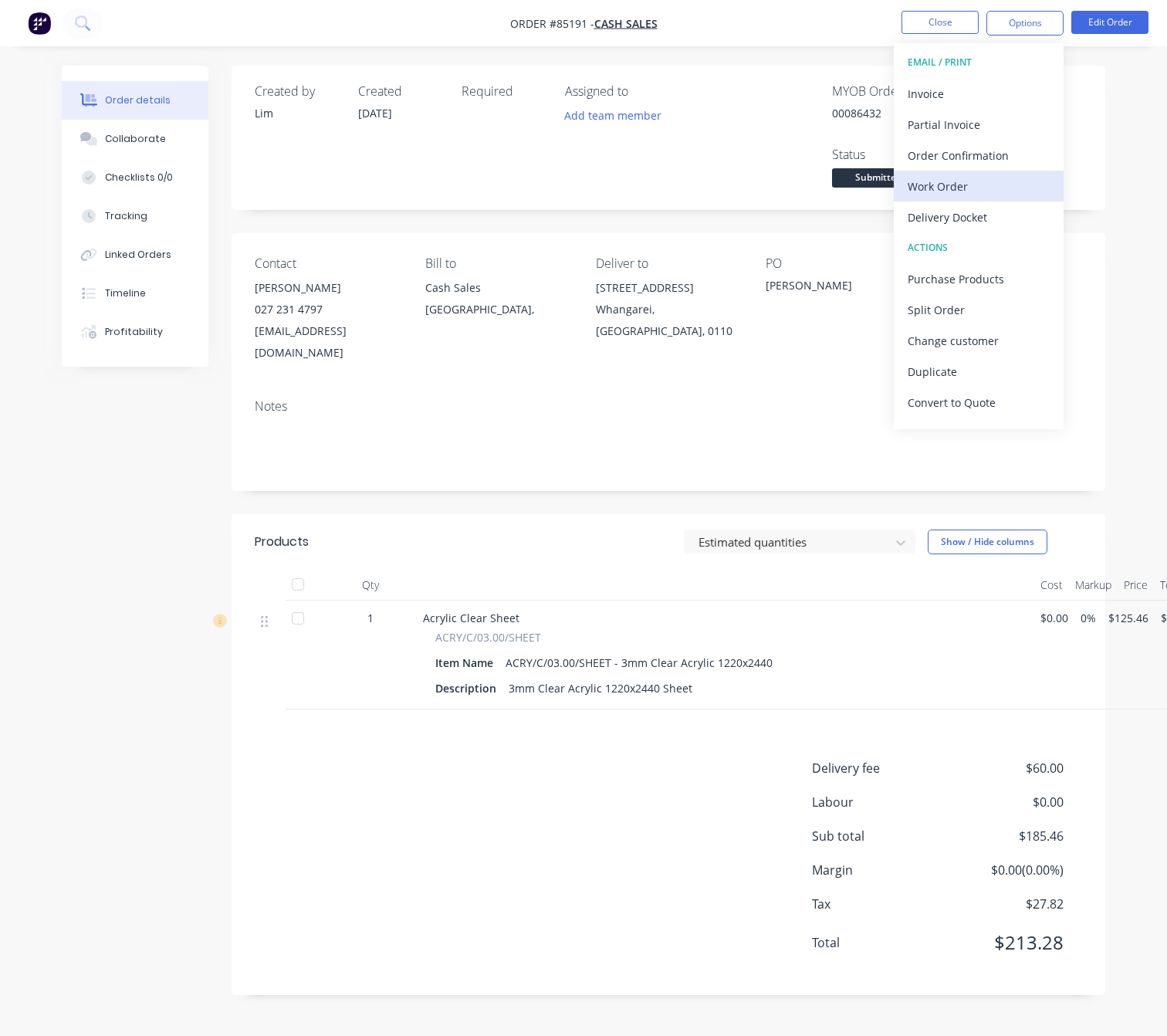
click at [971, 200] on button "Work Order" at bounding box center [978, 186] width 170 height 31
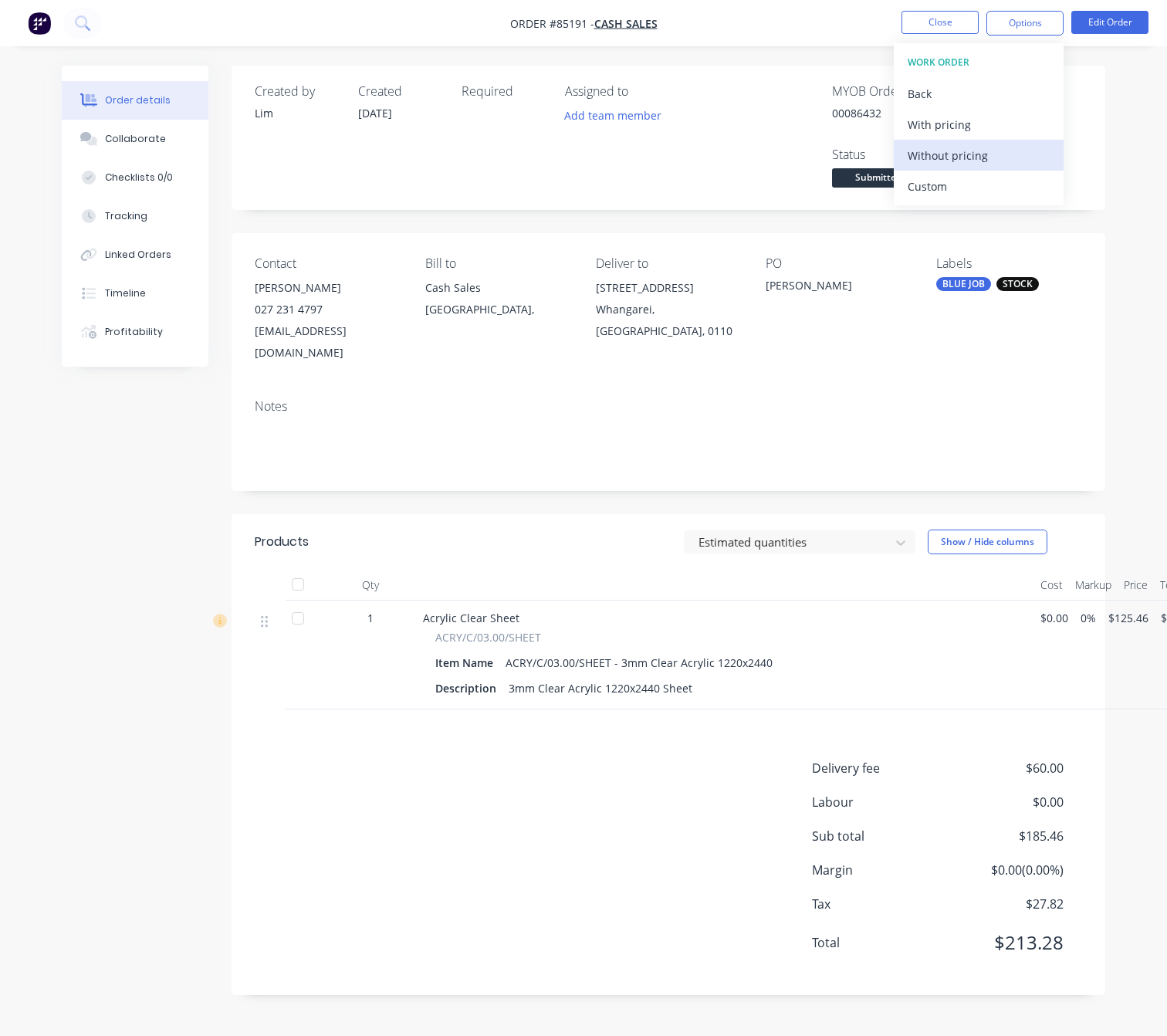
click at [999, 165] on div "Without pricing" at bounding box center [978, 155] width 142 height 22
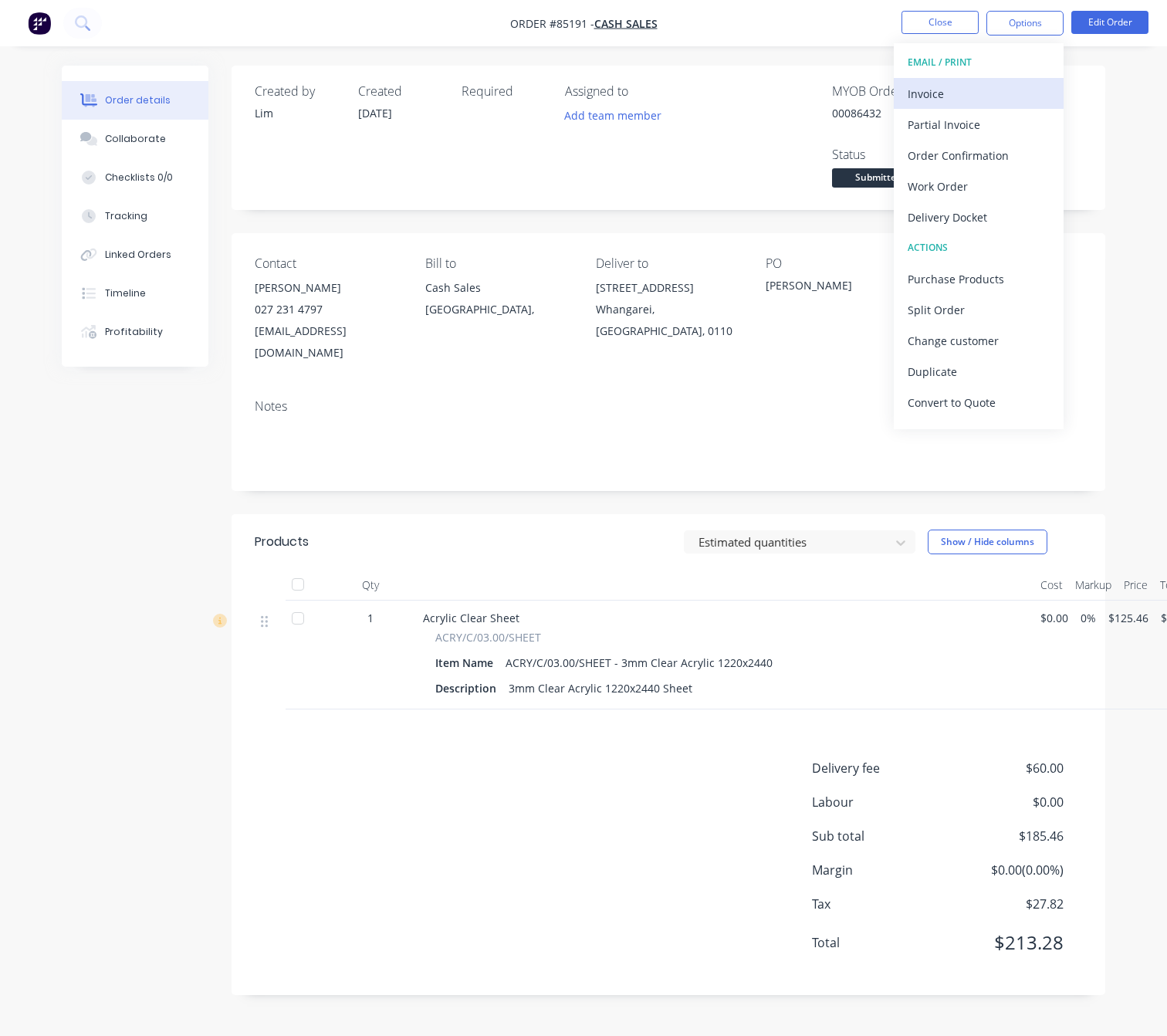
click at [1004, 88] on div "Invoice" at bounding box center [978, 94] width 142 height 22
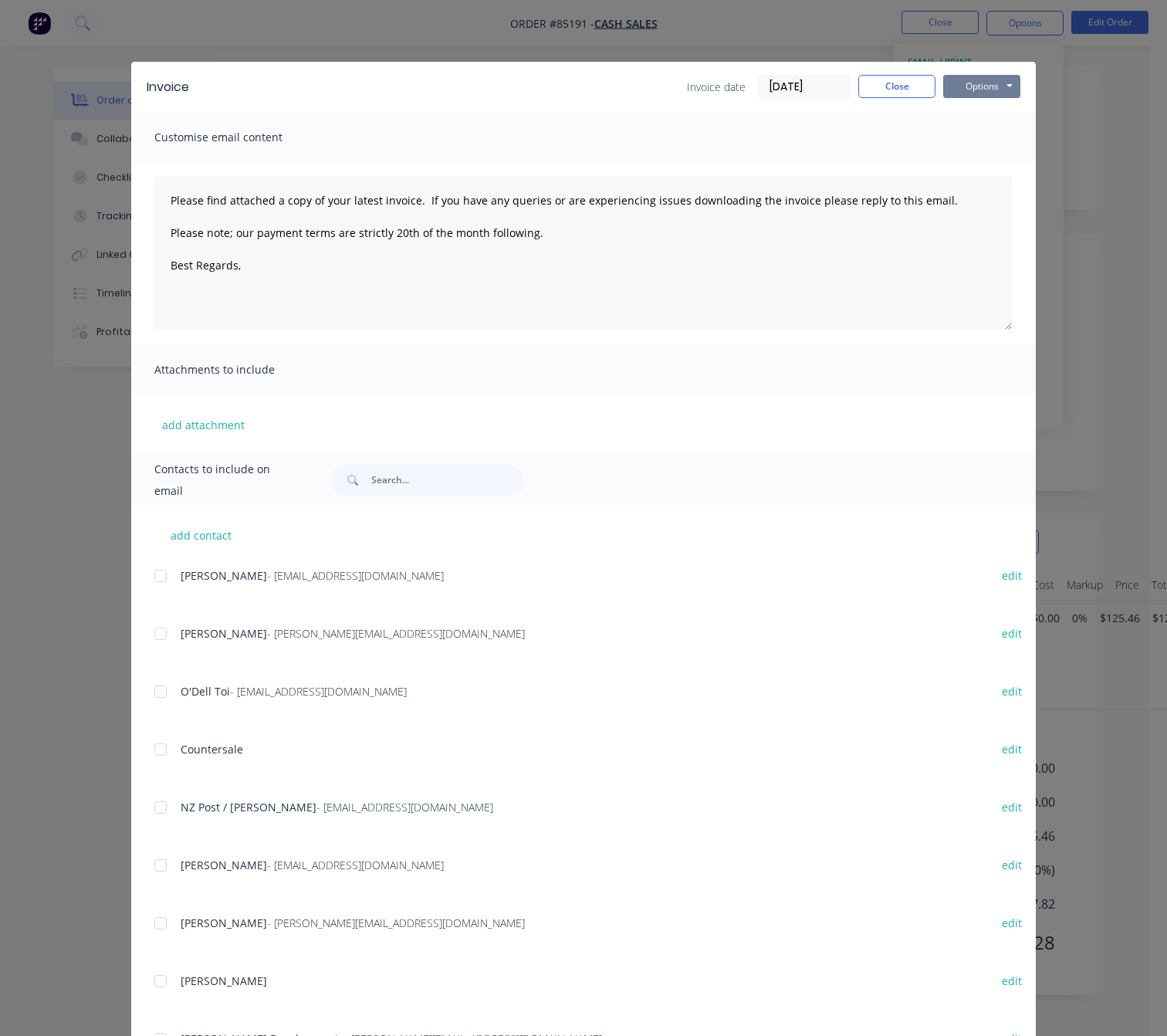
click at [992, 84] on button "Options" at bounding box center [982, 86] width 77 height 23
click at [1001, 107] on button "Preview" at bounding box center [992, 114] width 98 height 26
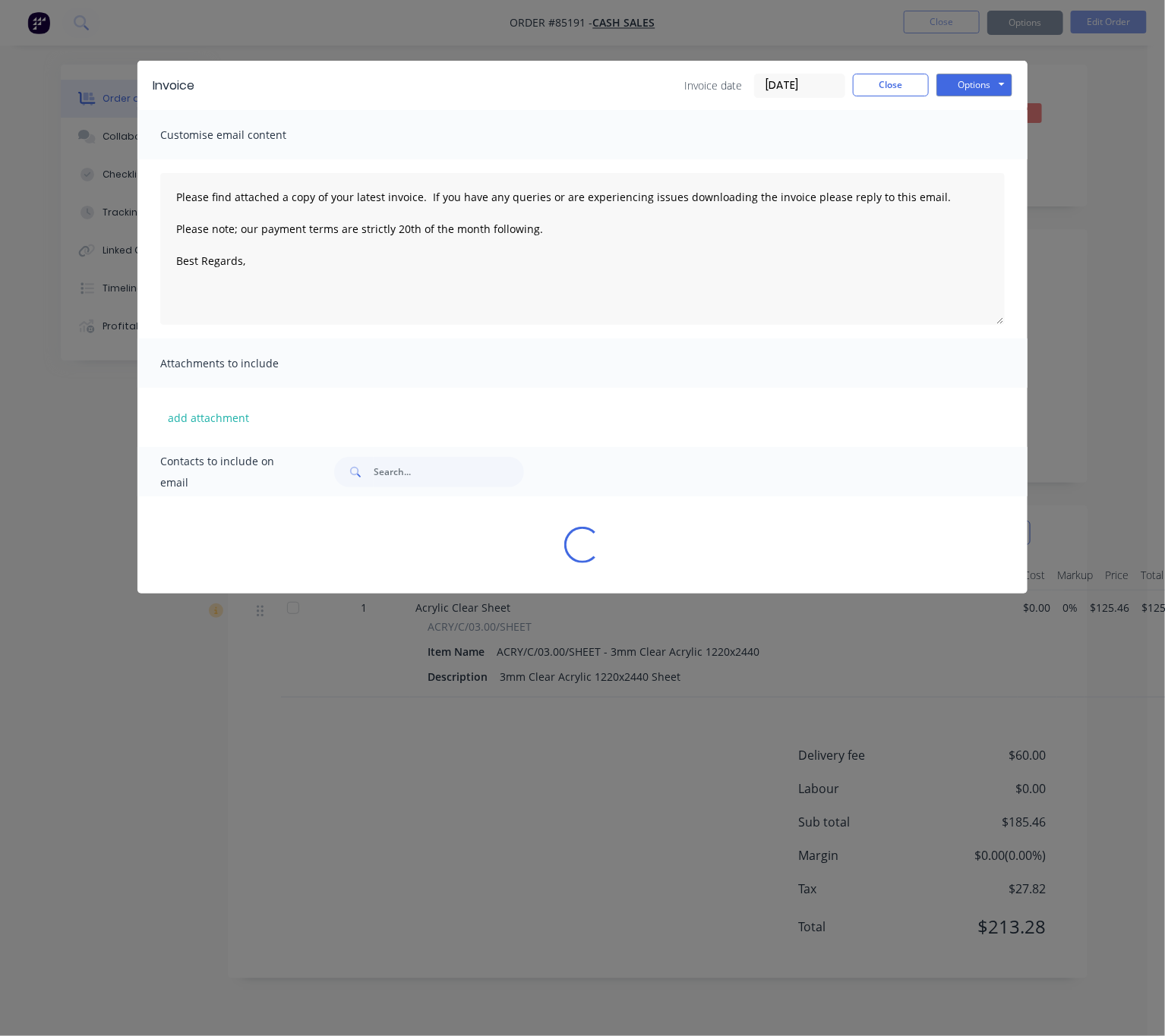
type textarea "Please find attached a copy of your latest invoice. If you have any queries or …"
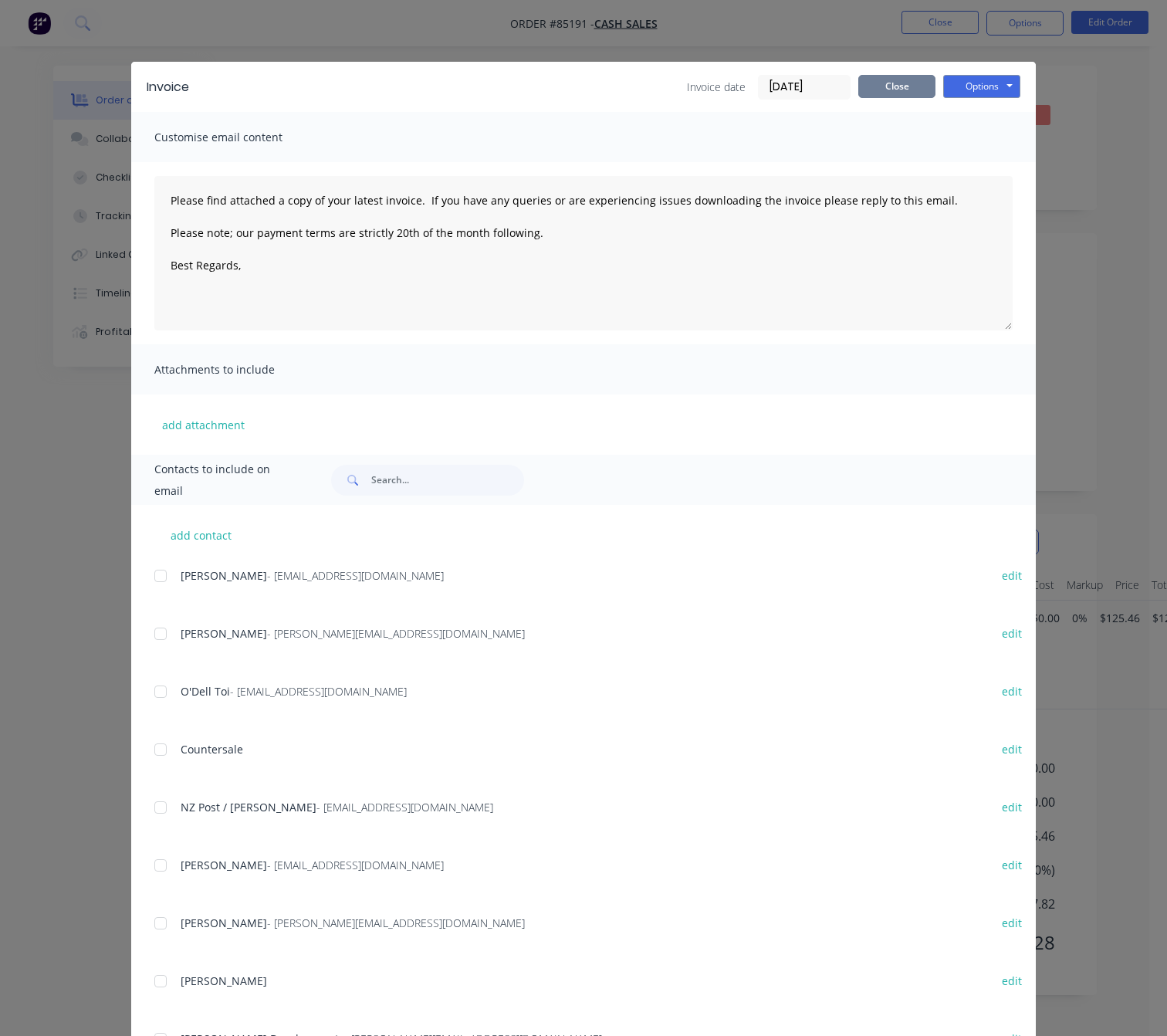
click at [879, 79] on button "Close" at bounding box center [897, 86] width 77 height 23
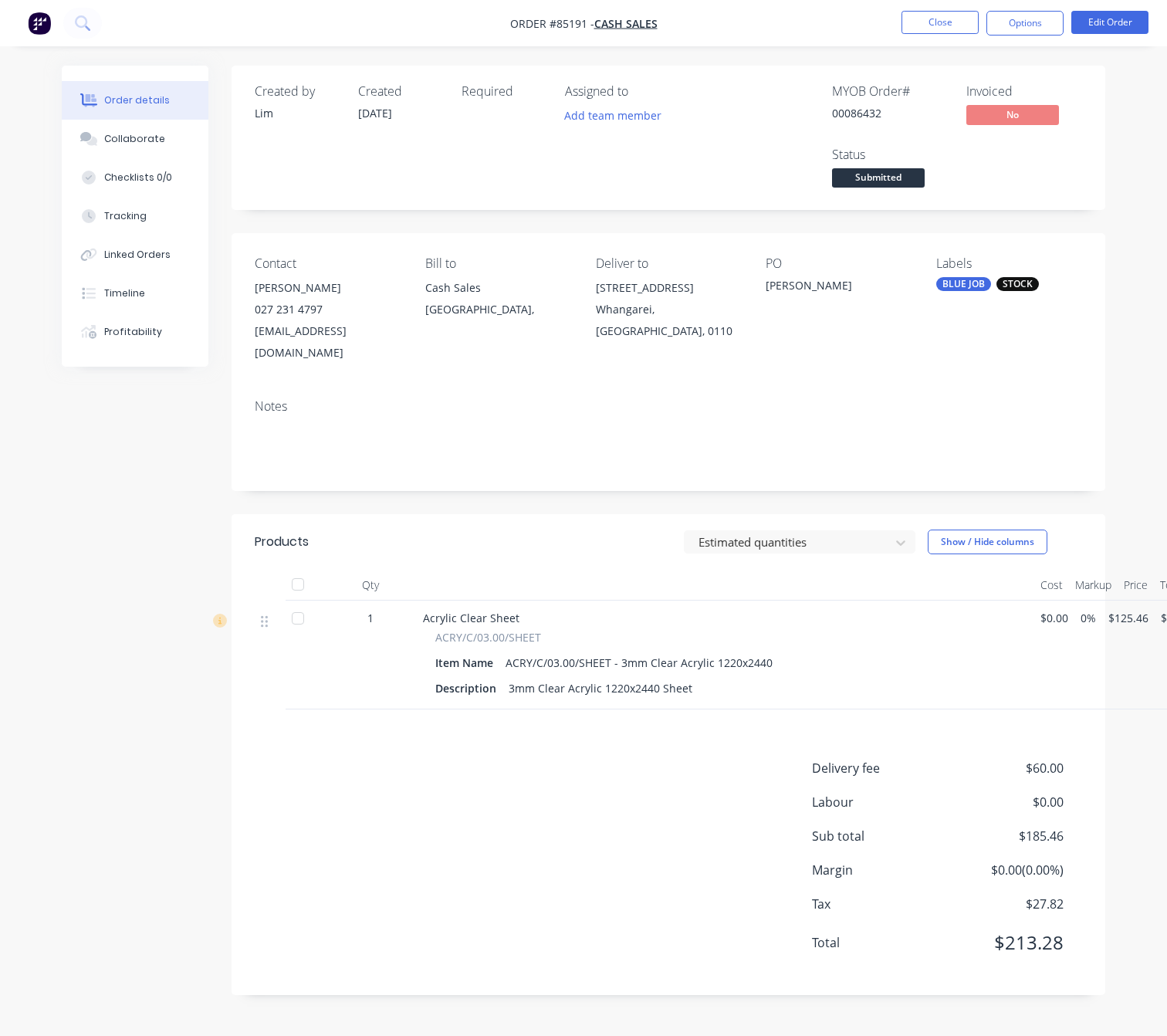
click at [907, 178] on span "Submitted" at bounding box center [878, 178] width 93 height 19
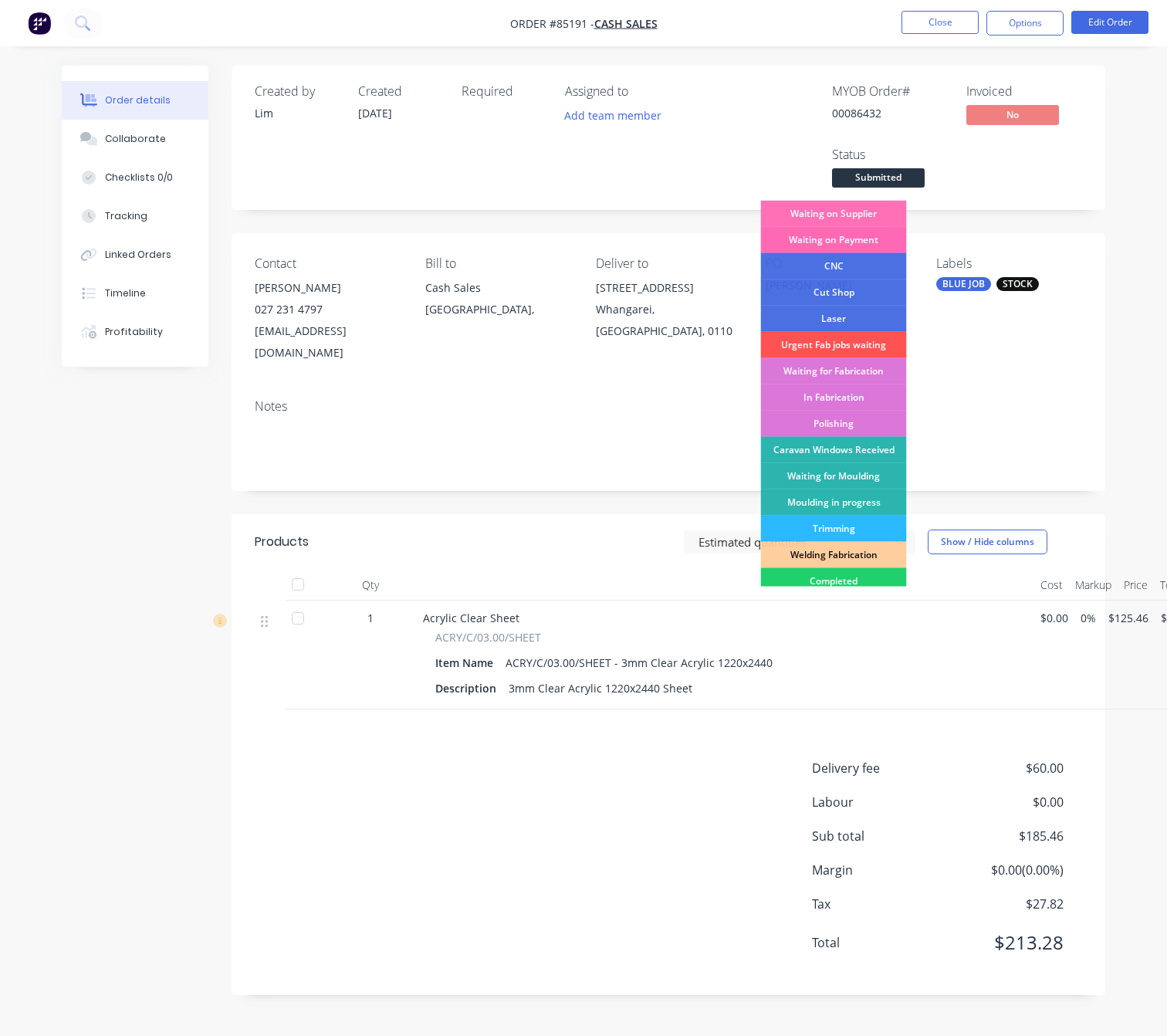
click at [861, 235] on div "Waiting on Payment" at bounding box center [834, 240] width 146 height 27
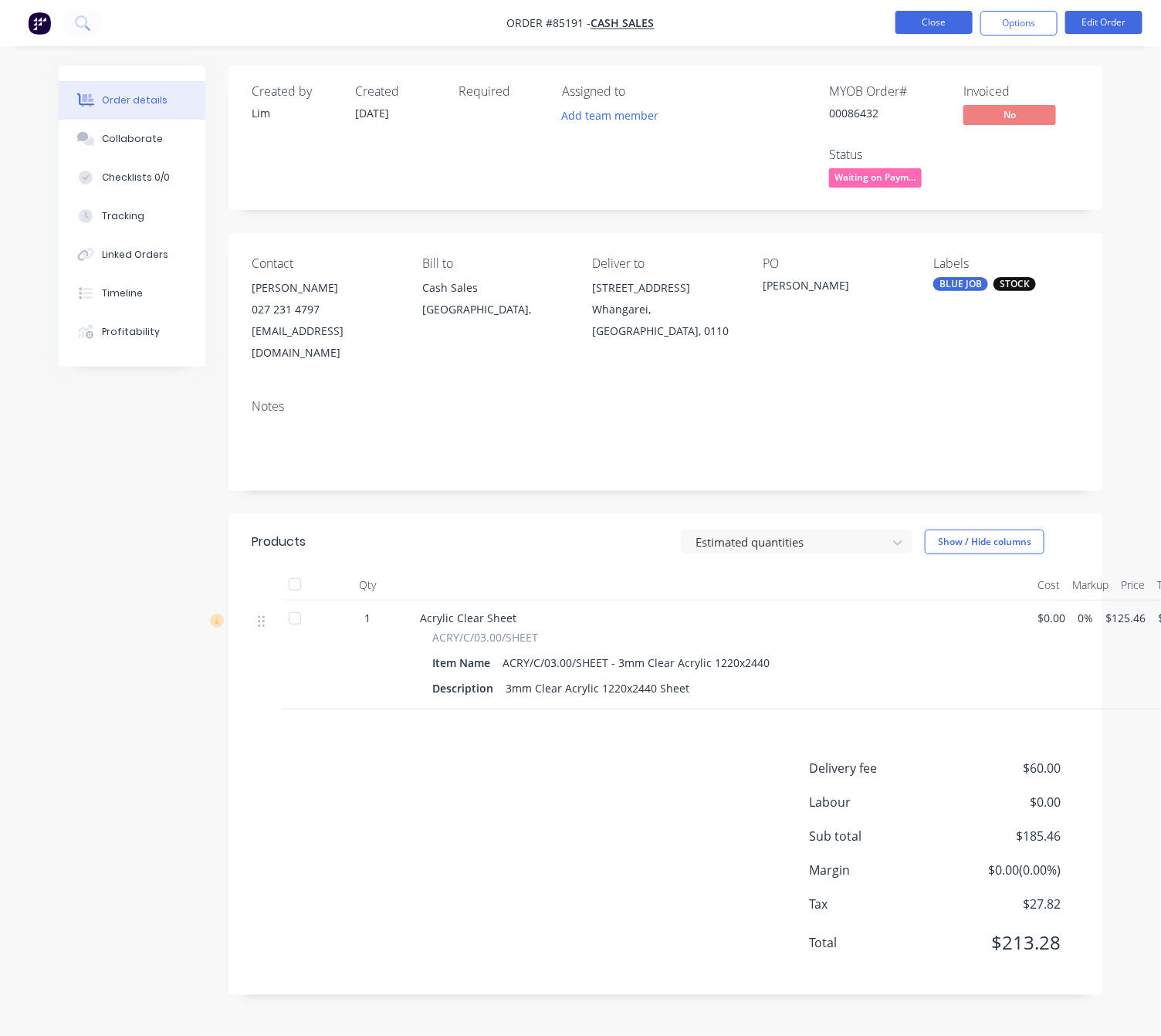
click at [951, 19] on button "Close" at bounding box center [934, 22] width 77 height 23
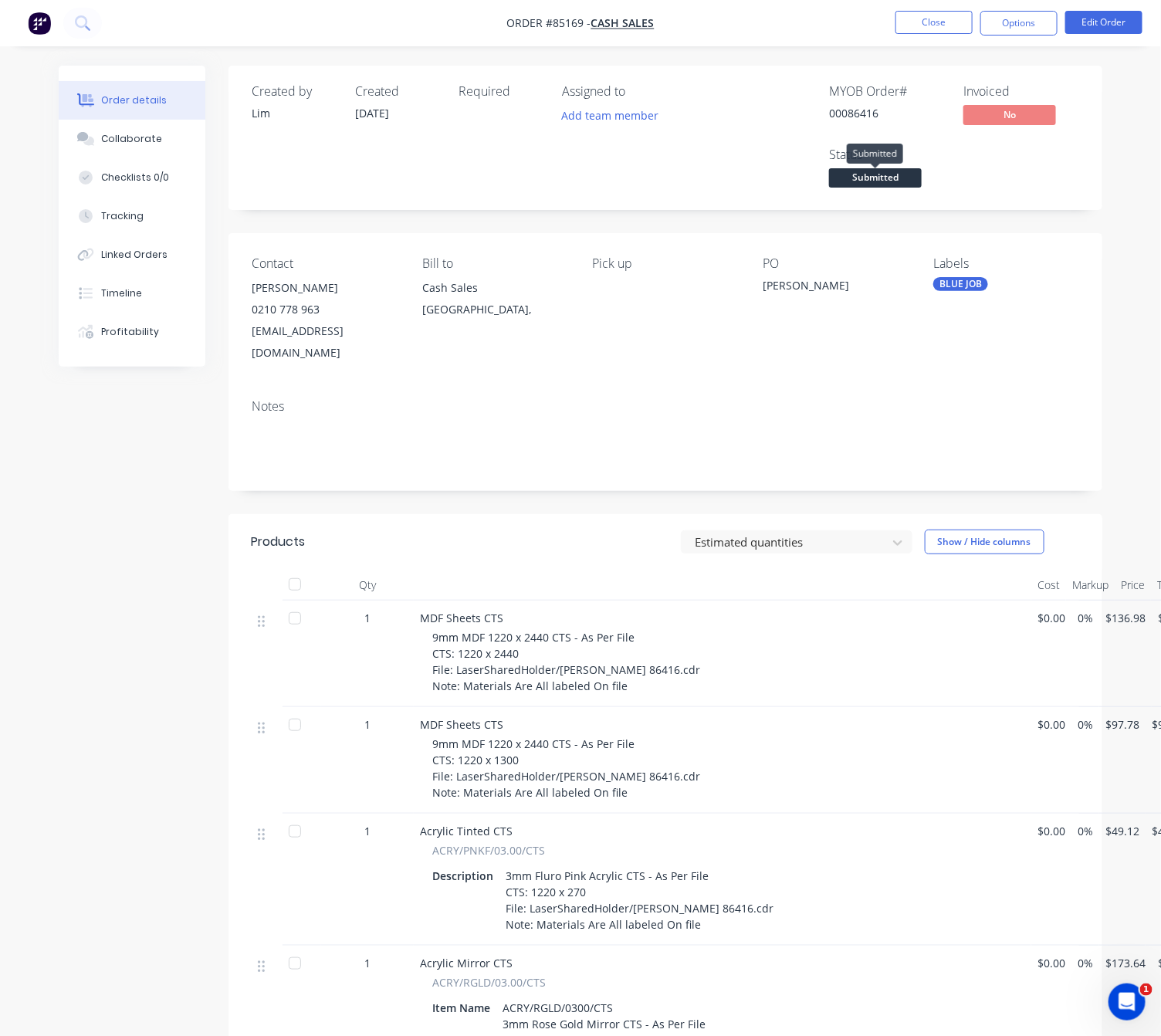
click at [898, 179] on span "Submitted" at bounding box center [875, 178] width 93 height 19
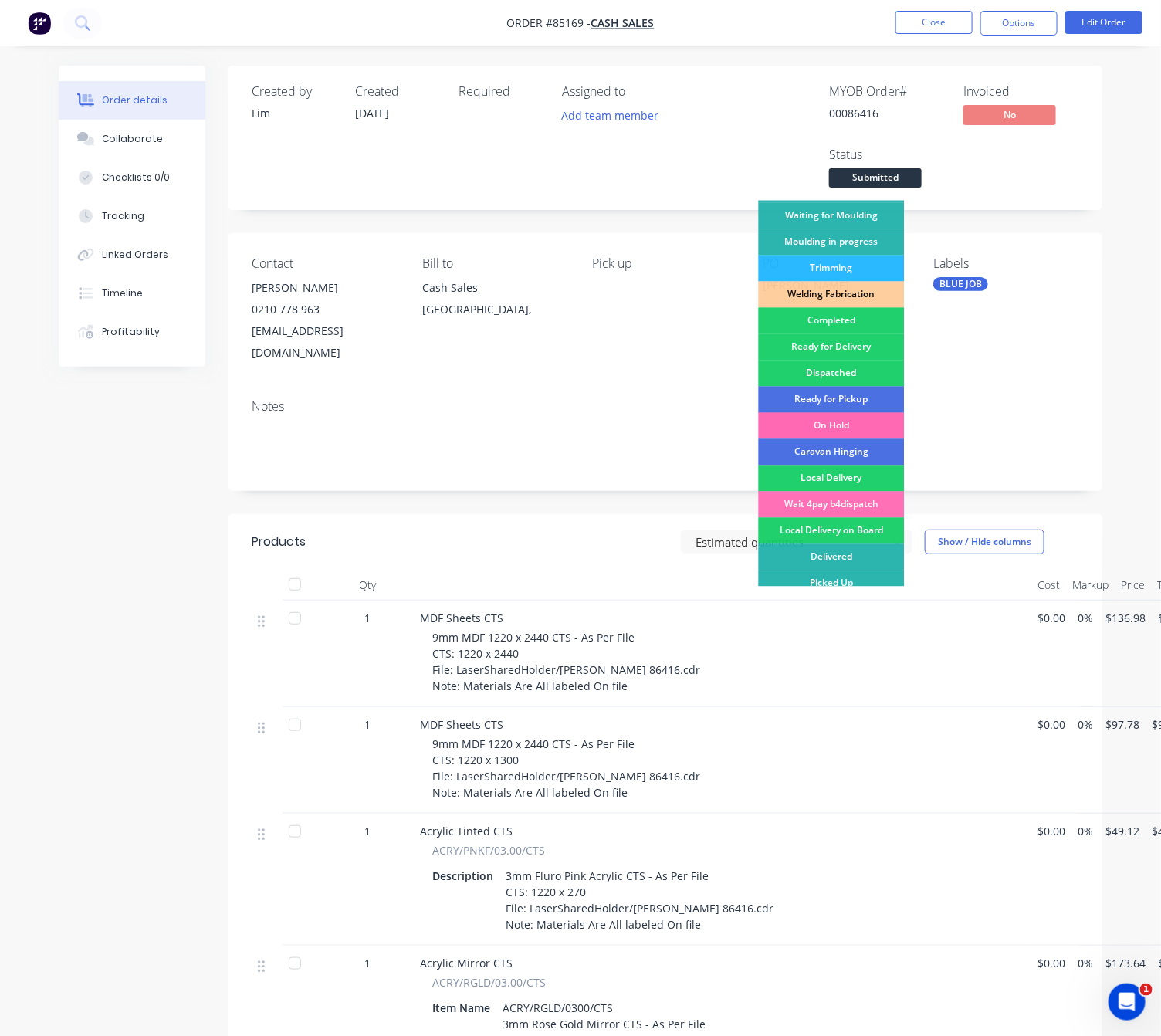
scroll to position [270, 0]
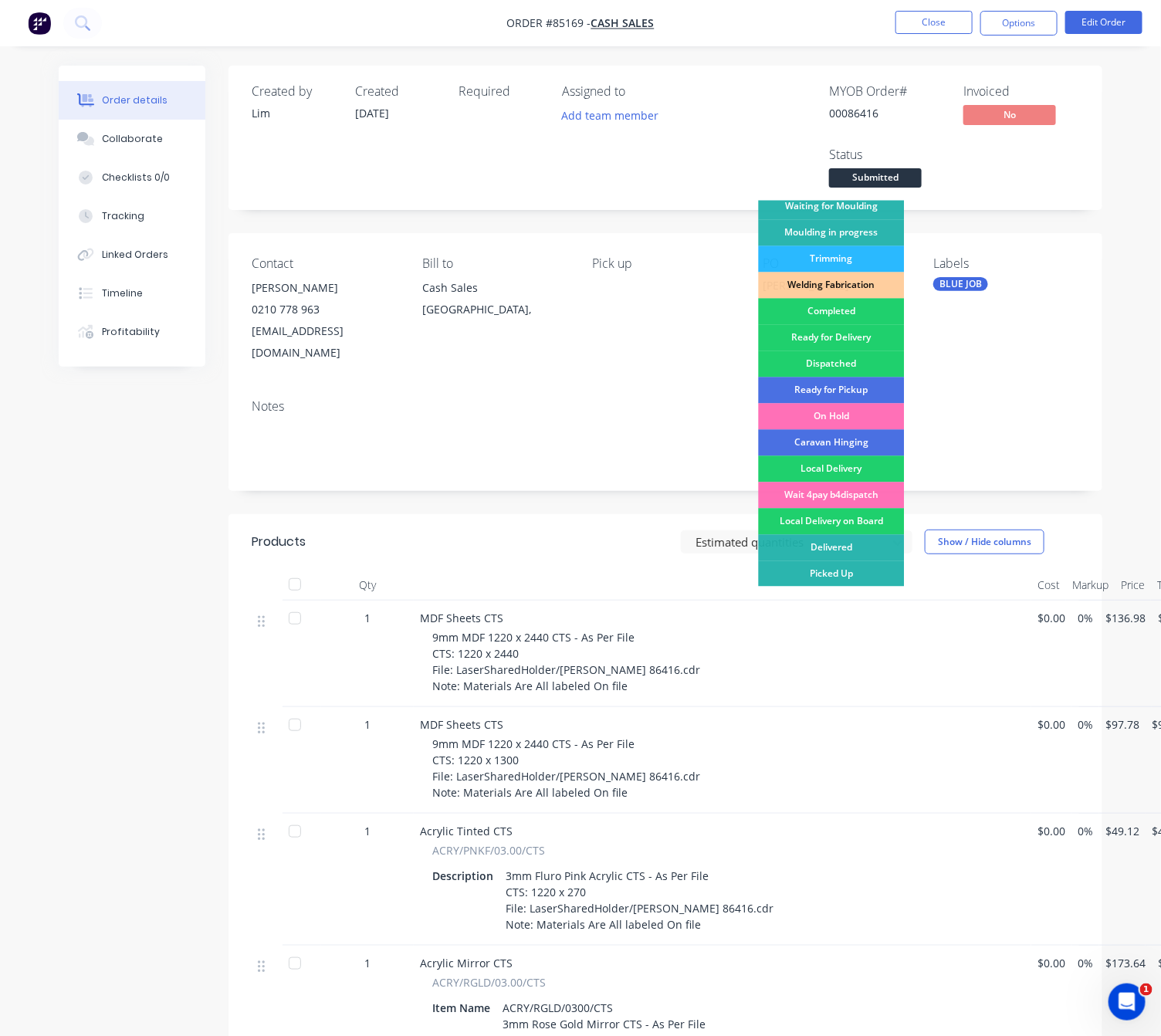
drag, startPoint x: 112, startPoint y: 570, endPoint x: 519, endPoint y: 51, distance: 659.6
click at [113, 568] on div "Created by [PERSON_NAME] Created [DATE] Required Assigned to Add team member MY…" at bounding box center [580, 788] width 1043 height 1445
